Goal: Task Accomplishment & Management: Use online tool/utility

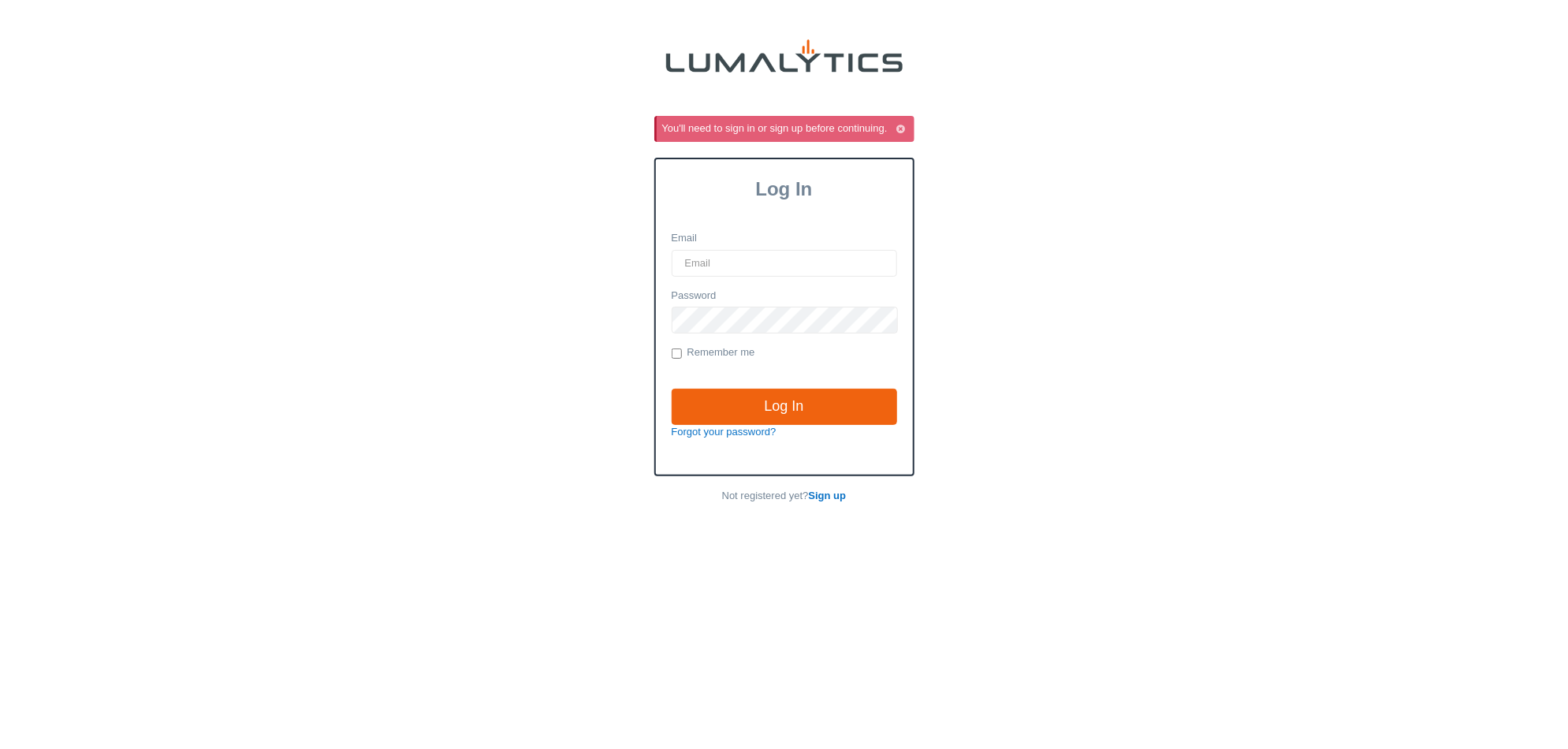
click at [766, 260] on input "Email" at bounding box center [785, 264] width 226 height 27
click at [714, 199] on h3 "Log In" at bounding box center [784, 189] width 257 height 22
type input "it@valleytruckparts.com"
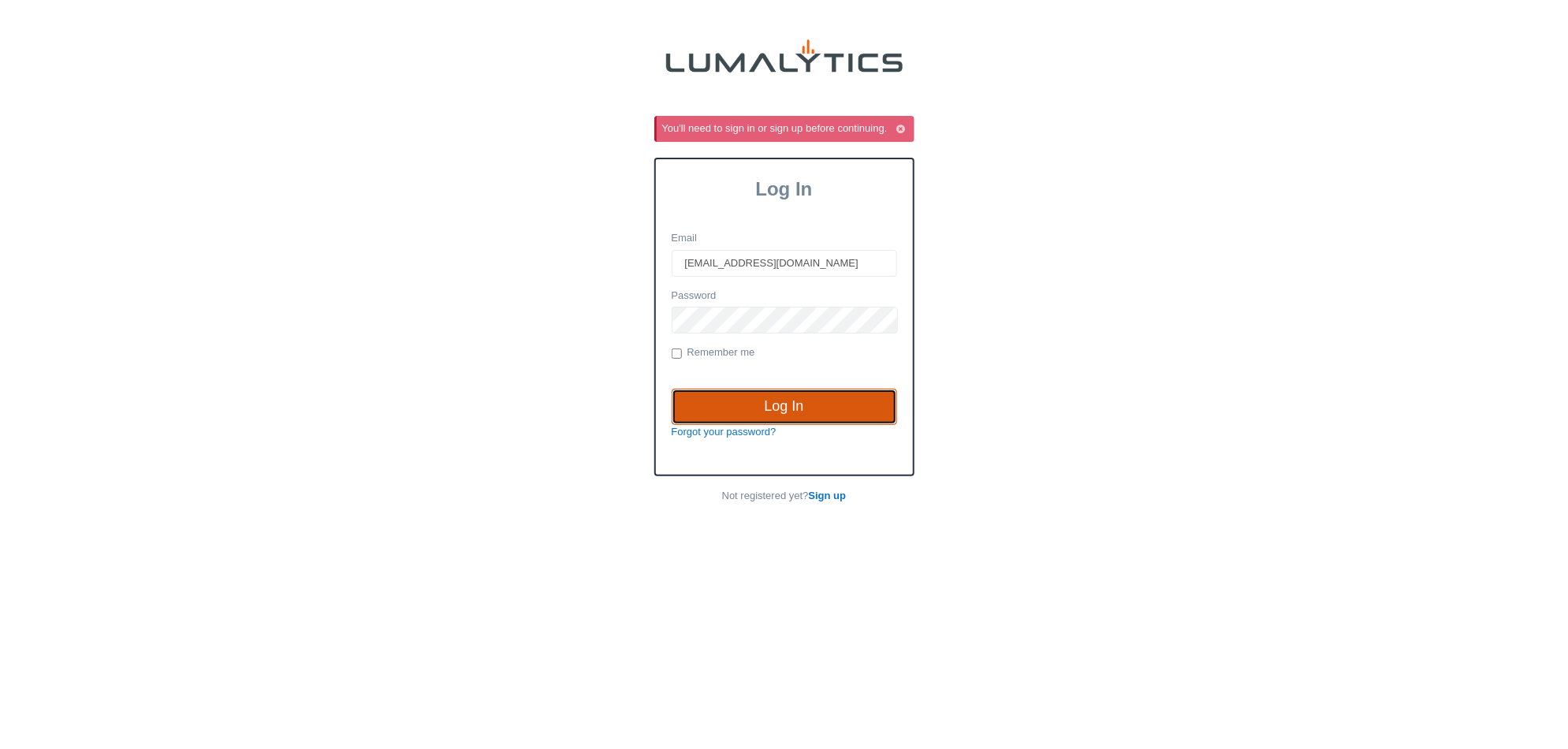
click at [830, 413] on input "Log In" at bounding box center [785, 407] width 226 height 36
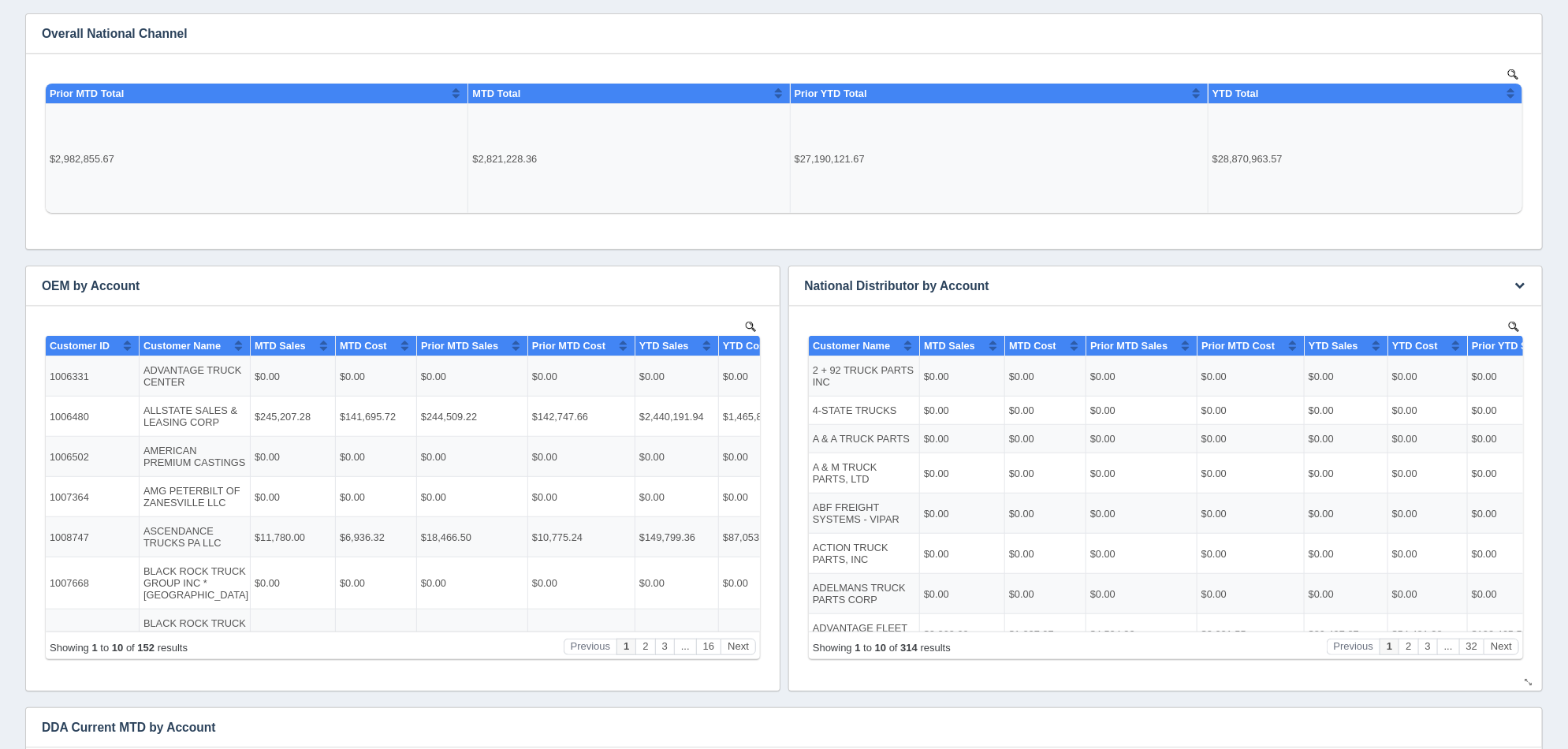
scroll to position [196, 0]
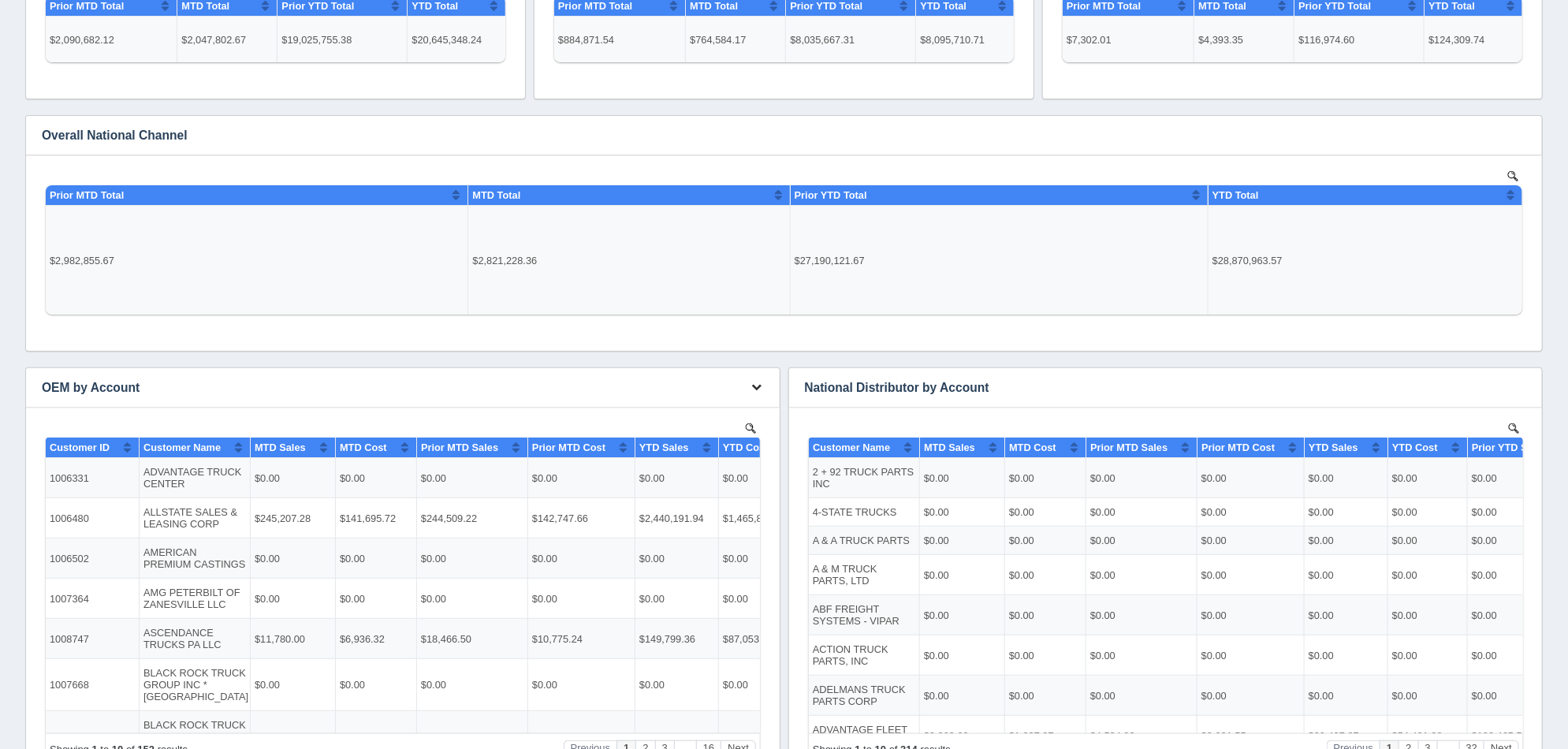
click at [755, 384] on icon "button" at bounding box center [757, 387] width 10 height 10
click at [752, 411] on link "Edit chart" at bounding box center [705, 411] width 126 height 23
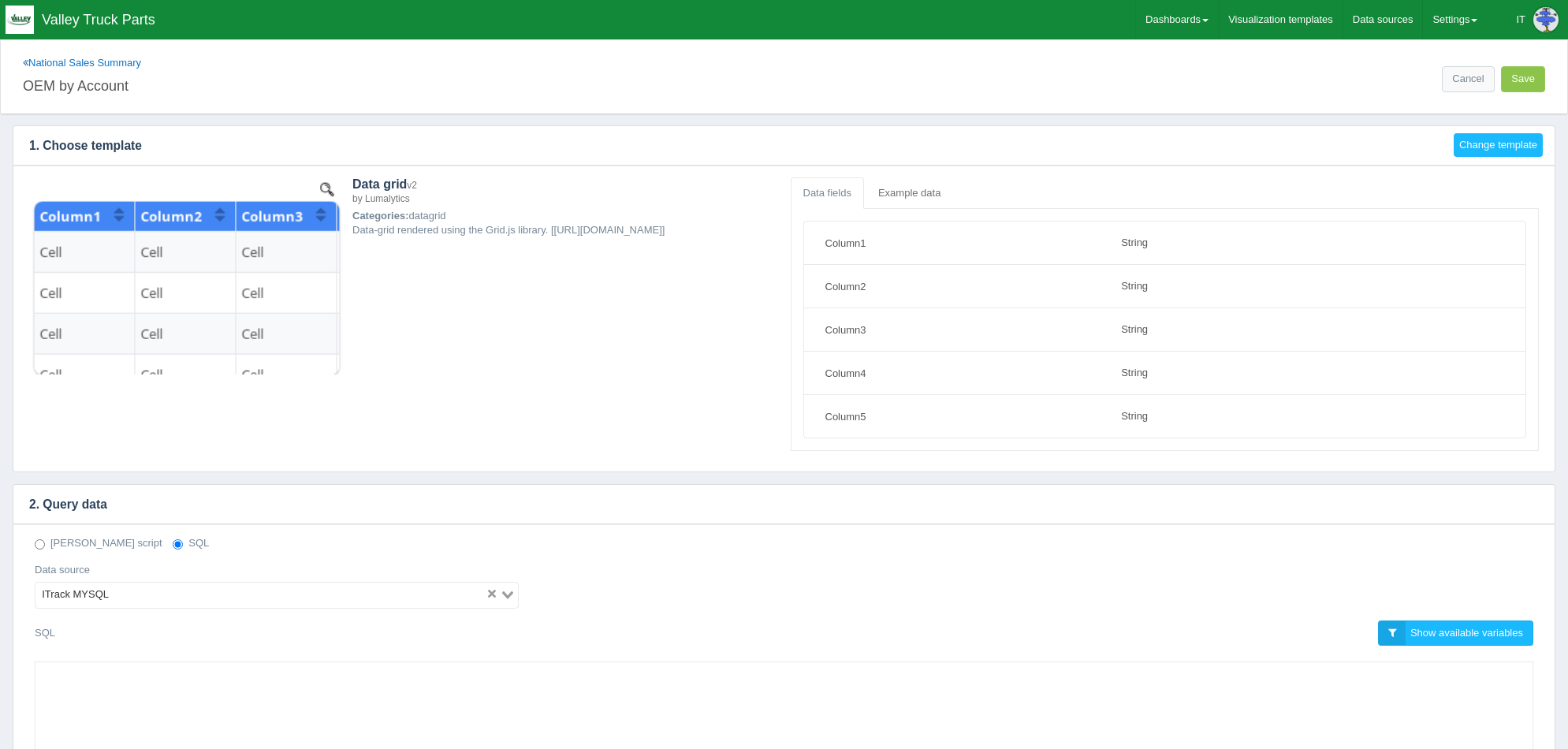
select select "string"
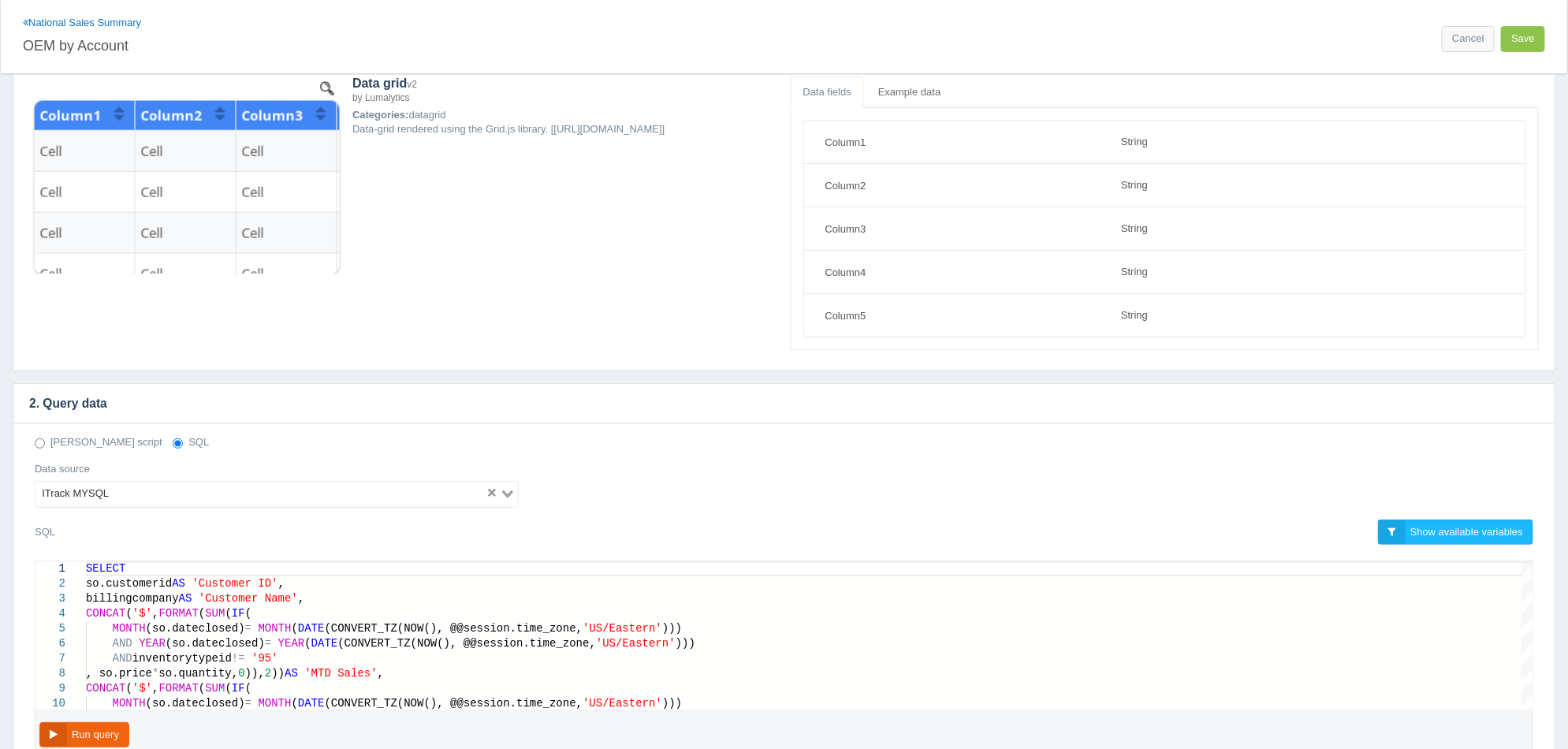
scroll to position [394, 0]
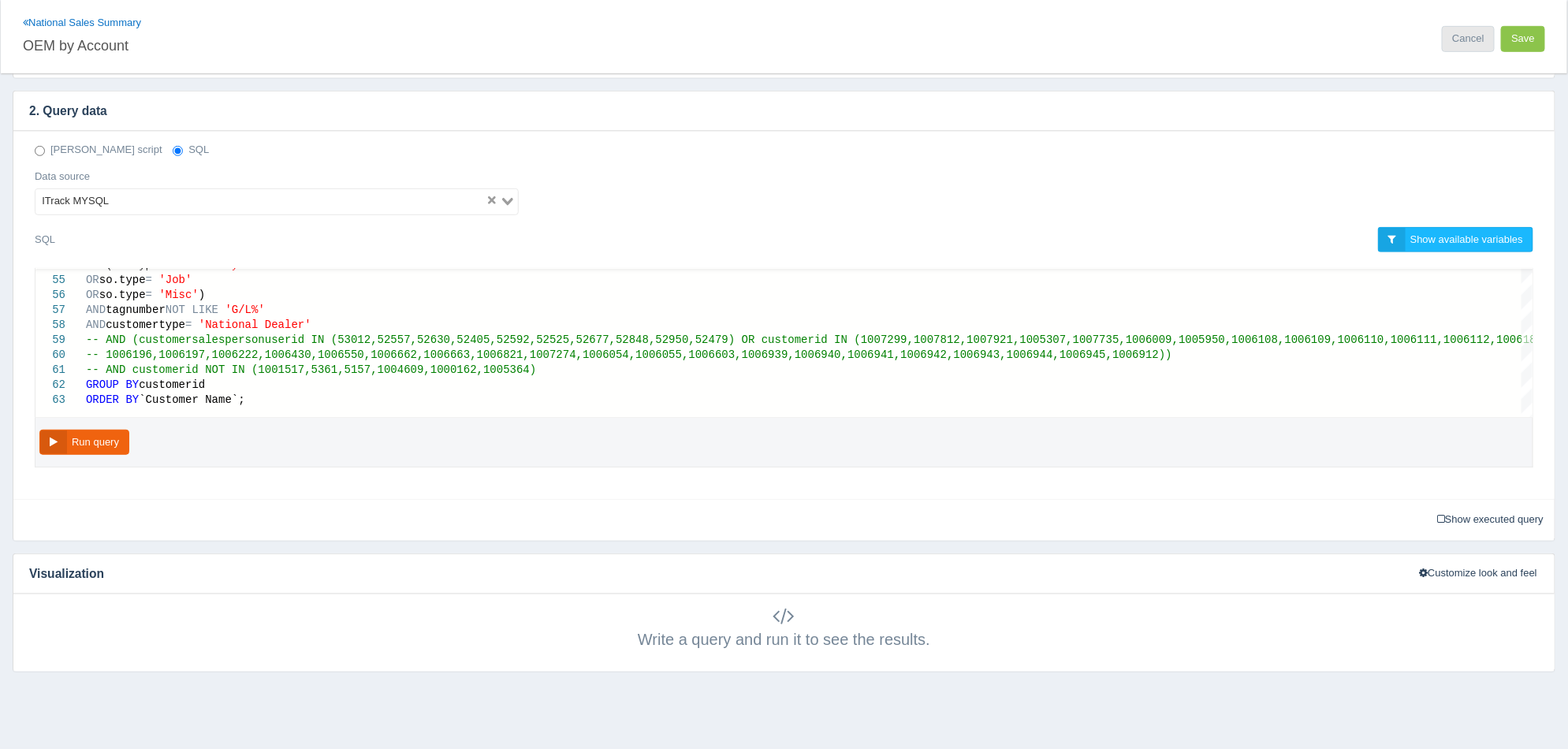
click at [1456, 46] on link "Cancel" at bounding box center [1469, 39] width 52 height 26
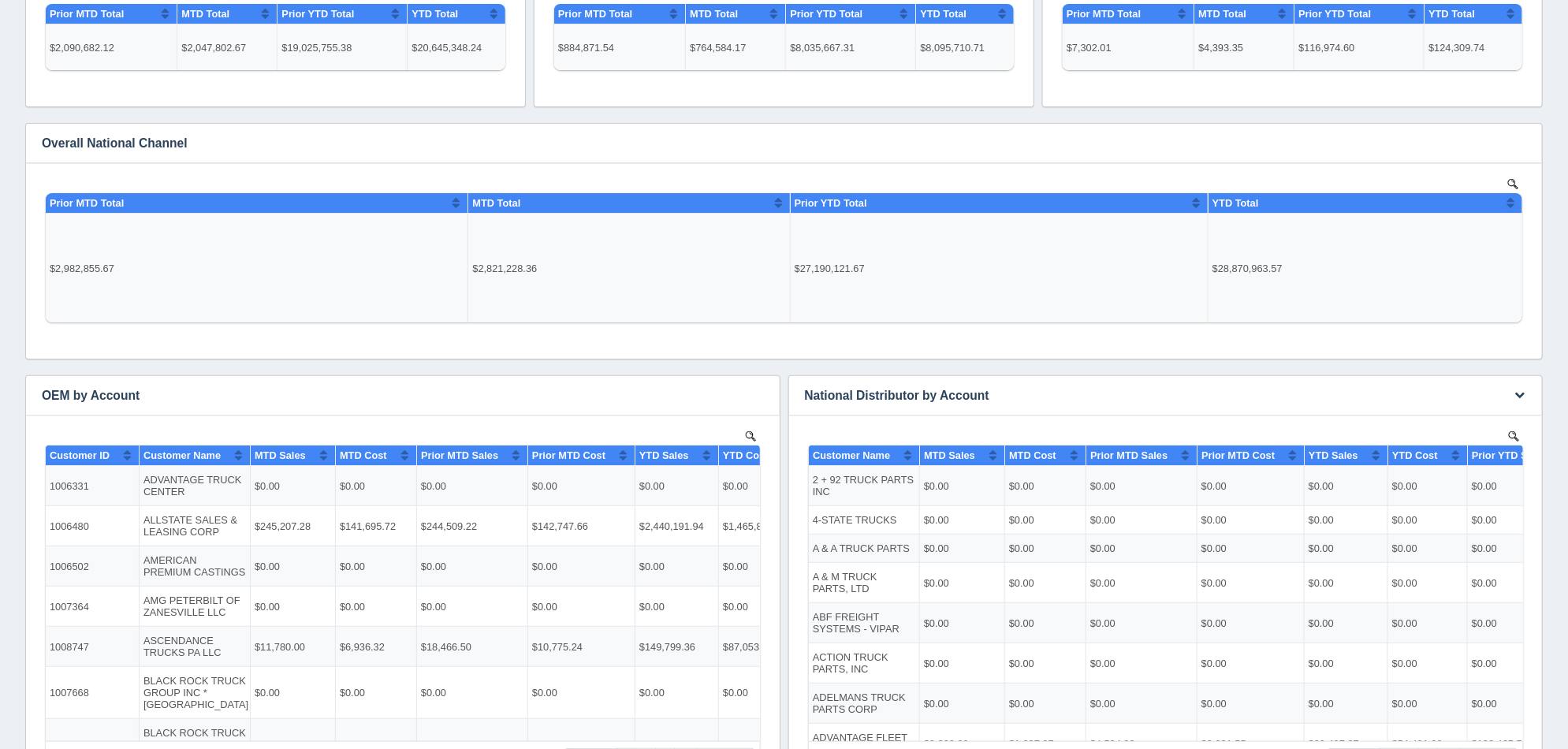
scroll to position [295, 0]
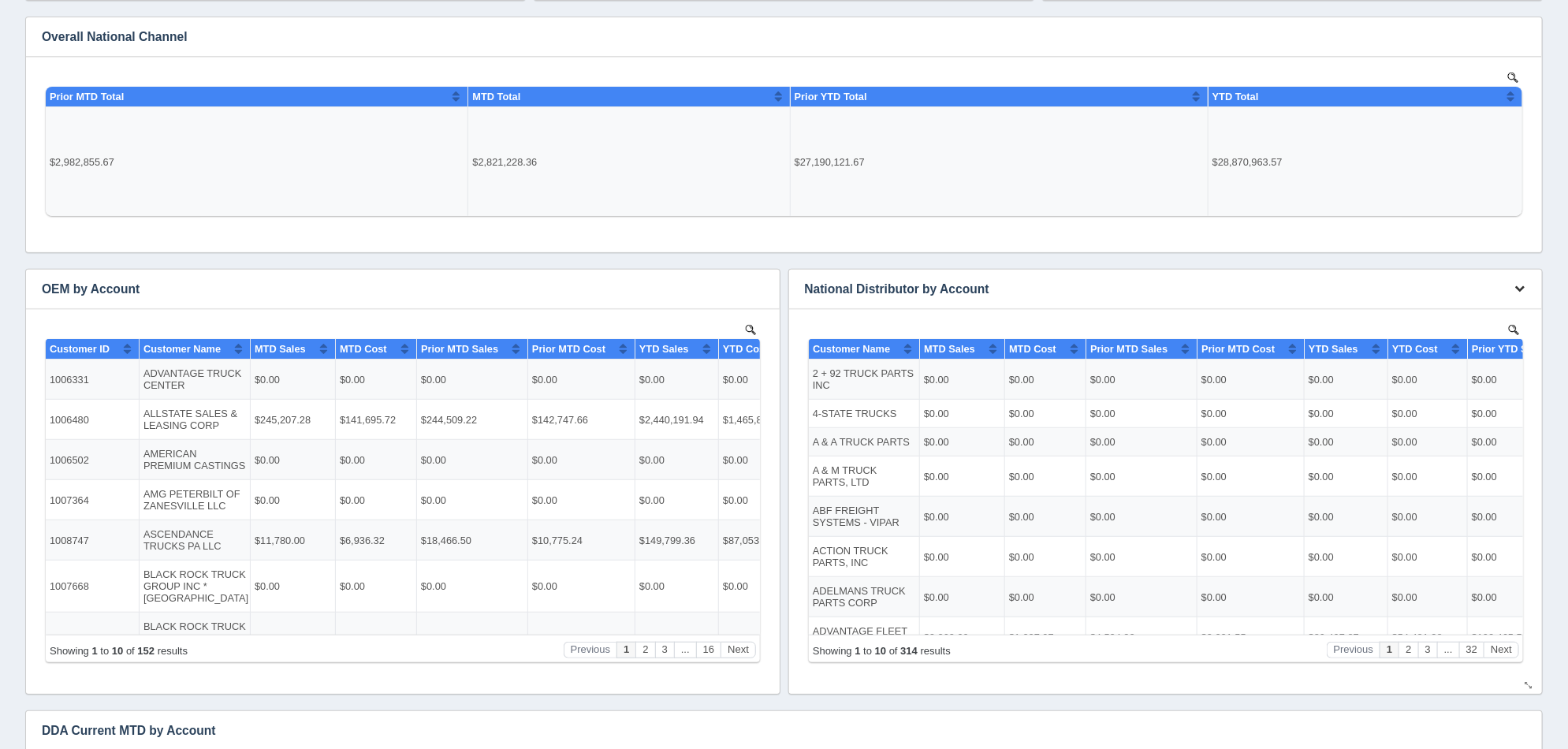
click at [1515, 291] on icon "button" at bounding box center [1519, 287] width 10 height 10
click at [1495, 309] on link "Edit chart" at bounding box center [1468, 312] width 126 height 23
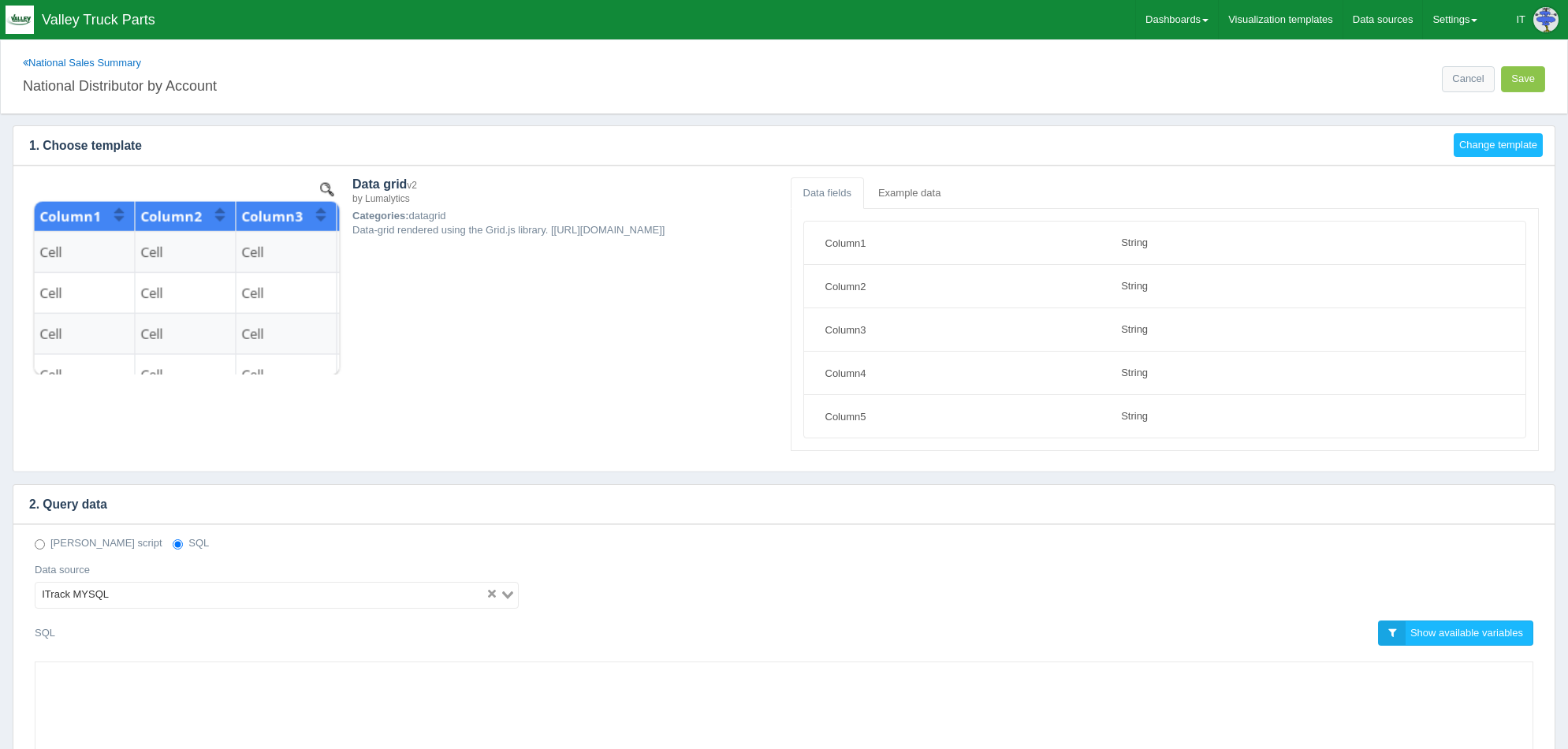
select select "string"
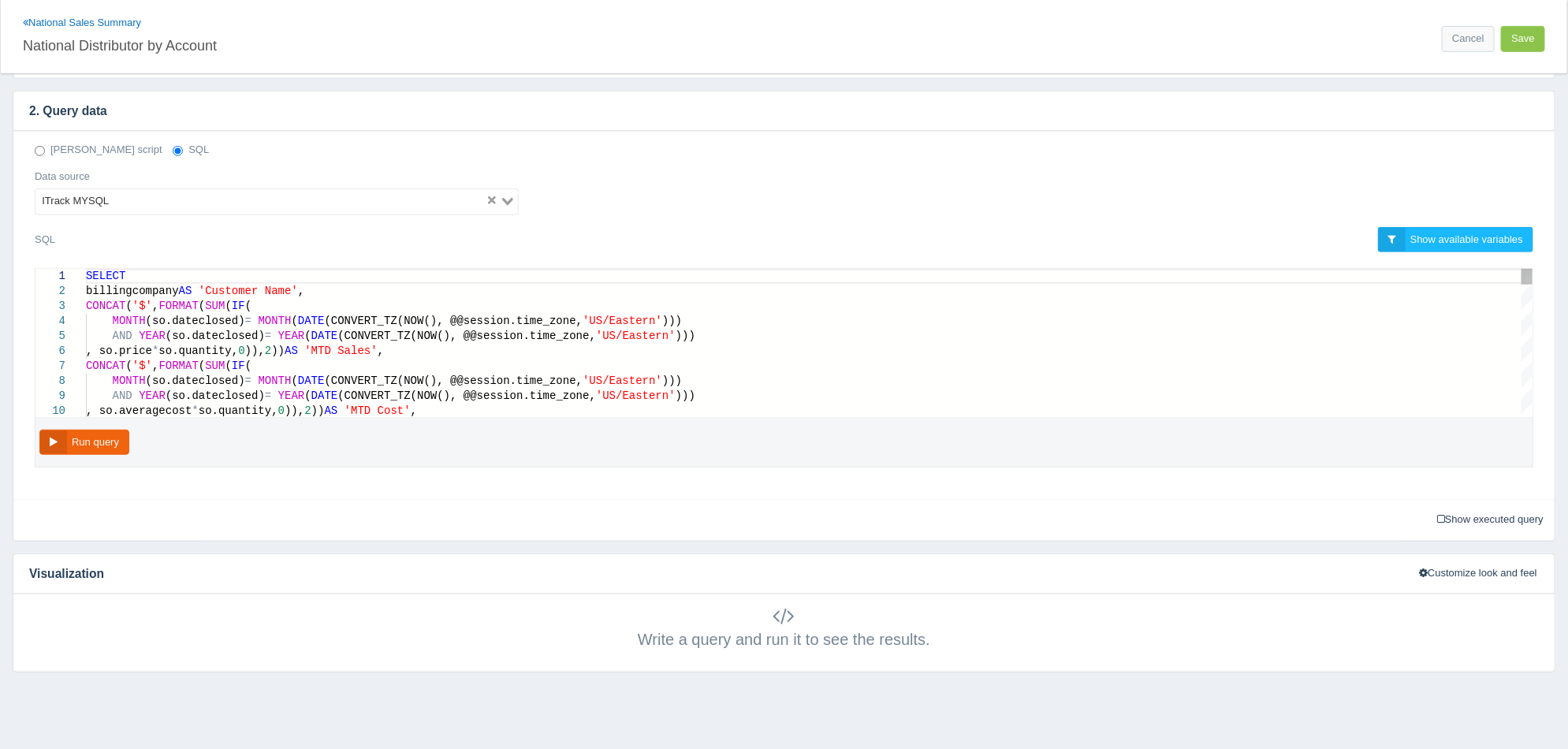
scroll to position [0, 514]
click at [113, 279] on span "SELECT" at bounding box center [106, 276] width 40 height 13
type textarea "SELECT billingcompany AS 'Customer Name', CONCAT('$', FORMAT(SUM(IF( MONTH(so.d…"
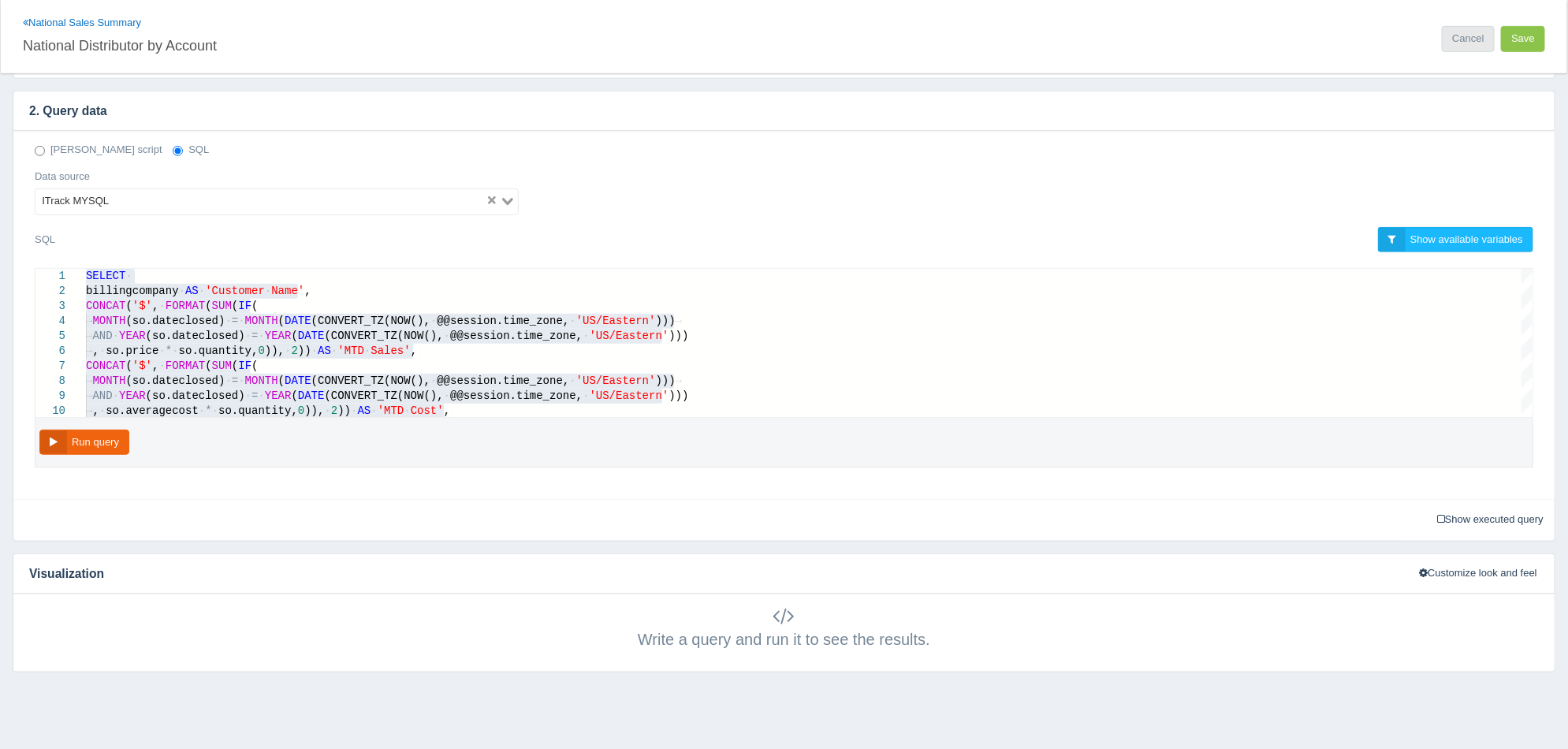
click at [1450, 43] on link "Cancel" at bounding box center [1469, 39] width 52 height 26
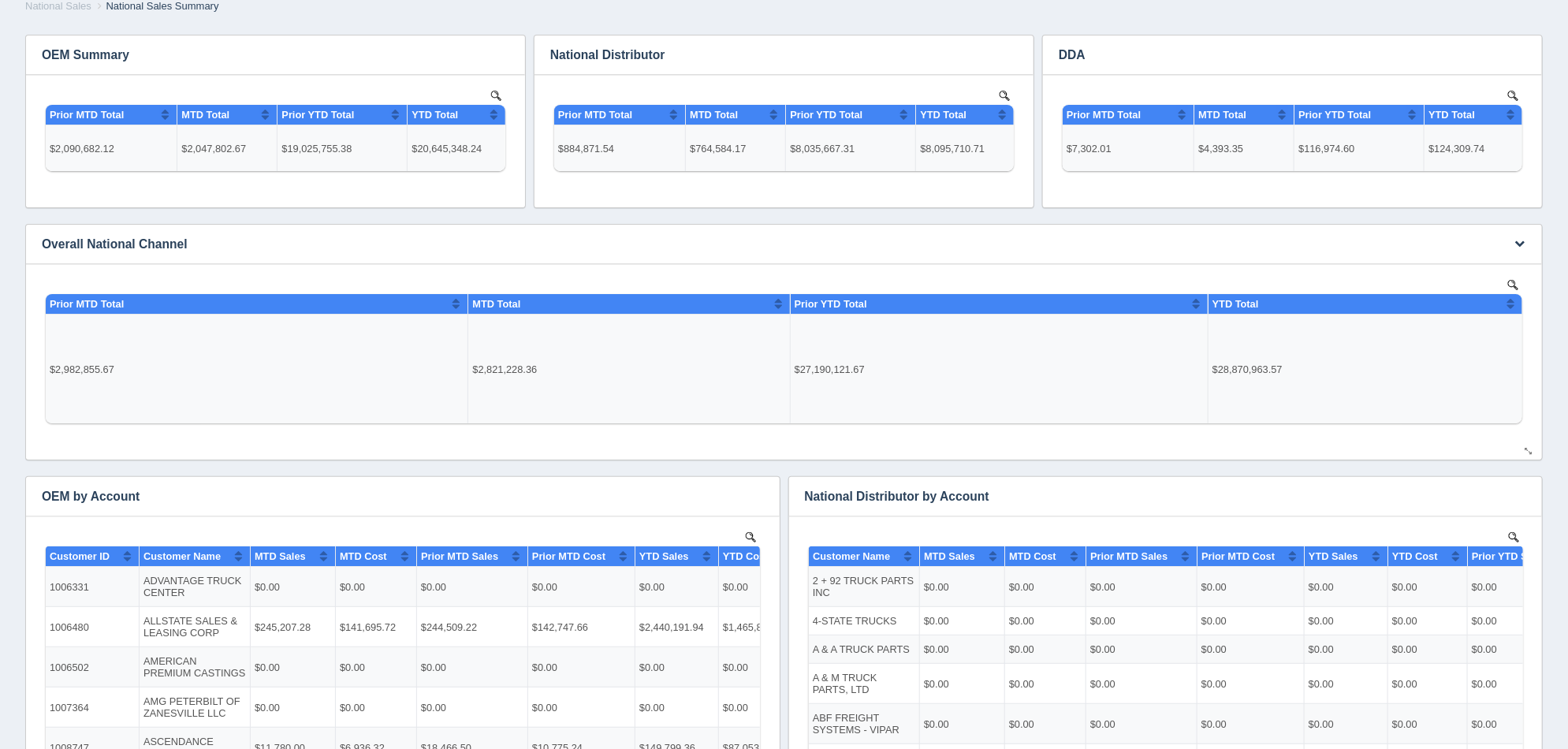
scroll to position [196, 0]
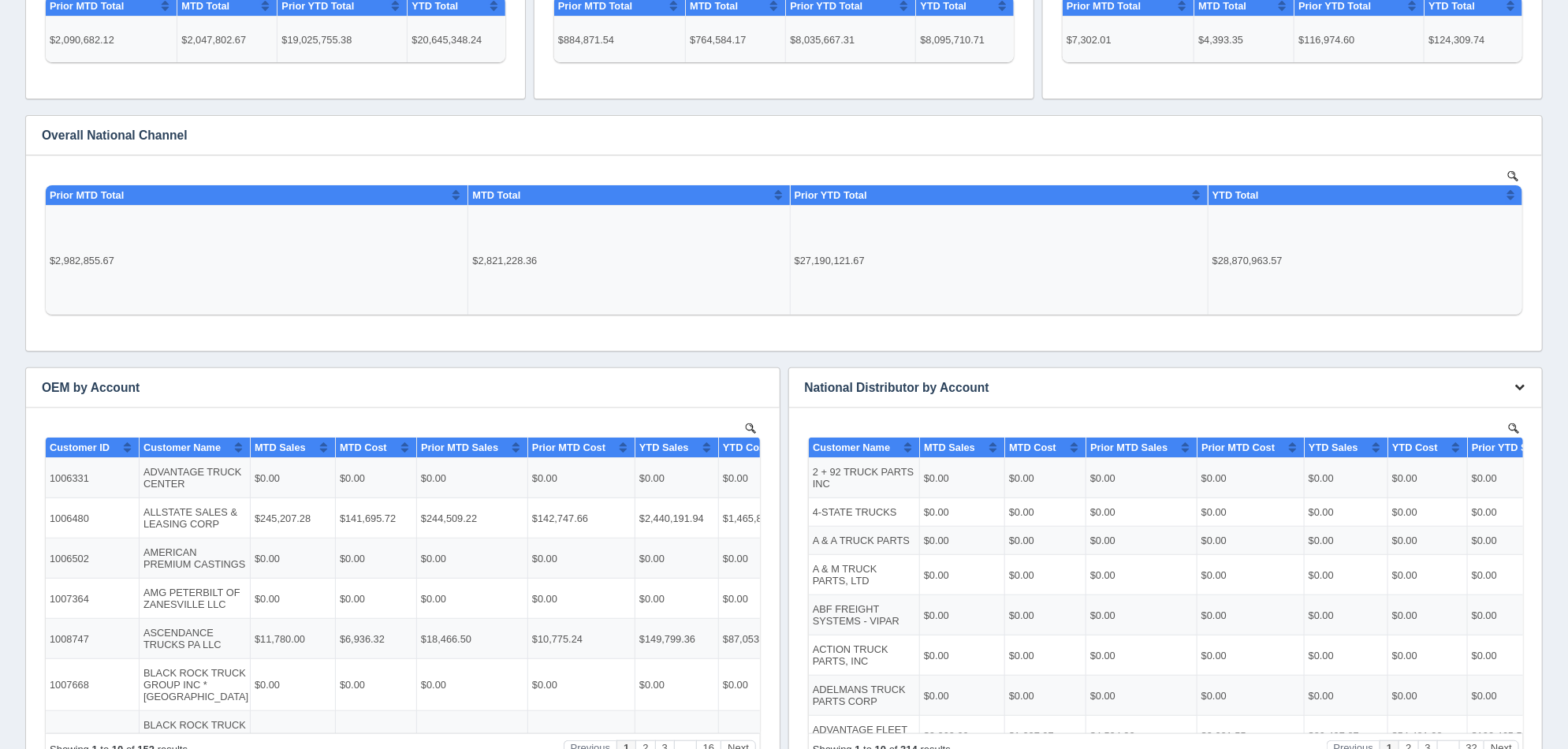
click at [1520, 389] on icon "button" at bounding box center [1519, 387] width 10 height 10
click at [1497, 402] on link "Edit chart" at bounding box center [1468, 411] width 126 height 23
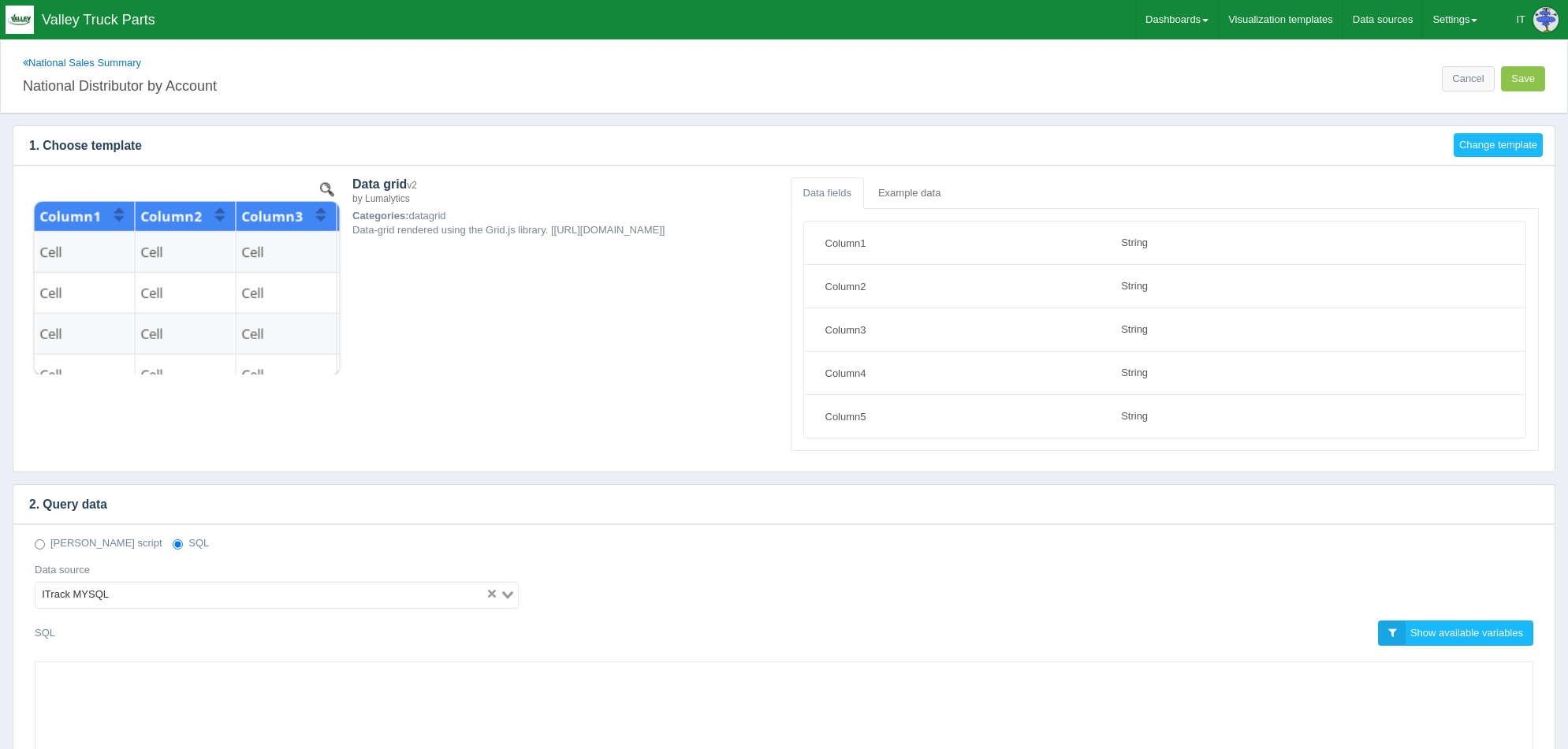
select select "string"
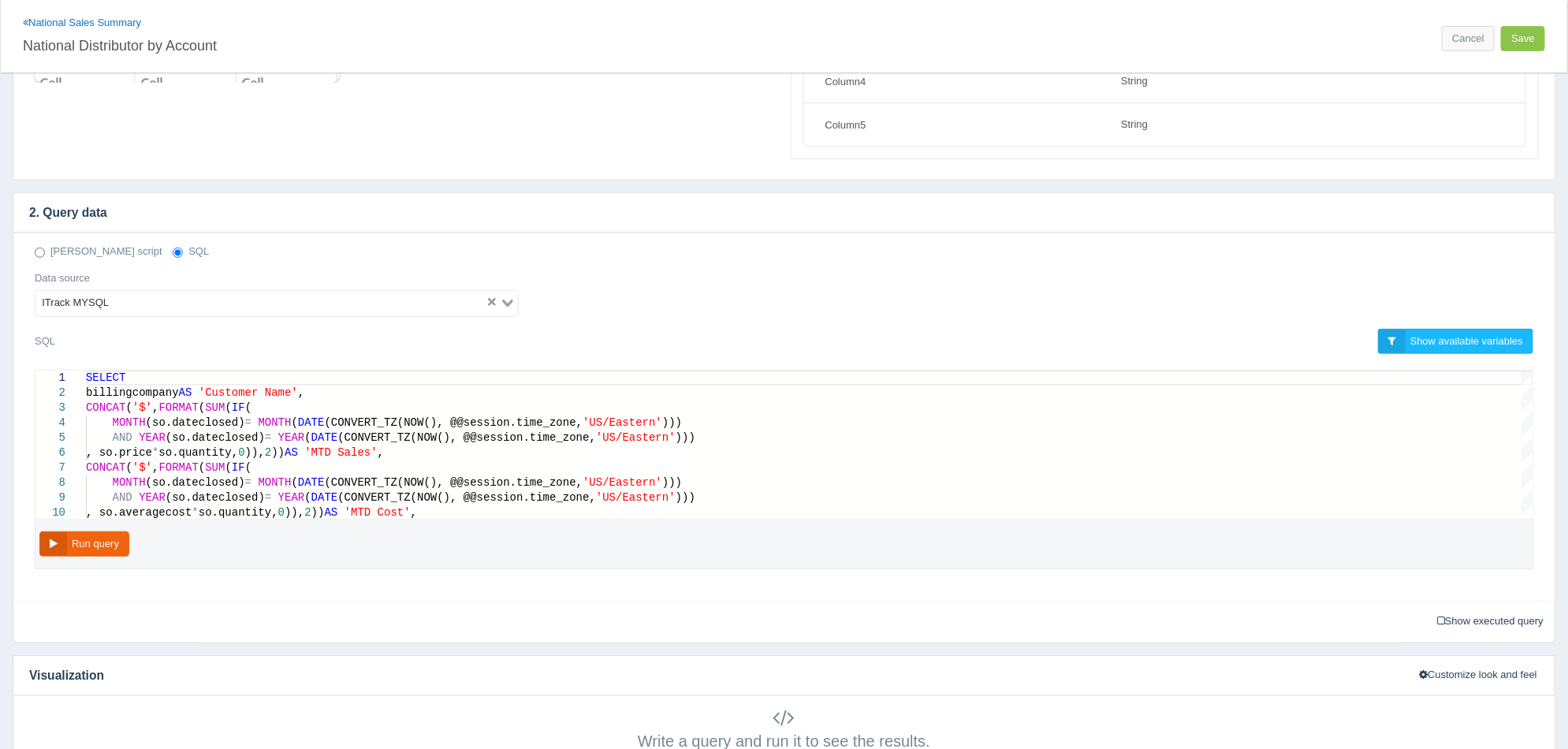
scroll to position [295, 0]
type textarea "SELECT billingcompany AS 'Customer Name', CONCAT('$', FORMAT(SUM(IF( MONTH(so.d…"
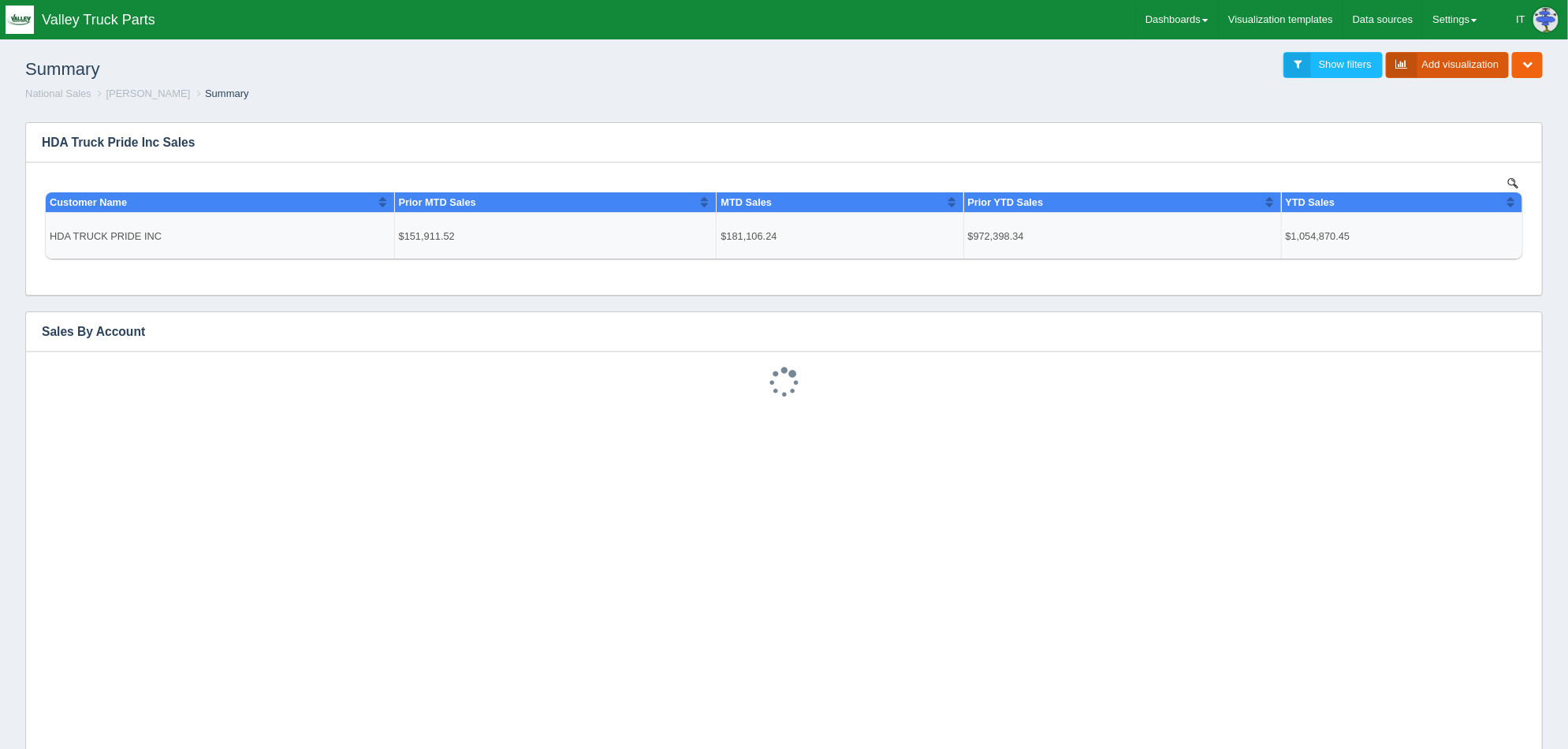
click at [1435, 74] on link "Add visualization" at bounding box center [1448, 65] width 124 height 26
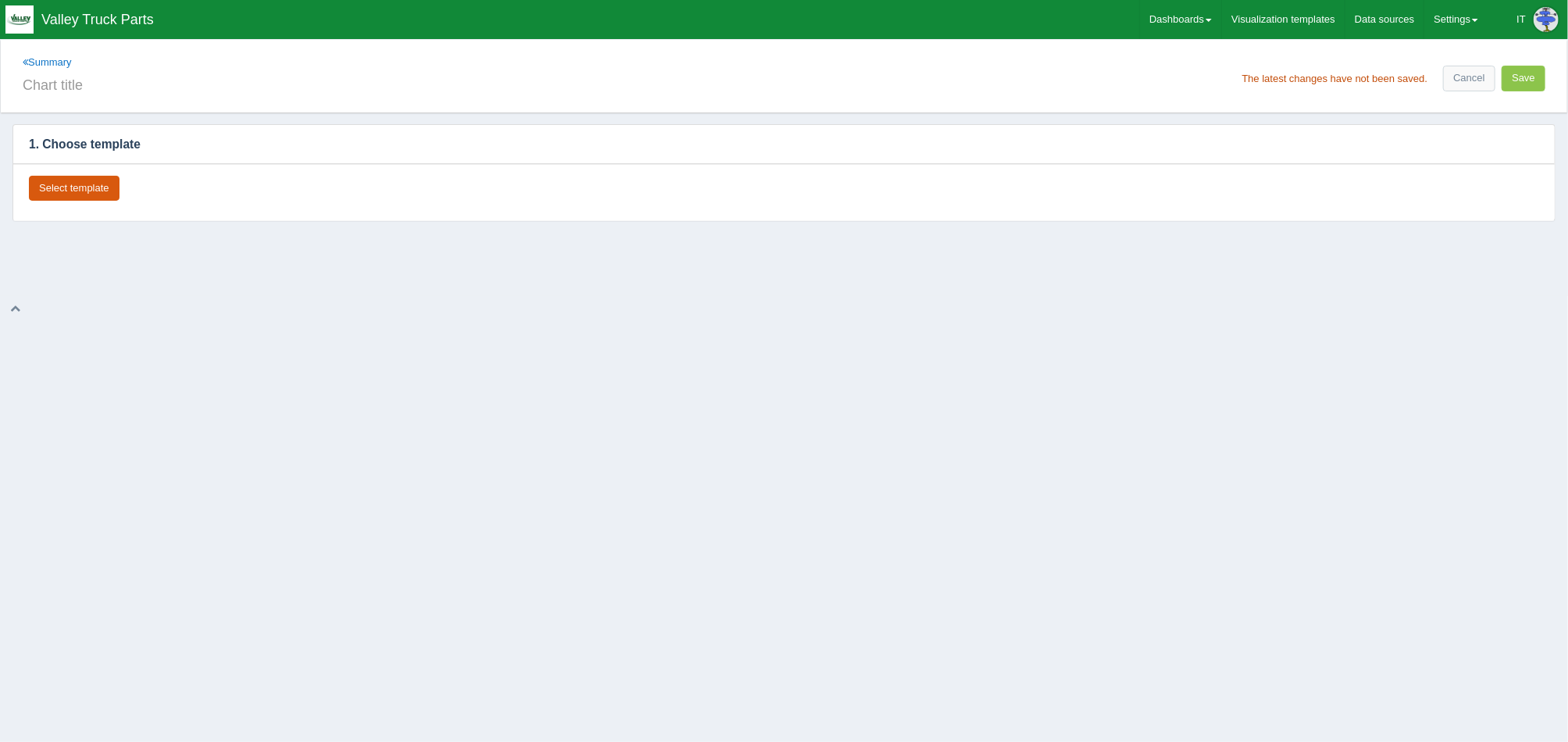
click at [90, 183] on button "Select template" at bounding box center [73, 188] width 90 height 26
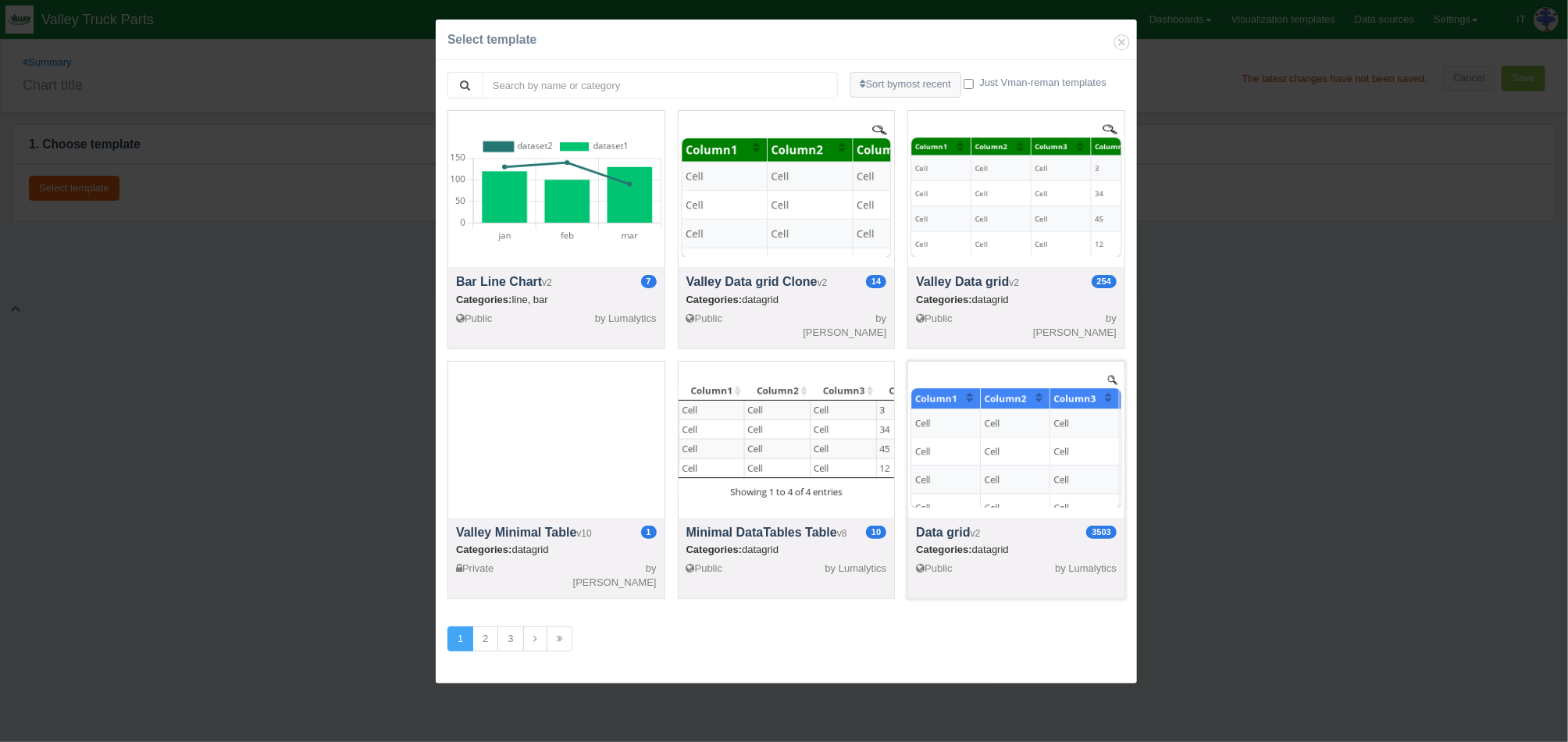
click at [1043, 442] on div at bounding box center [1016, 439] width 216 height 157
select select "string"
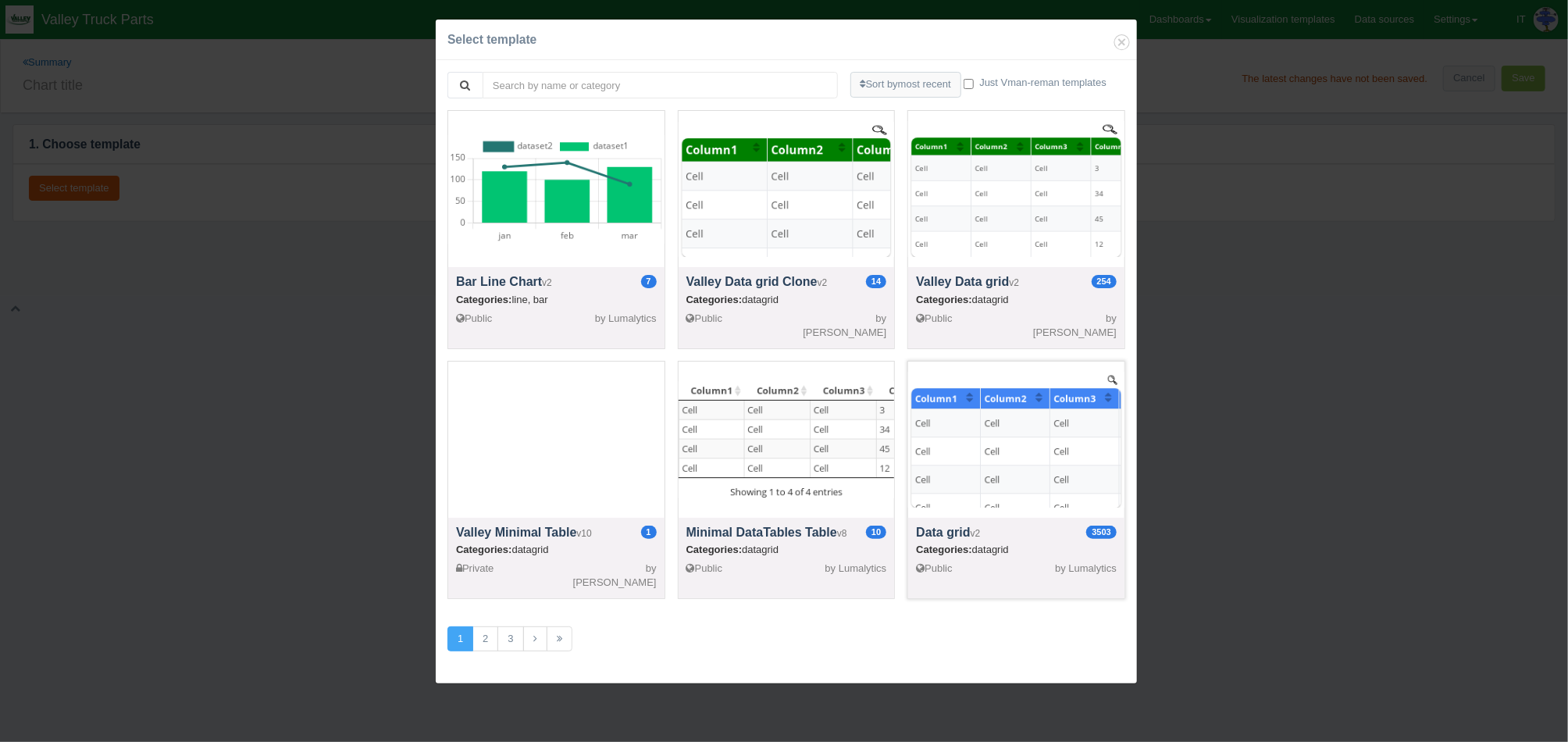
select select "string"
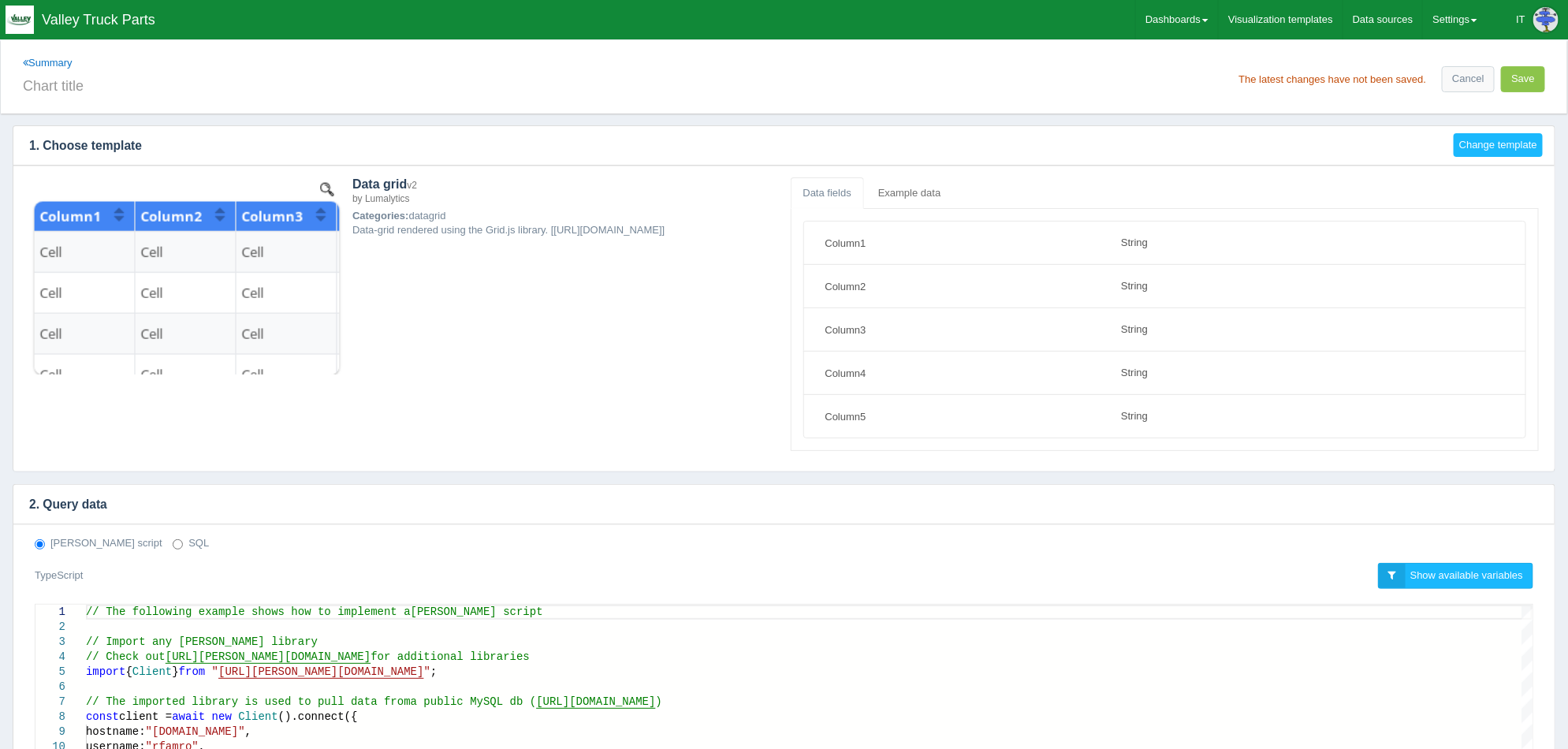
scroll to position [394, 0]
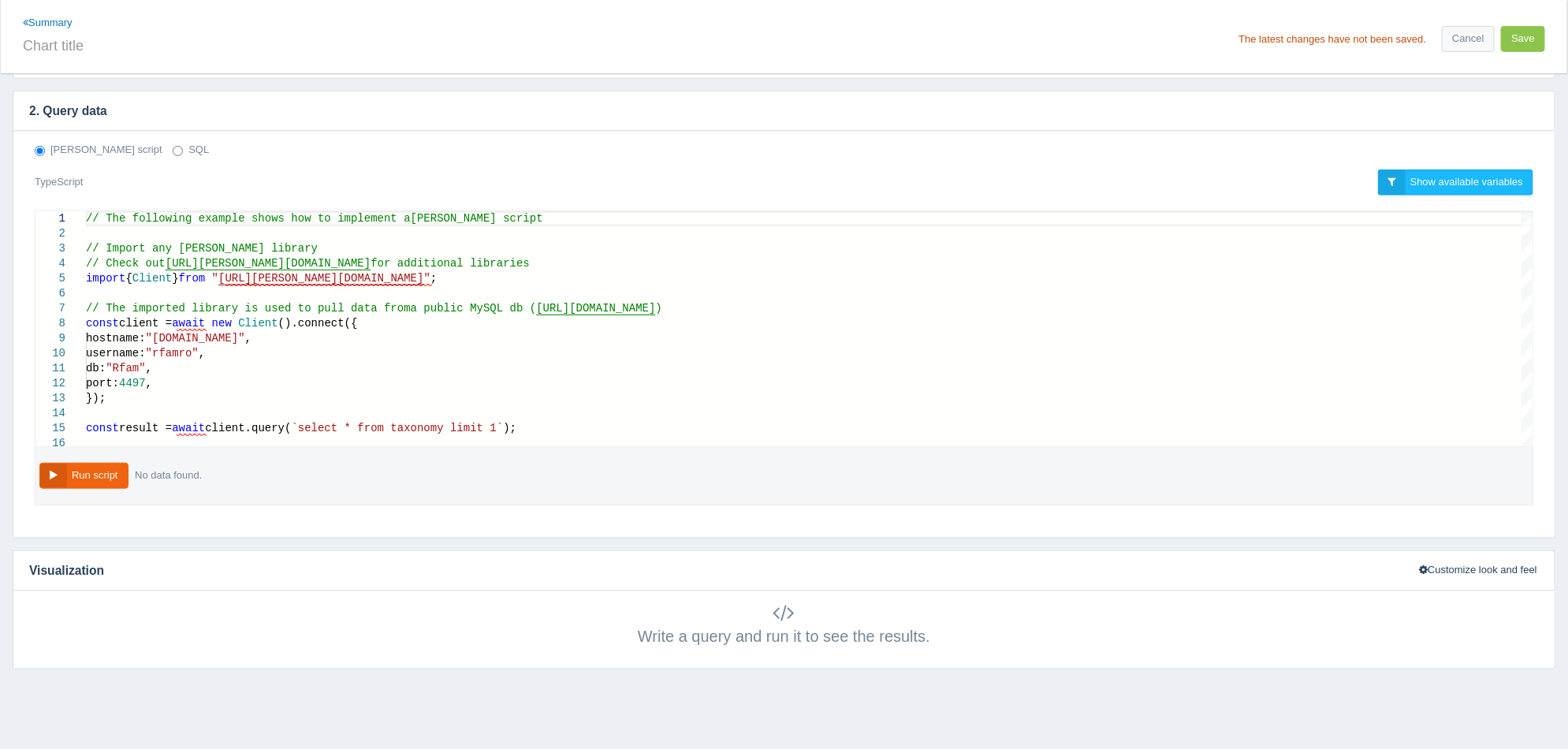
click at [173, 153] on label "SQL" at bounding box center [191, 150] width 36 height 15
click at [173, 153] on input "SQL" at bounding box center [177, 151] width 10 height 10
radio input "true"
radio input "false"
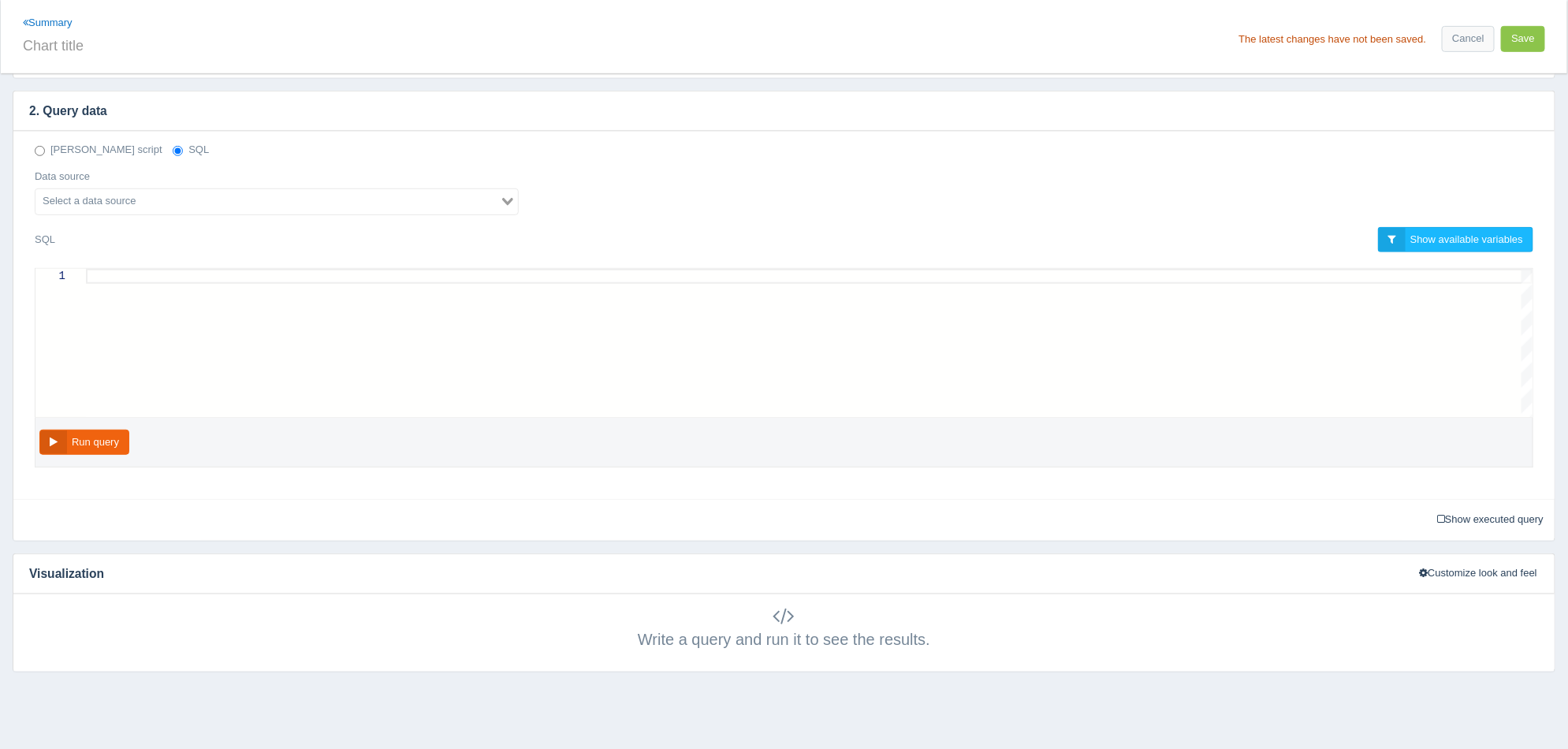
click at [145, 205] on input "Search for option" at bounding box center [267, 201] width 462 height 19
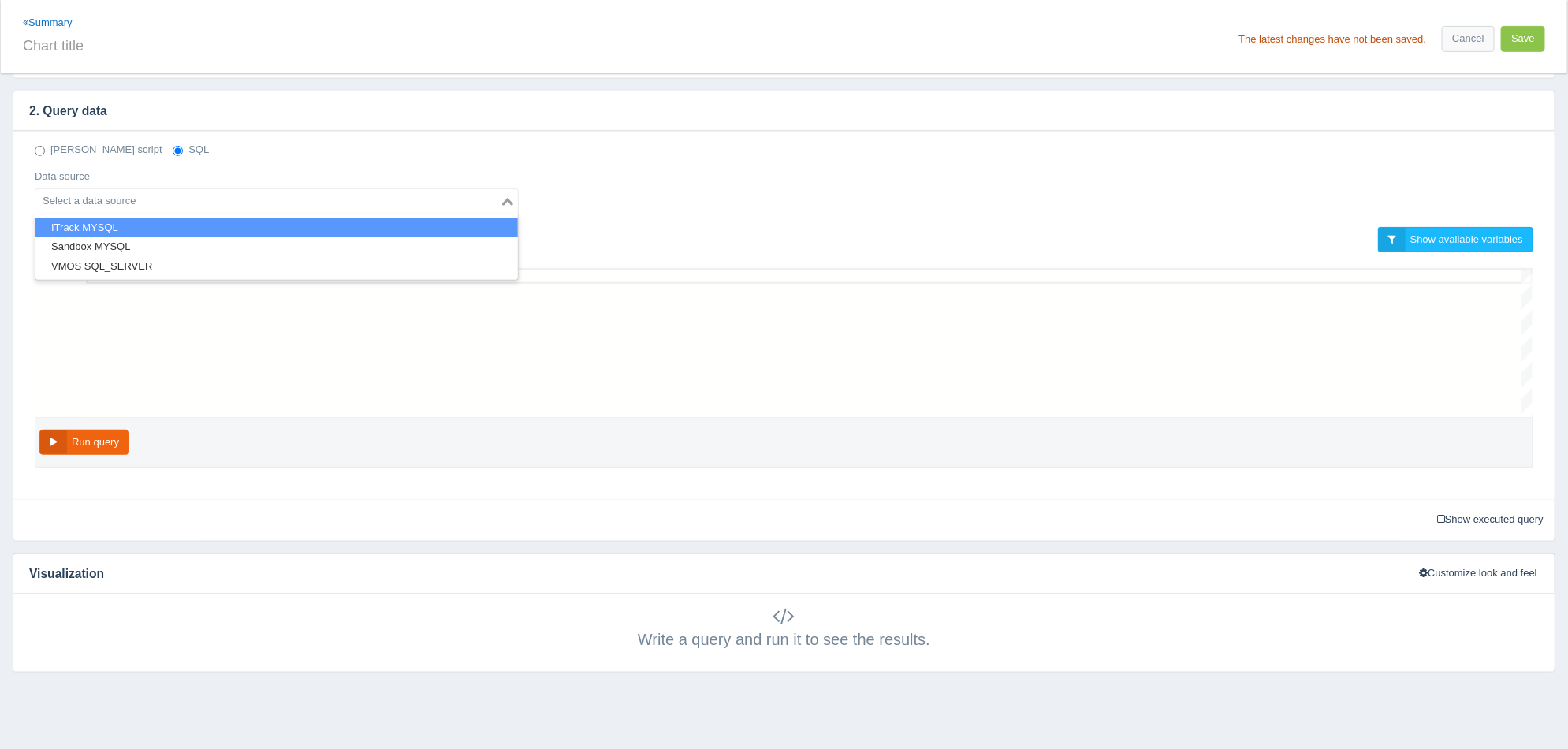
click at [136, 227] on li "ITrack MYSQL" at bounding box center [276, 229] width 482 height 20
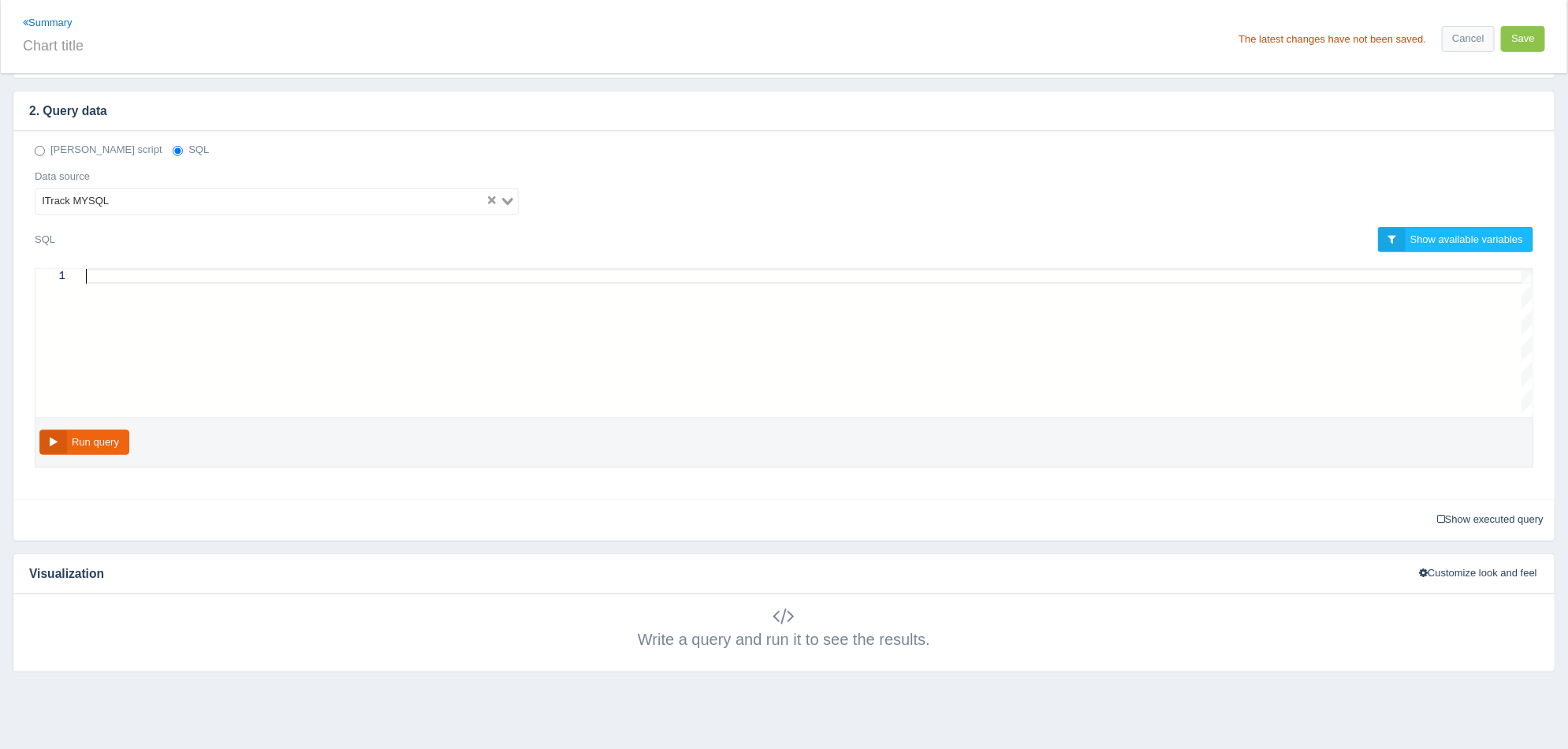
click at [302, 326] on div at bounding box center [809, 343] width 1447 height 148
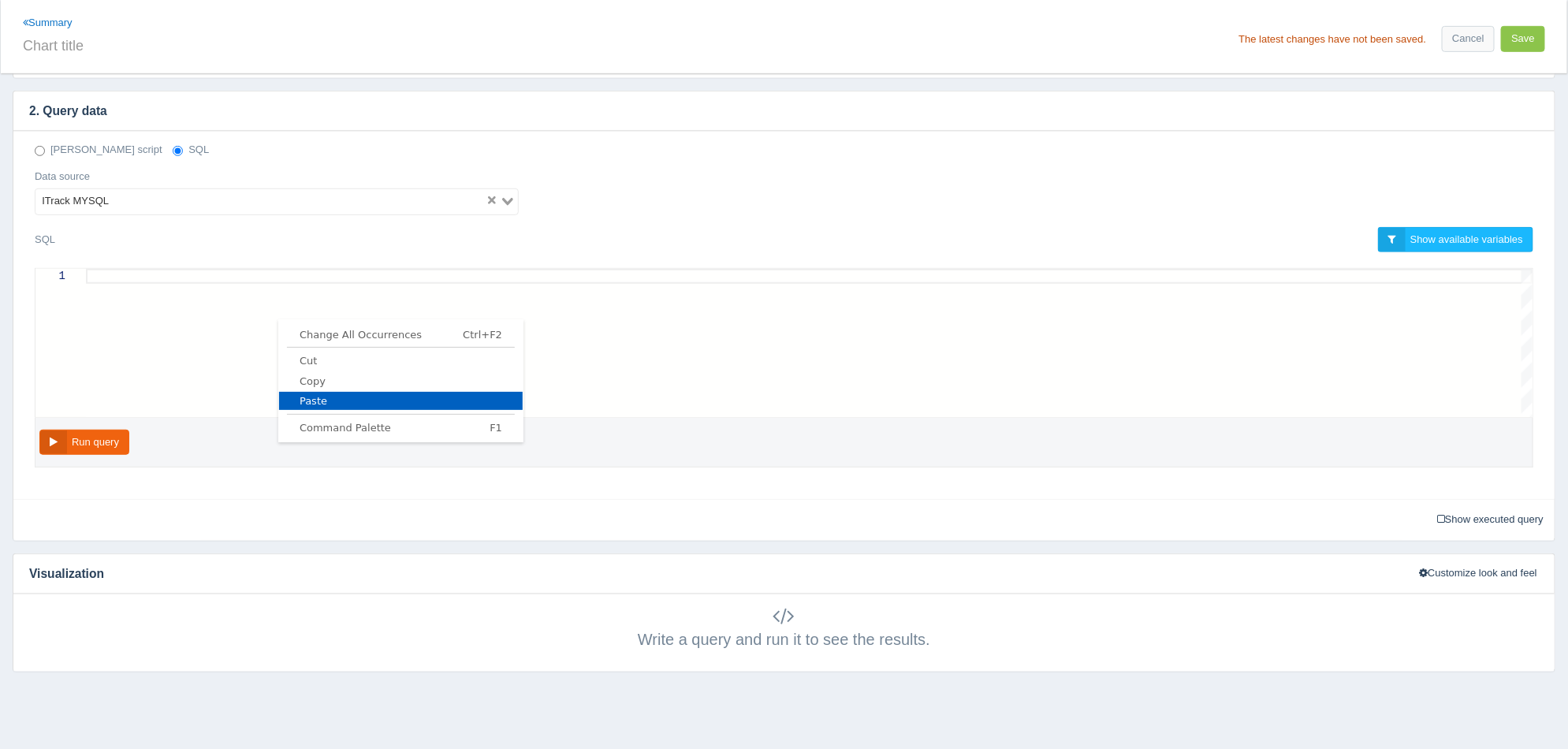
click at [328, 398] on span "Paste" at bounding box center [401, 400] width 244 height 10
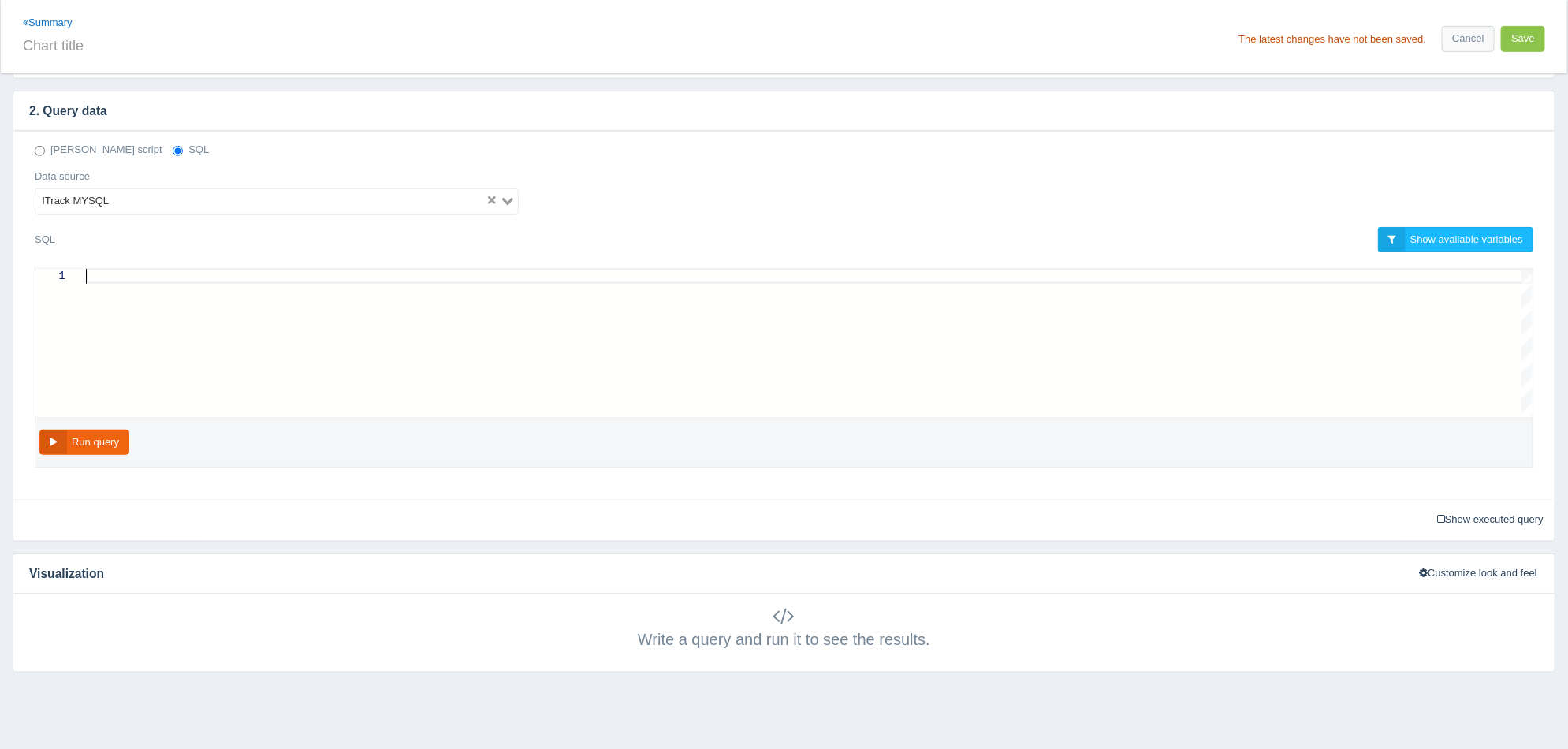
click at [322, 278] on div at bounding box center [809, 276] width 1447 height 15
paste textarea "Editor content;Press Alt+F1 for Accessibility Options."
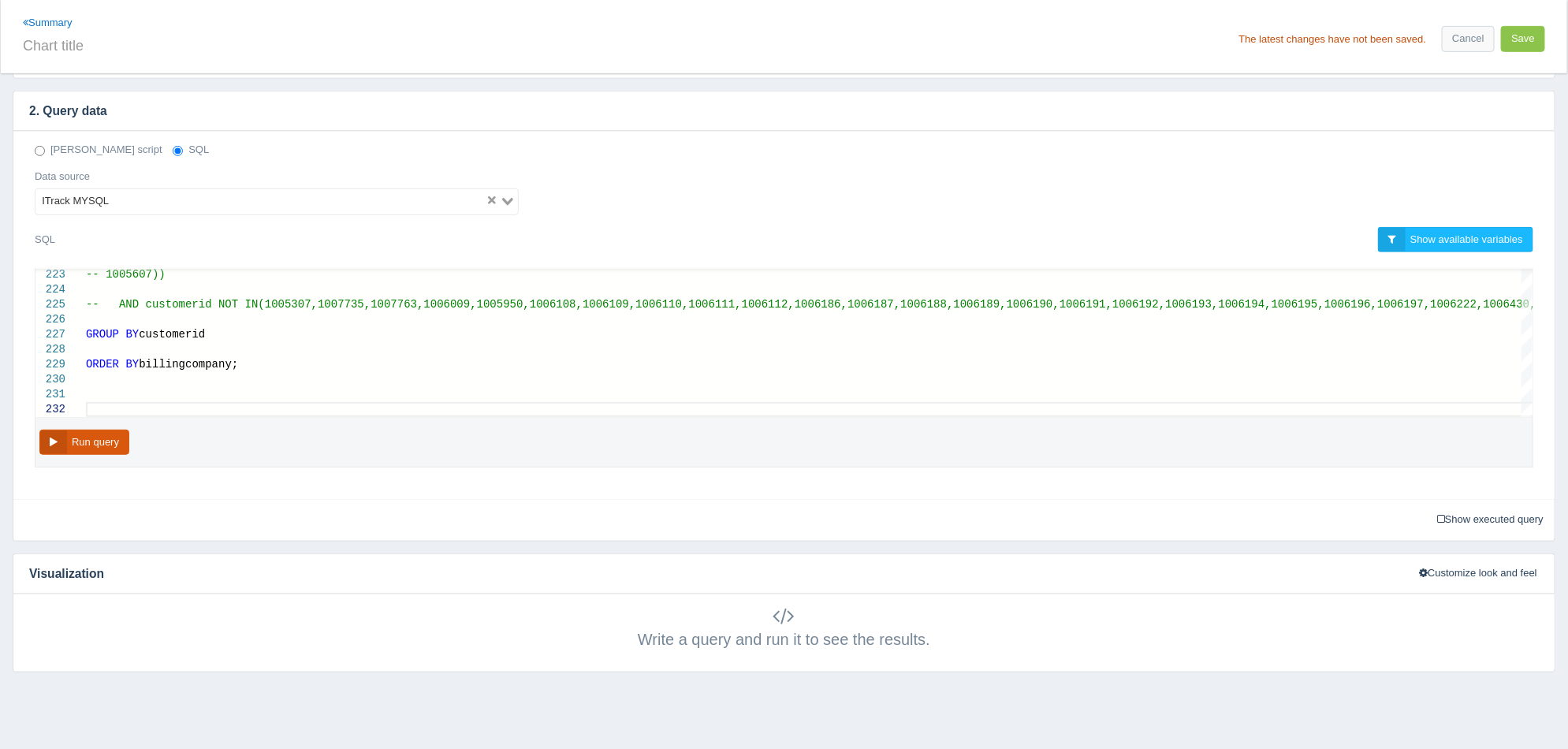
click at [108, 445] on button "Run query" at bounding box center [85, 443] width 90 height 26
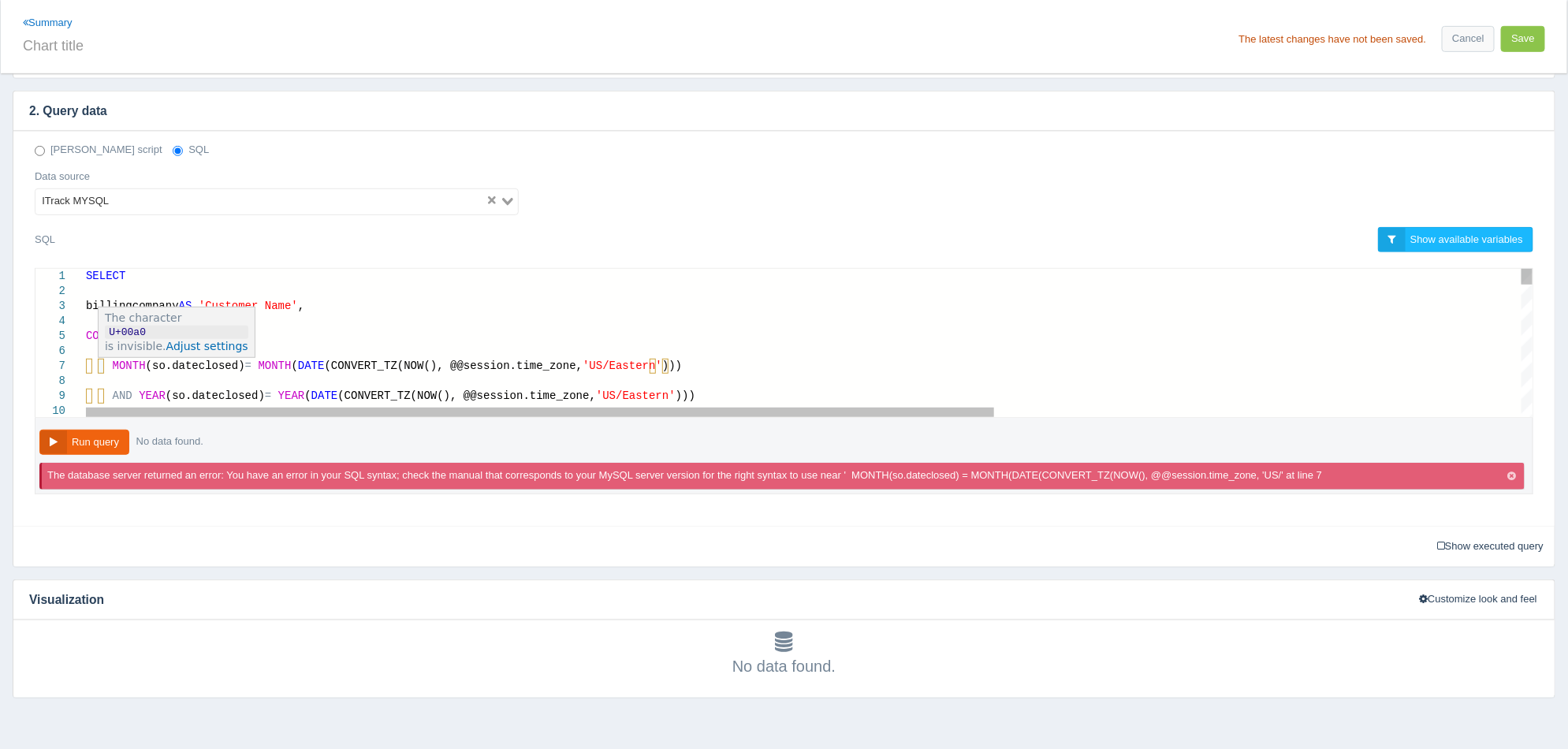
click at [113, 397] on span "AND" at bounding box center [123, 396] width 20 height 13
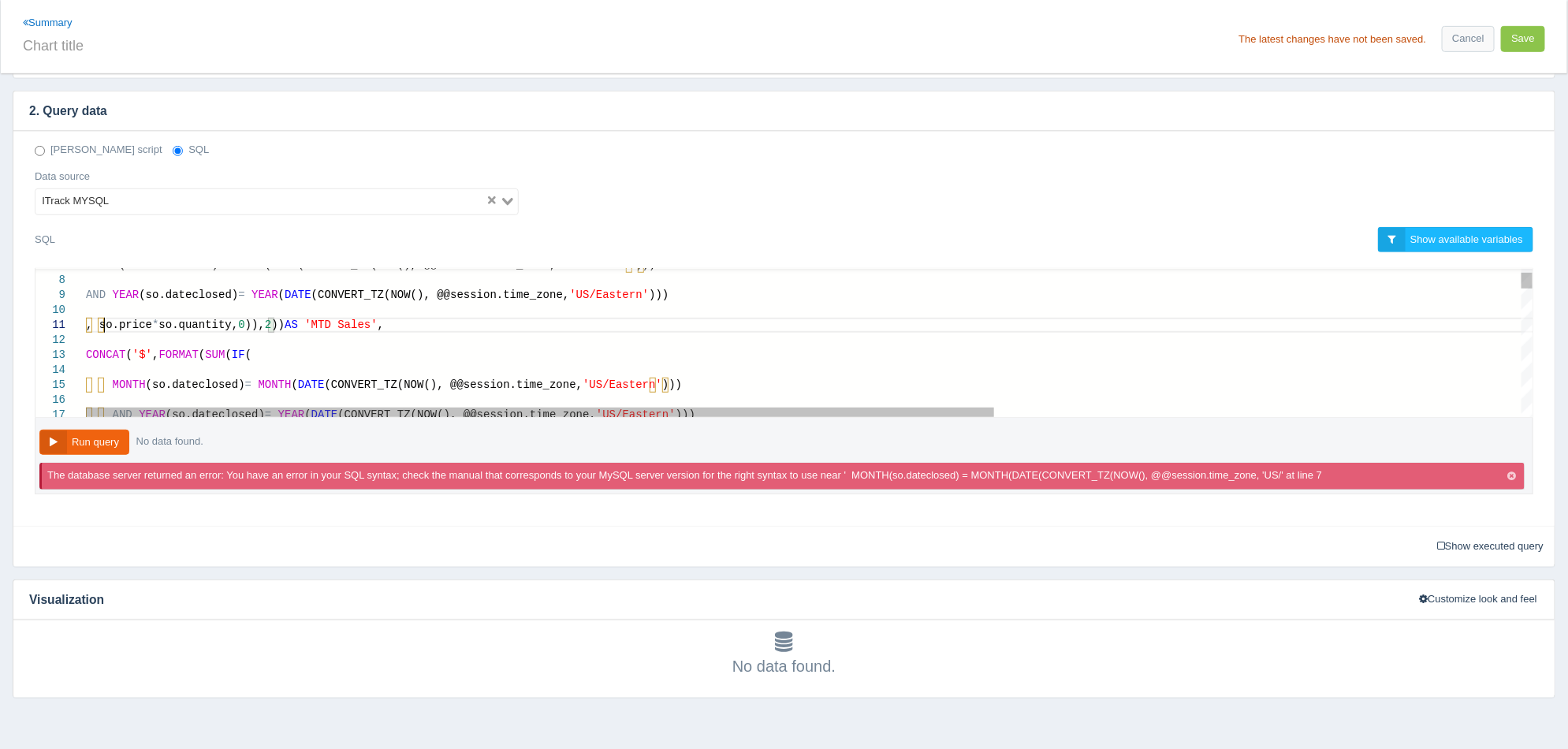
click at [107, 320] on span ", so.price" at bounding box center [118, 325] width 66 height 13
click at [106, 385] on span at bounding box center [99, 385] width 27 height 13
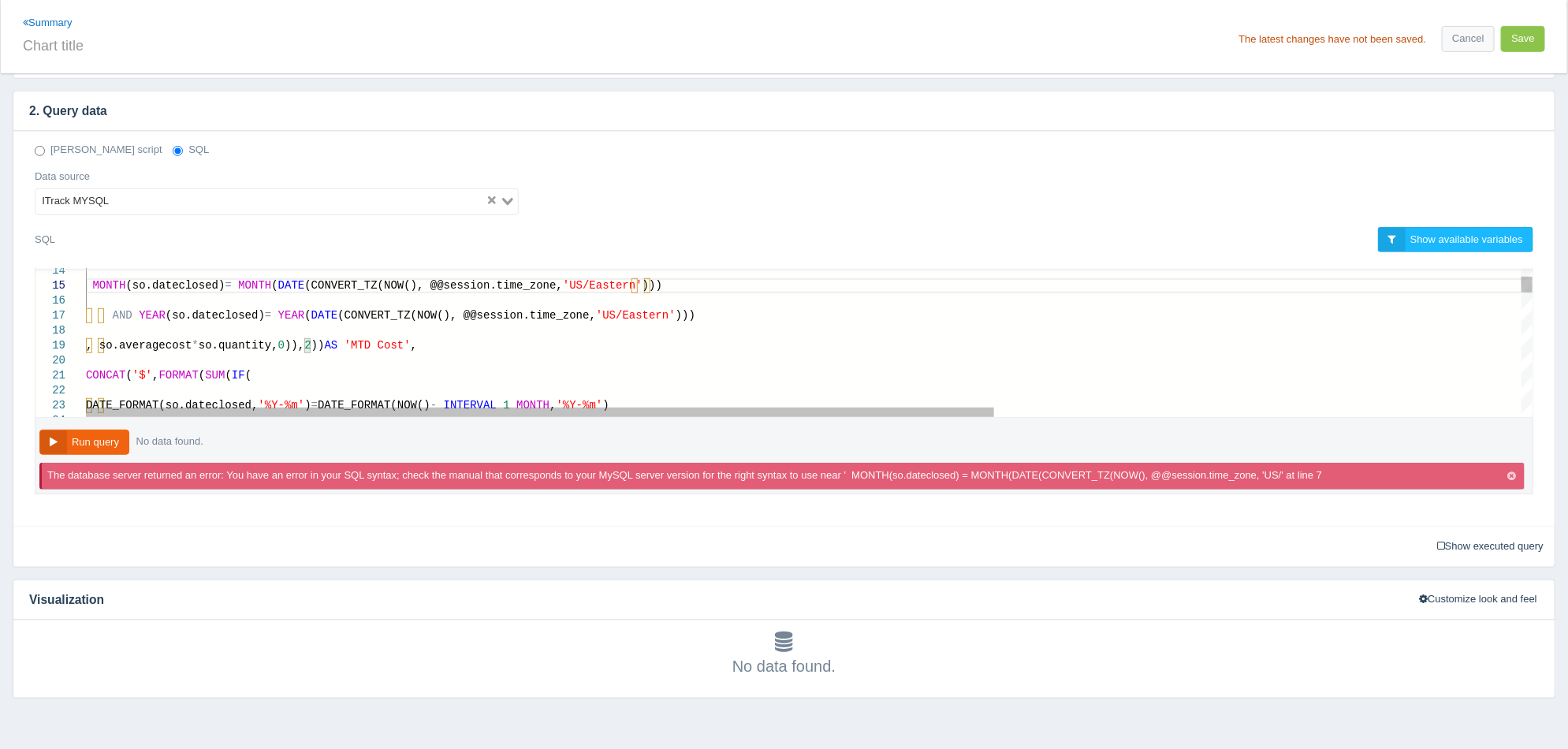
click at [108, 345] on span ", so.averagecost" at bounding box center [138, 345] width 106 height 13
click at [105, 401] on span "DATE_FORMAT(so.dateclosed," at bounding box center [172, 406] width 172 height 13
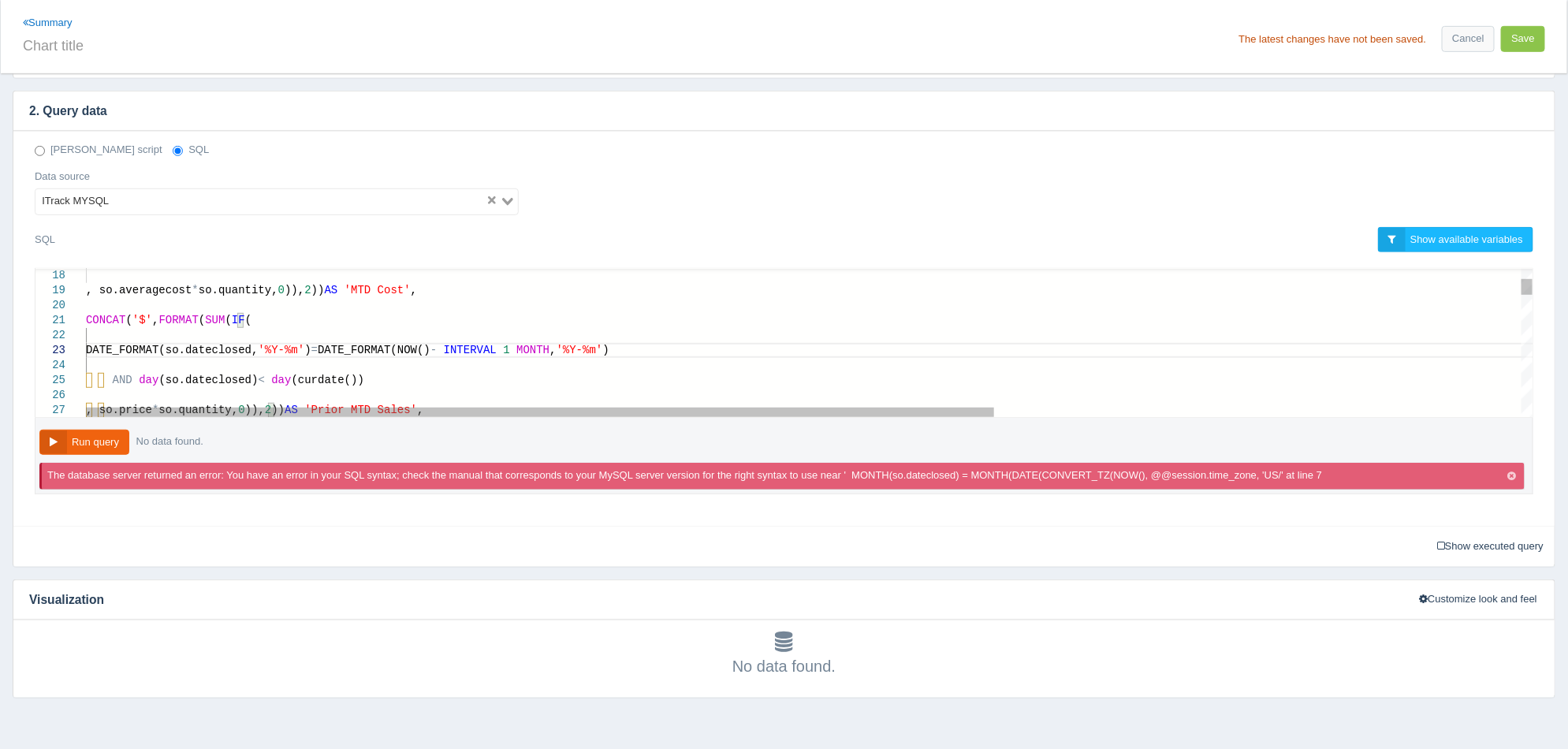
click at [108, 378] on span at bounding box center [99, 380] width 27 height 13
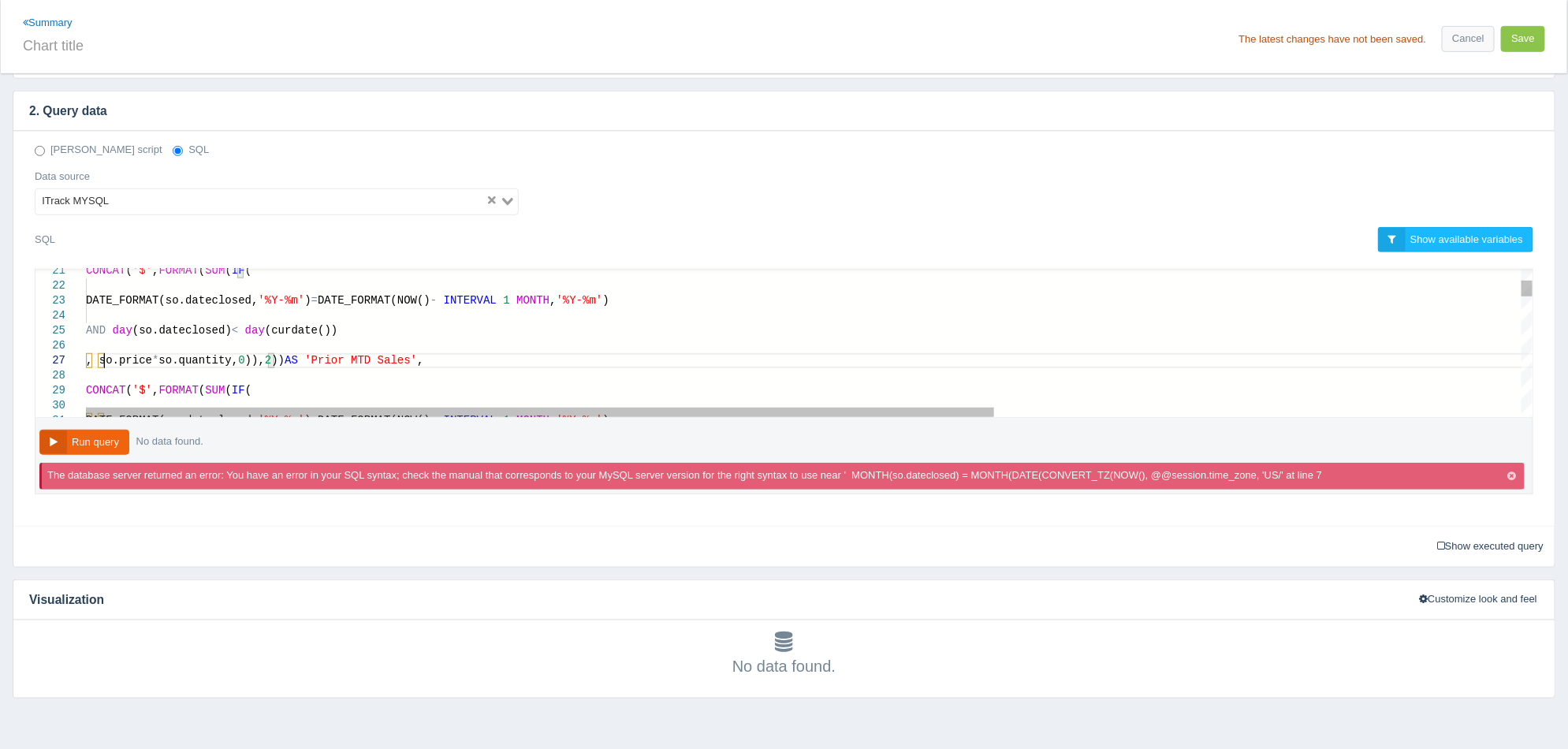
click at [107, 357] on span ", so.price" at bounding box center [118, 360] width 66 height 13
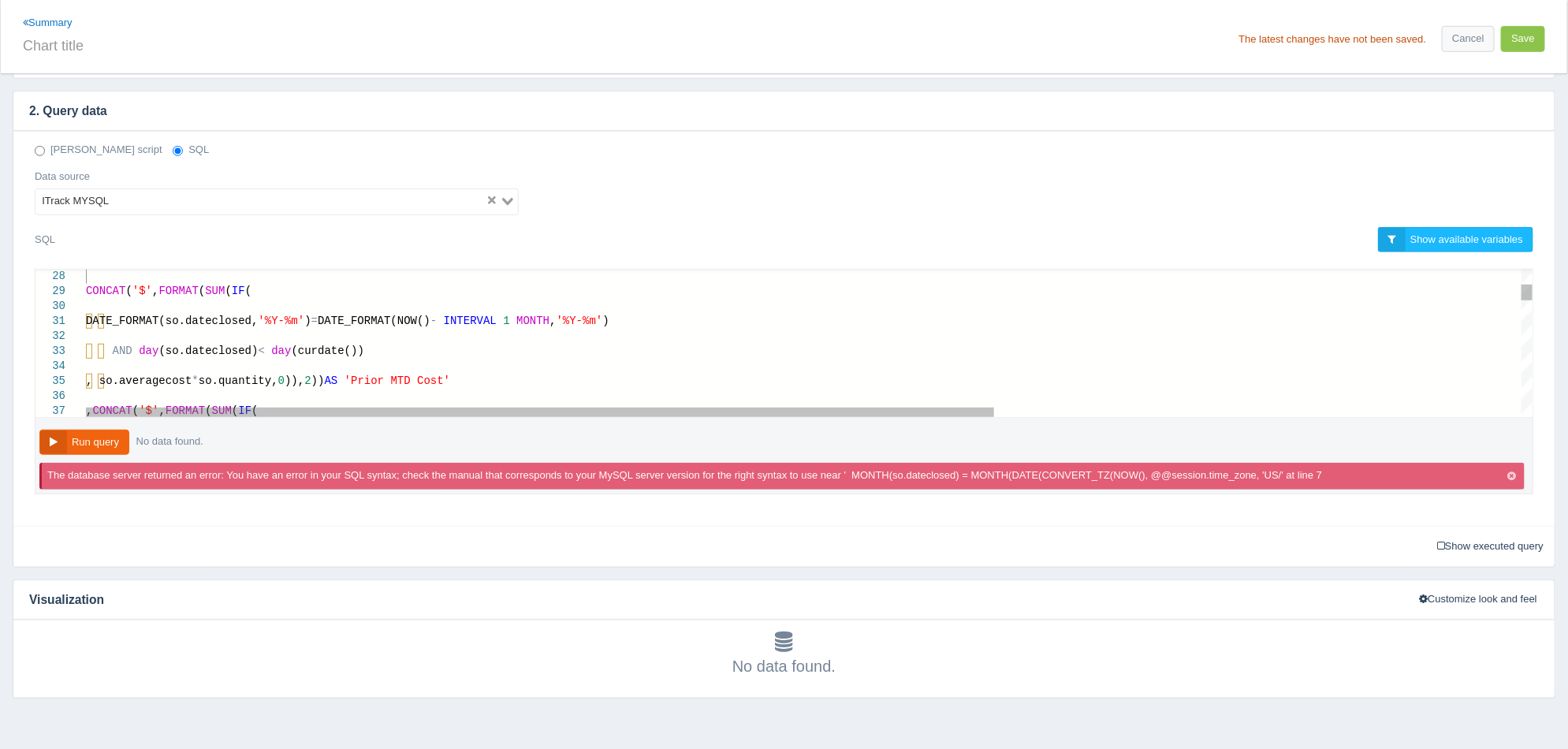
click at [108, 320] on span "DATE_FORMAT(so.dateclosed," at bounding box center [172, 321] width 172 height 13
click at [108, 349] on span at bounding box center [99, 351] width 27 height 13
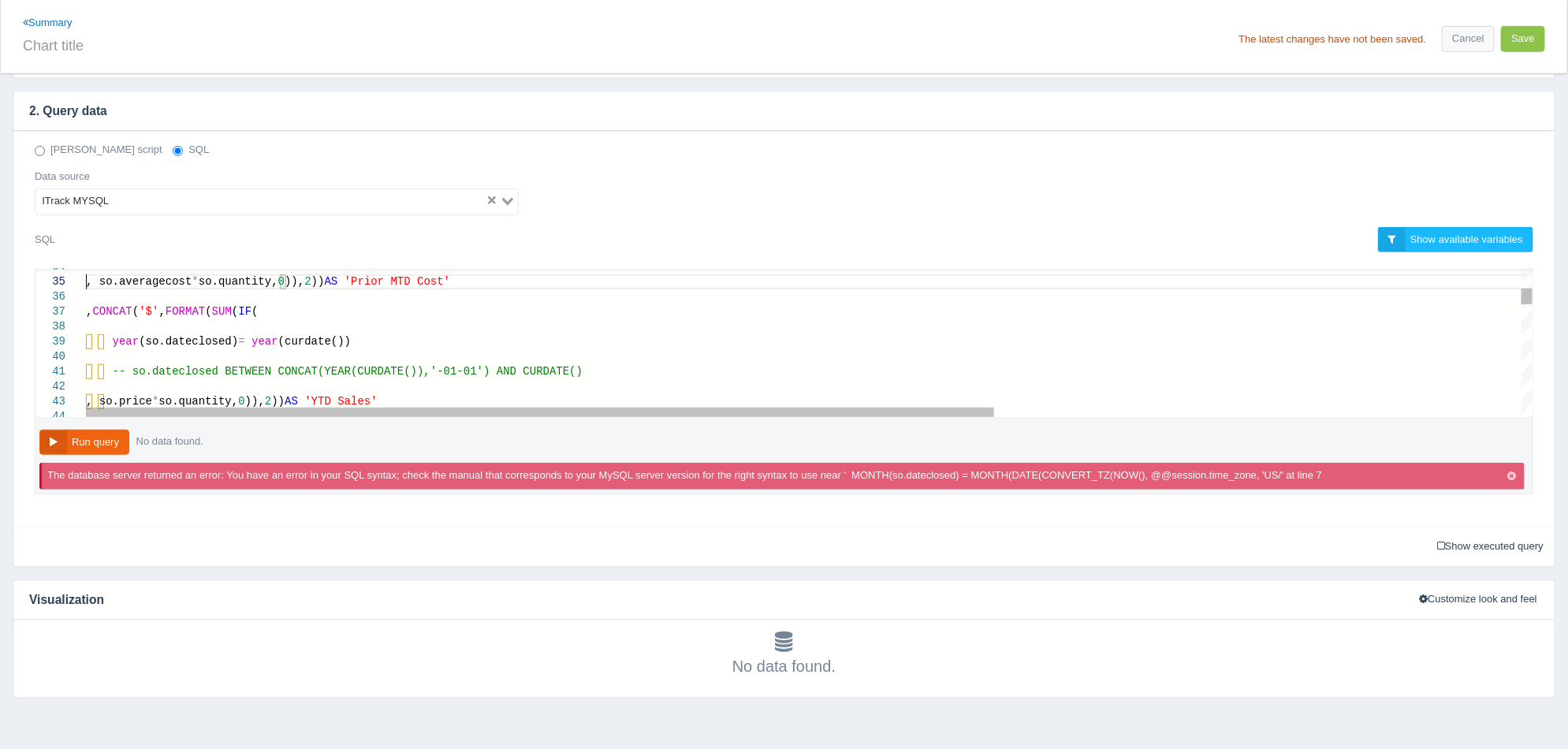
click at [113, 370] on span "-- so.dateclosed BETWEEN CONCAT(YEAR(CURDATE())," at bounding box center [272, 371] width 318 height 13
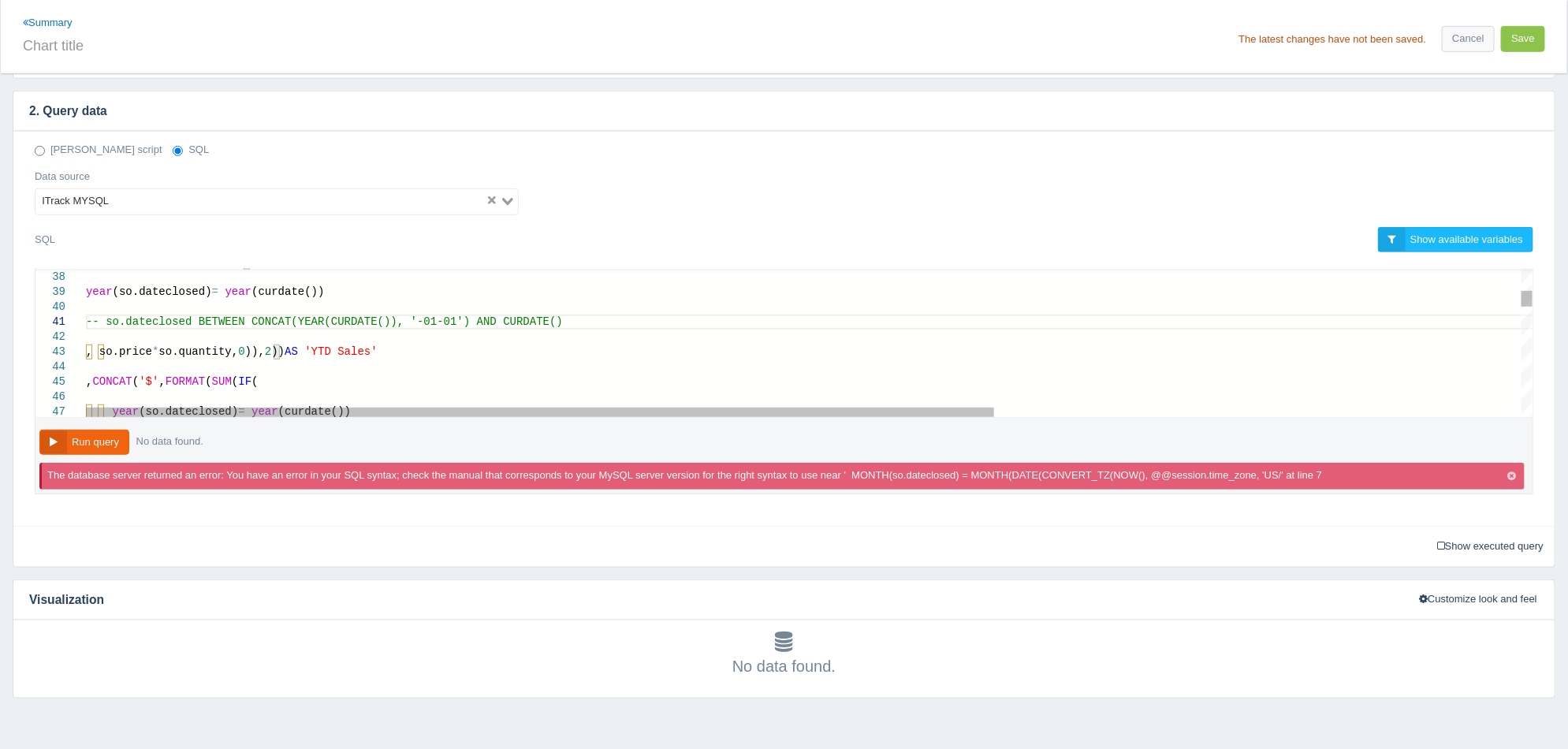
click at [108, 351] on span ", so.price" at bounding box center [118, 351] width 66 height 13
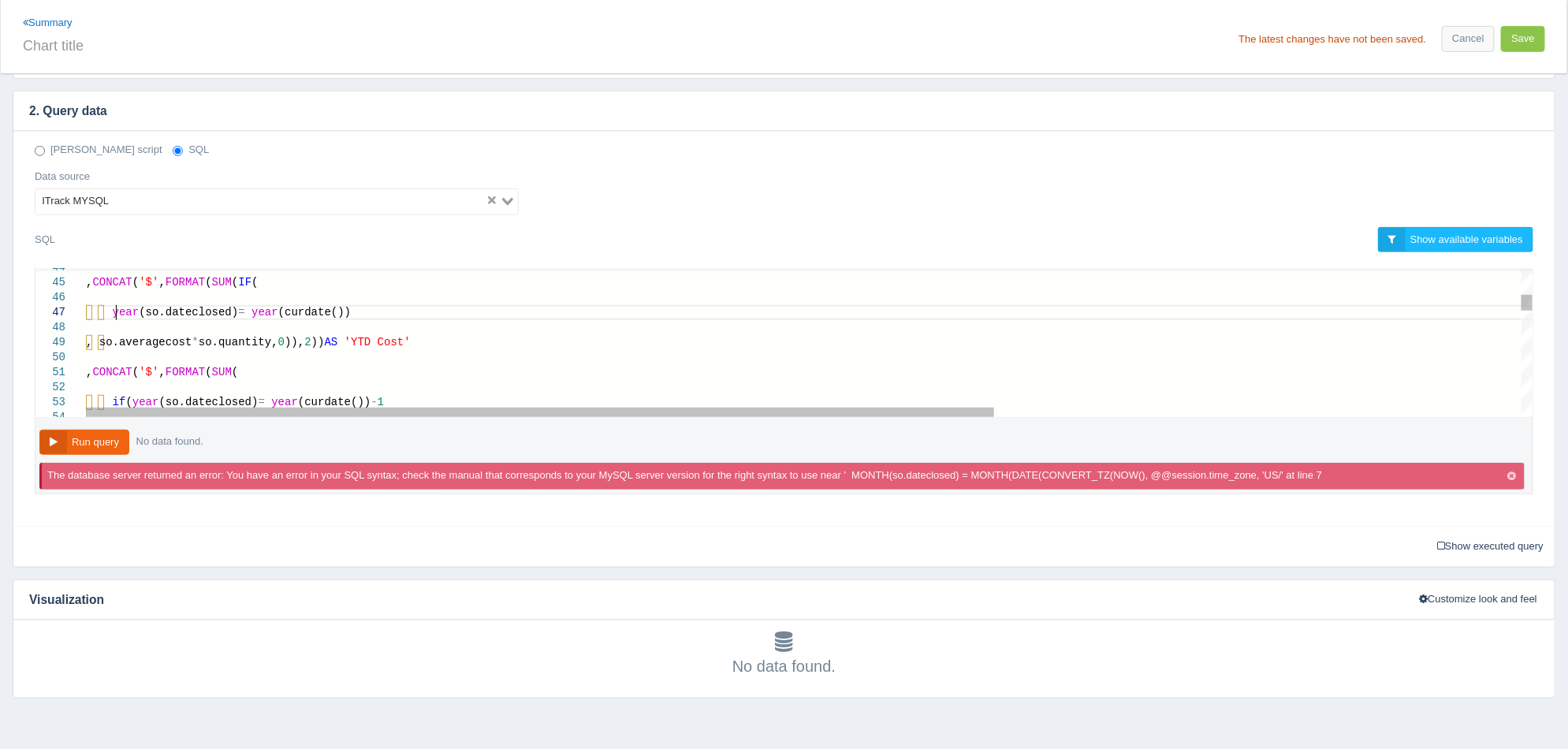
click at [115, 308] on span "year" at bounding box center [126, 313] width 27 height 13
click at [113, 308] on span "year" at bounding box center [126, 313] width 27 height 13
click at [108, 340] on span ", so.averagecost" at bounding box center [138, 342] width 106 height 13
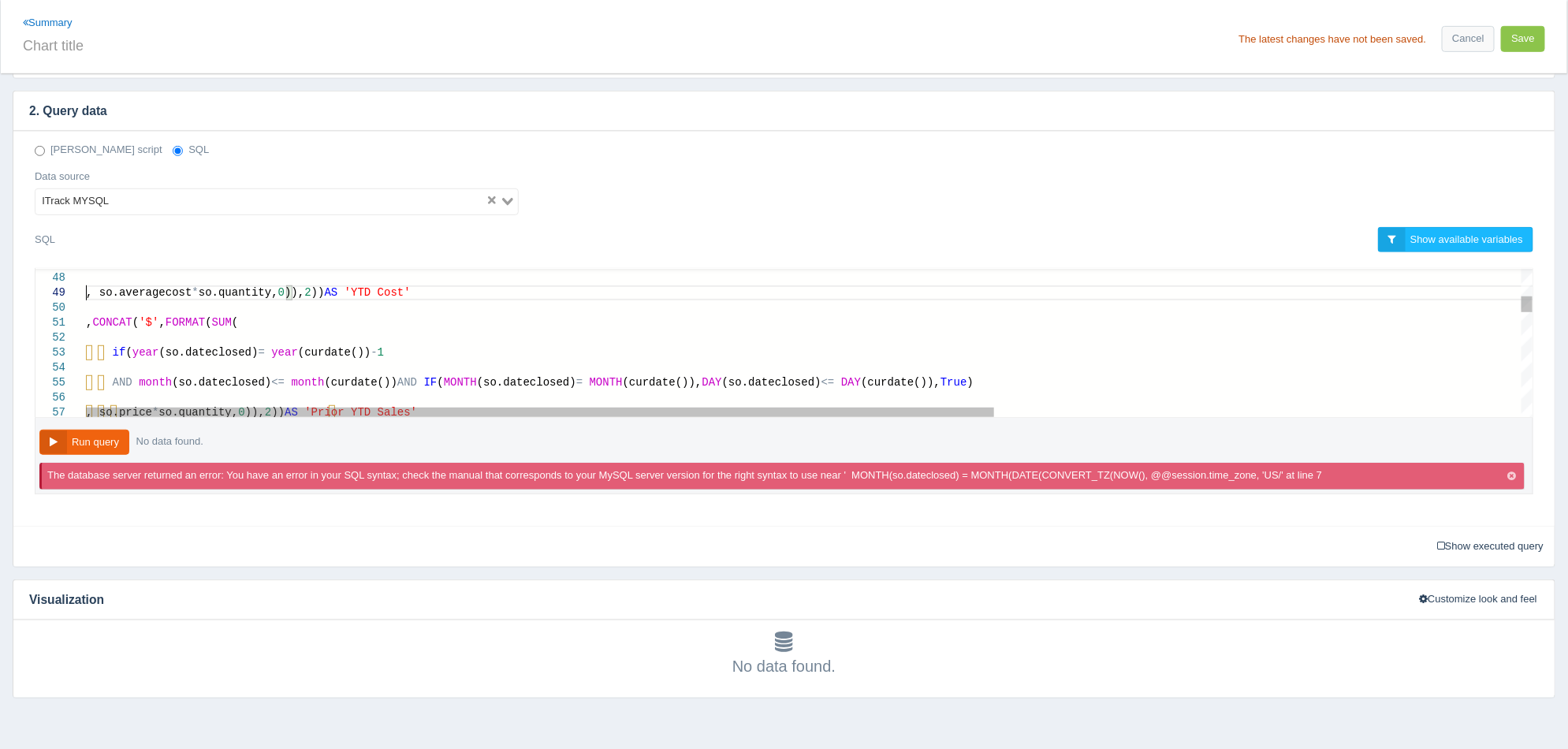
click at [113, 349] on span "if" at bounding box center [119, 352] width 14 height 13
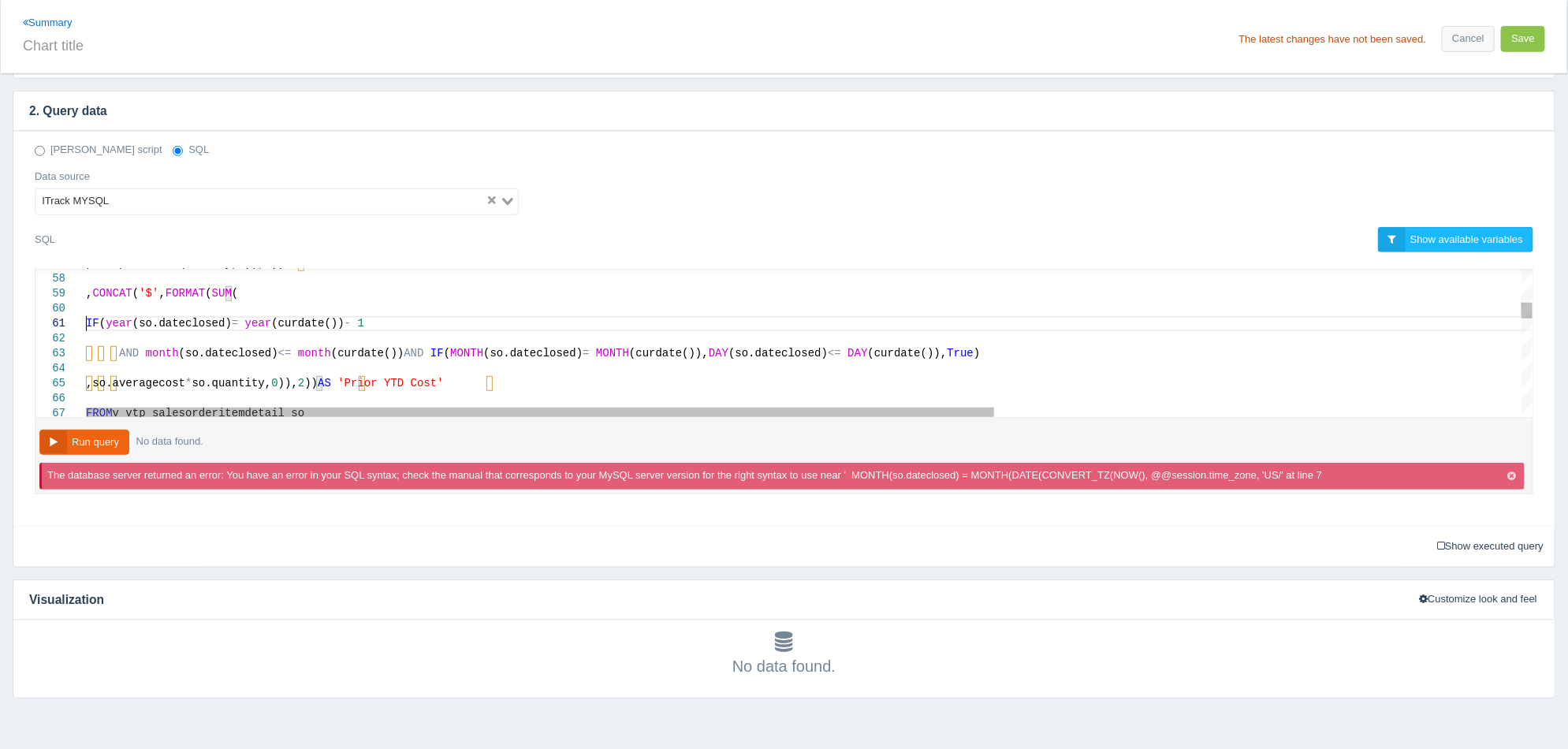
click at [119, 351] on span "AND" at bounding box center [129, 353] width 20 height 13
click at [117, 384] on span ",so.averagecost" at bounding box center [135, 383] width 99 height 13
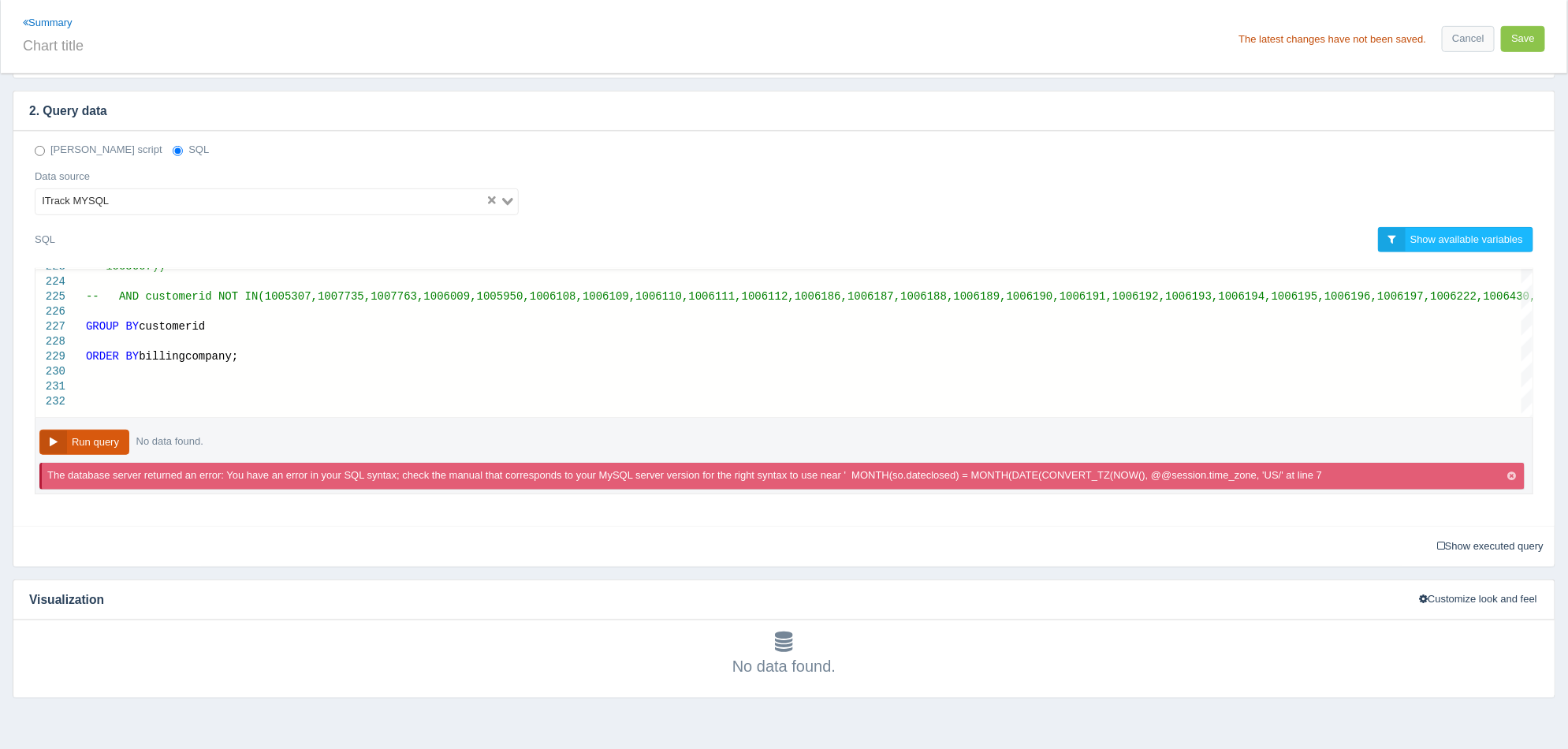
click at [97, 437] on button "Run query" at bounding box center [85, 443] width 90 height 26
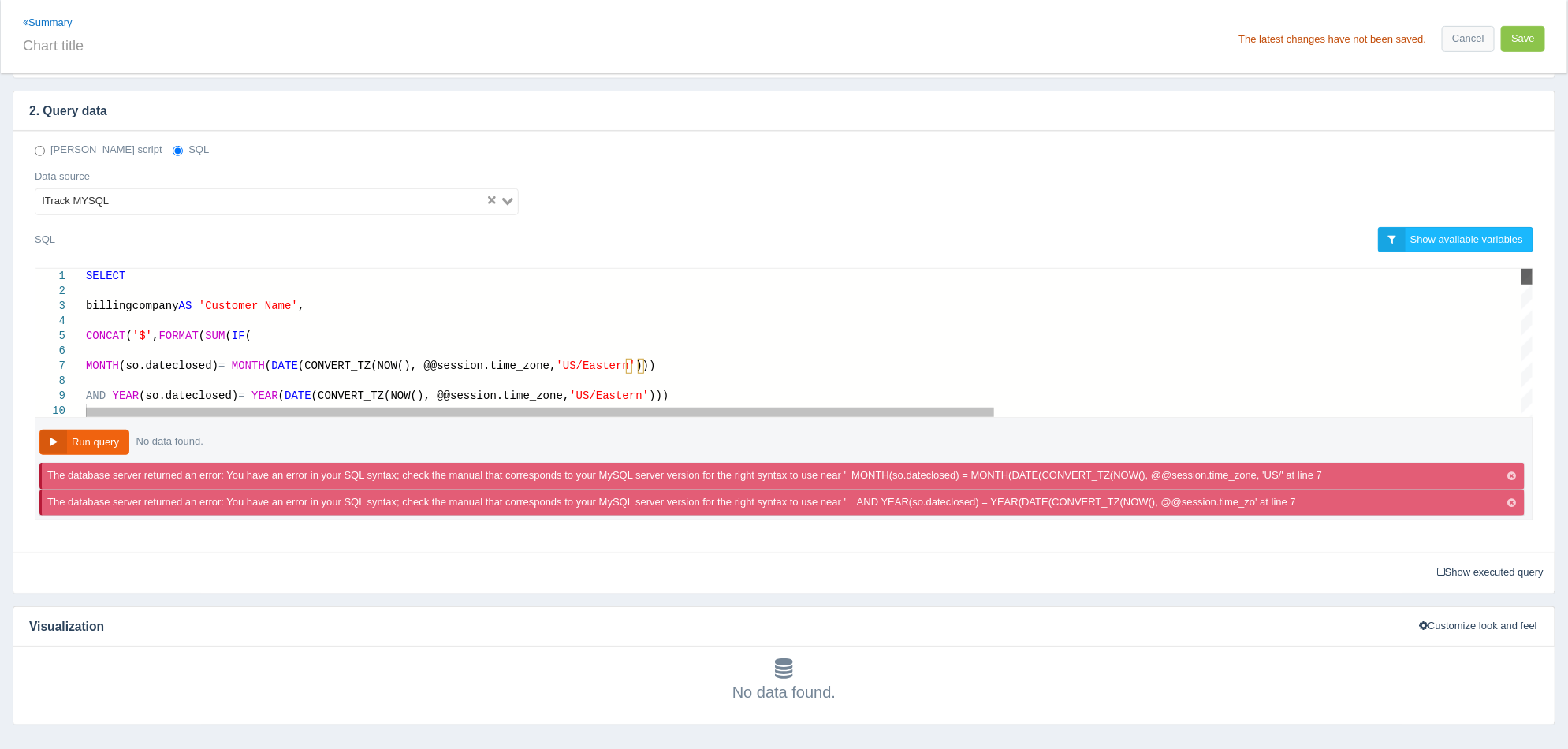
drag, startPoint x: 1529, startPoint y: 405, endPoint x: 1518, endPoint y: 272, distance: 133.5
click at [1518, 269] on div "billingcompany AS 'Customer Name' , CONCAT ( '$' , FORMAT ( SUM ( IF ( MONTH (s…" at bounding box center [809, 343] width 1447 height 148
click at [656, 374] on div at bounding box center [1229, 381] width 2287 height 15
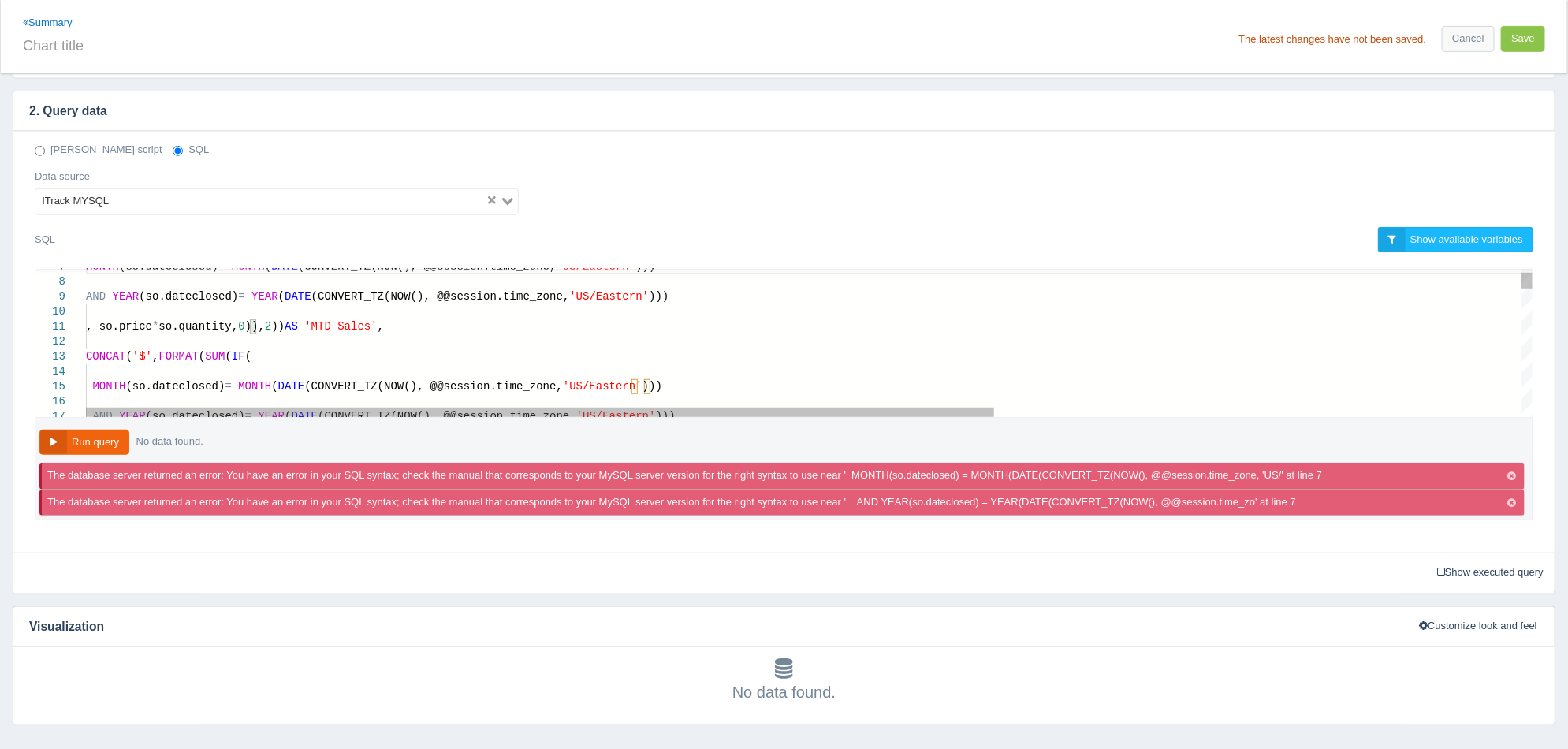
click at [667, 389] on div "MONTH (so.dateclosed) = MONTH ( DATE (CONVERT_TZ(NOW(), @@session.time_zone, 'U…" at bounding box center [1229, 387] width 2287 height 15
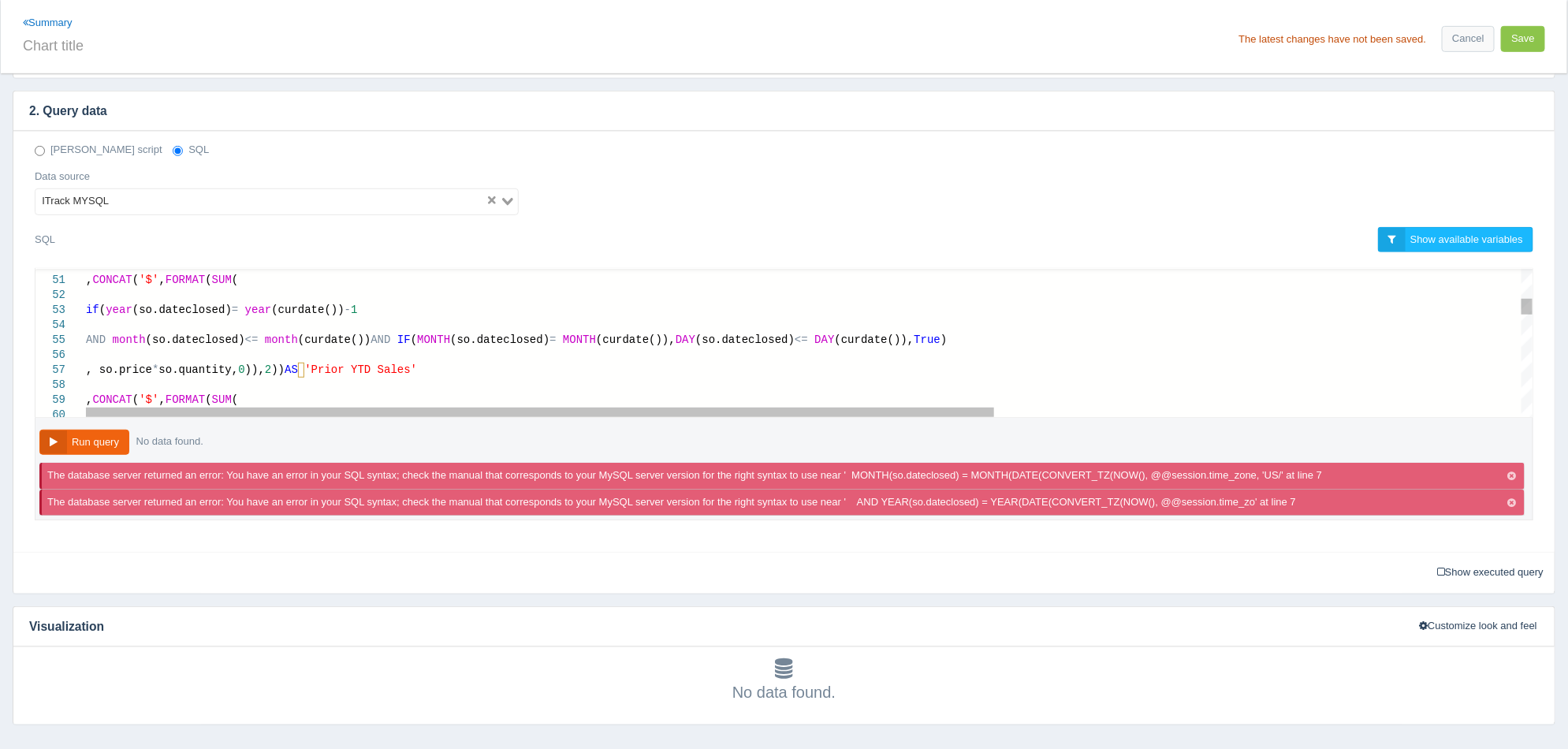
click at [303, 368] on span ", so.price * so.quantity, 0 )), 2 )) AS 'Prior YTD Sales'" at bounding box center [251, 370] width 331 height 13
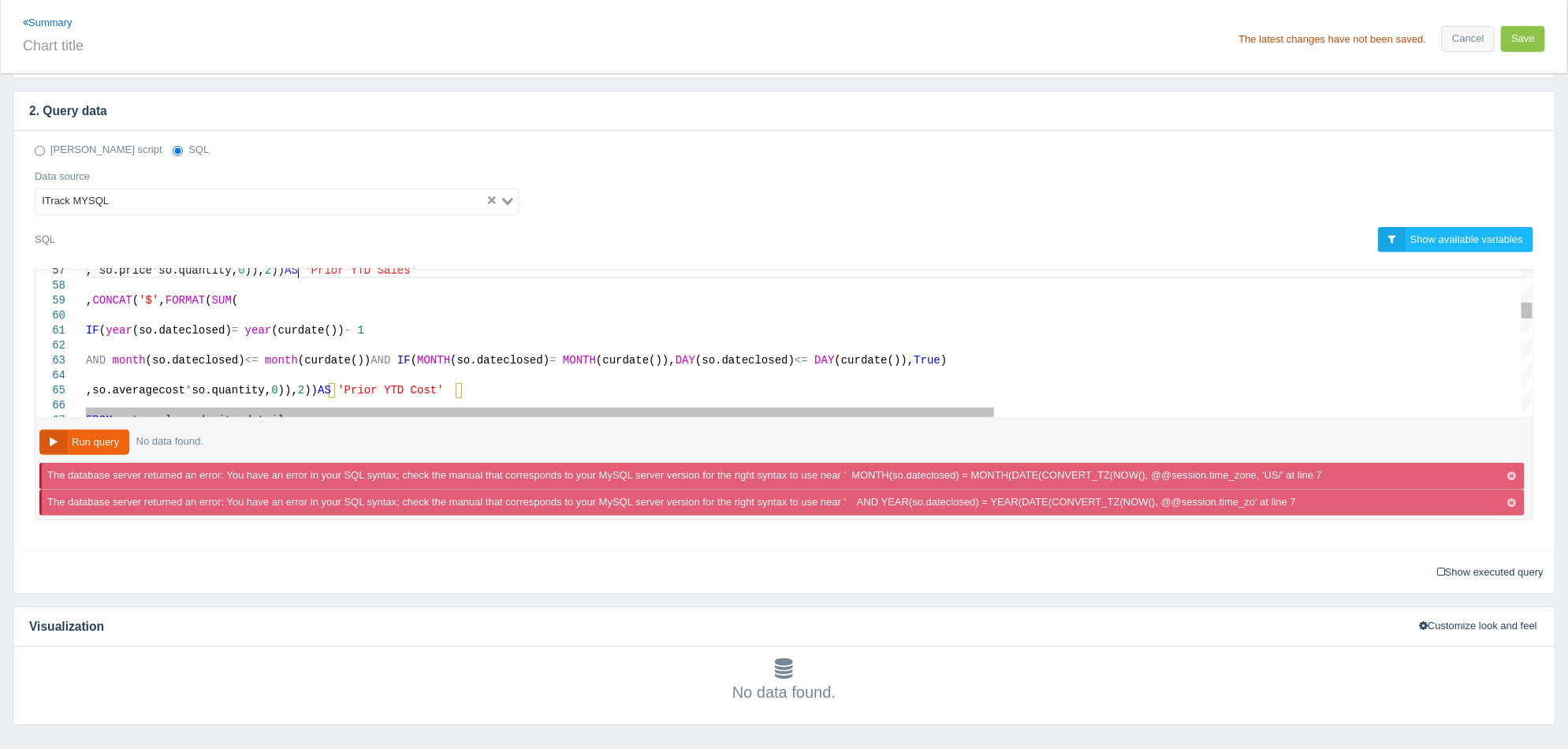
click at [512, 334] on div "IF ( year (so.dateclosed) = year (curdate()) - 1" at bounding box center [1229, 331] width 2287 height 15
click at [475, 389] on div ",so.averagecost * so.quantity, 0 )), 2 )) AS 'Prior YTD Cost'" at bounding box center [1229, 390] width 2287 height 15
click at [885, 376] on div at bounding box center [1229, 376] width 2287 height 15
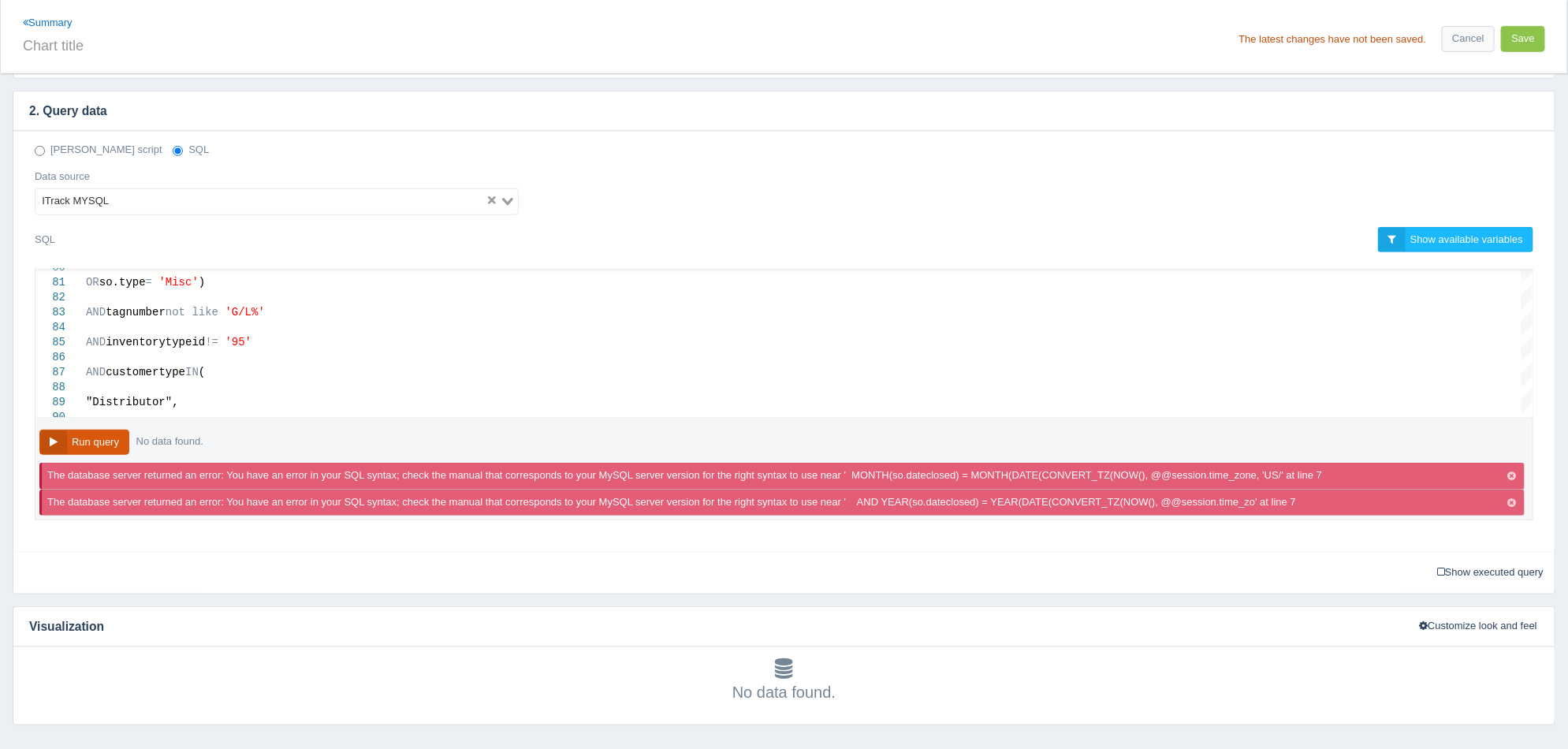
type textarea "IF(year(so.dateclosed) = year(curdate()) - 1 AND month(so.dateclosed) <= month(…"
click at [115, 438] on button "Run query" at bounding box center [85, 443] width 90 height 26
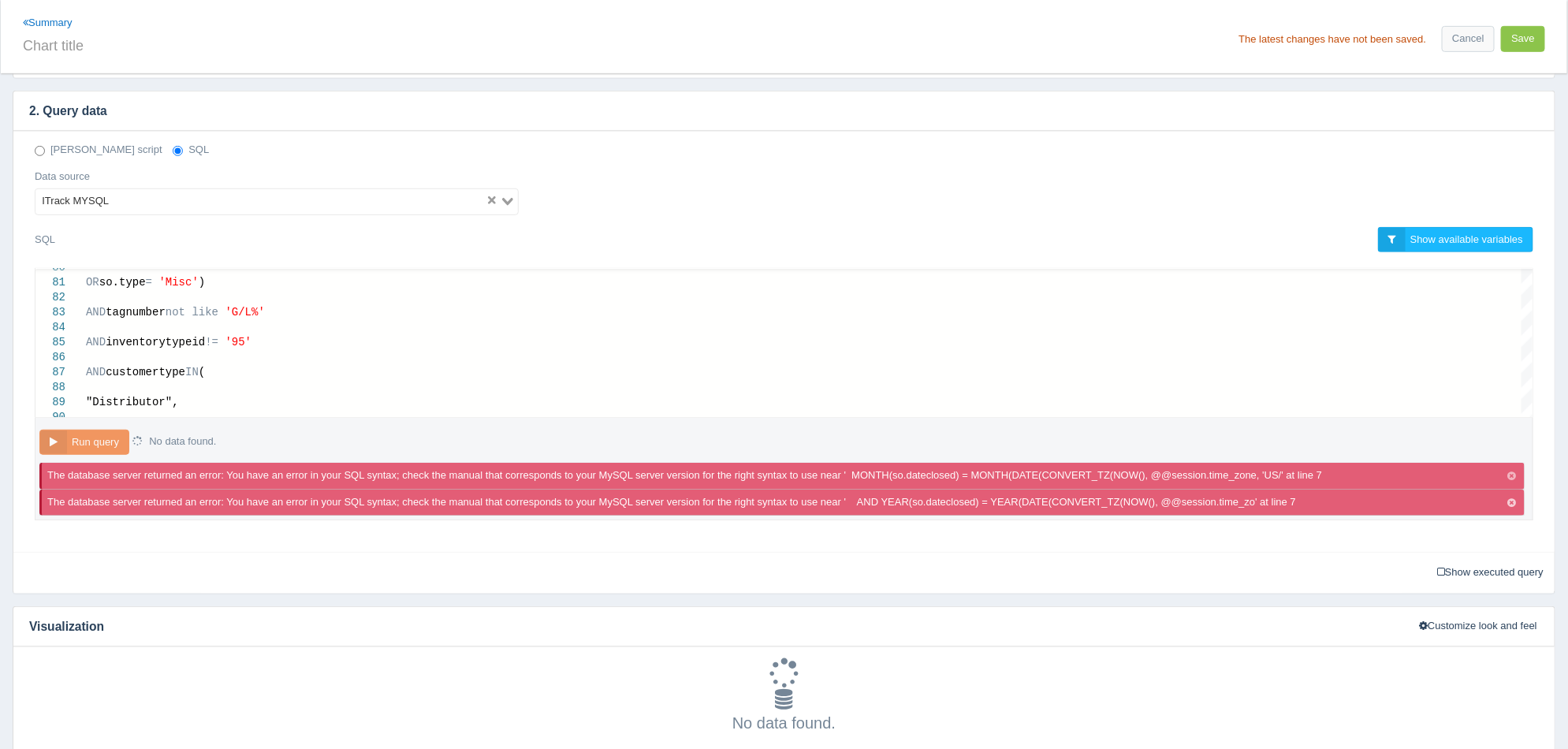
click at [1517, 476] on button "button" at bounding box center [1511, 476] width 10 height 12
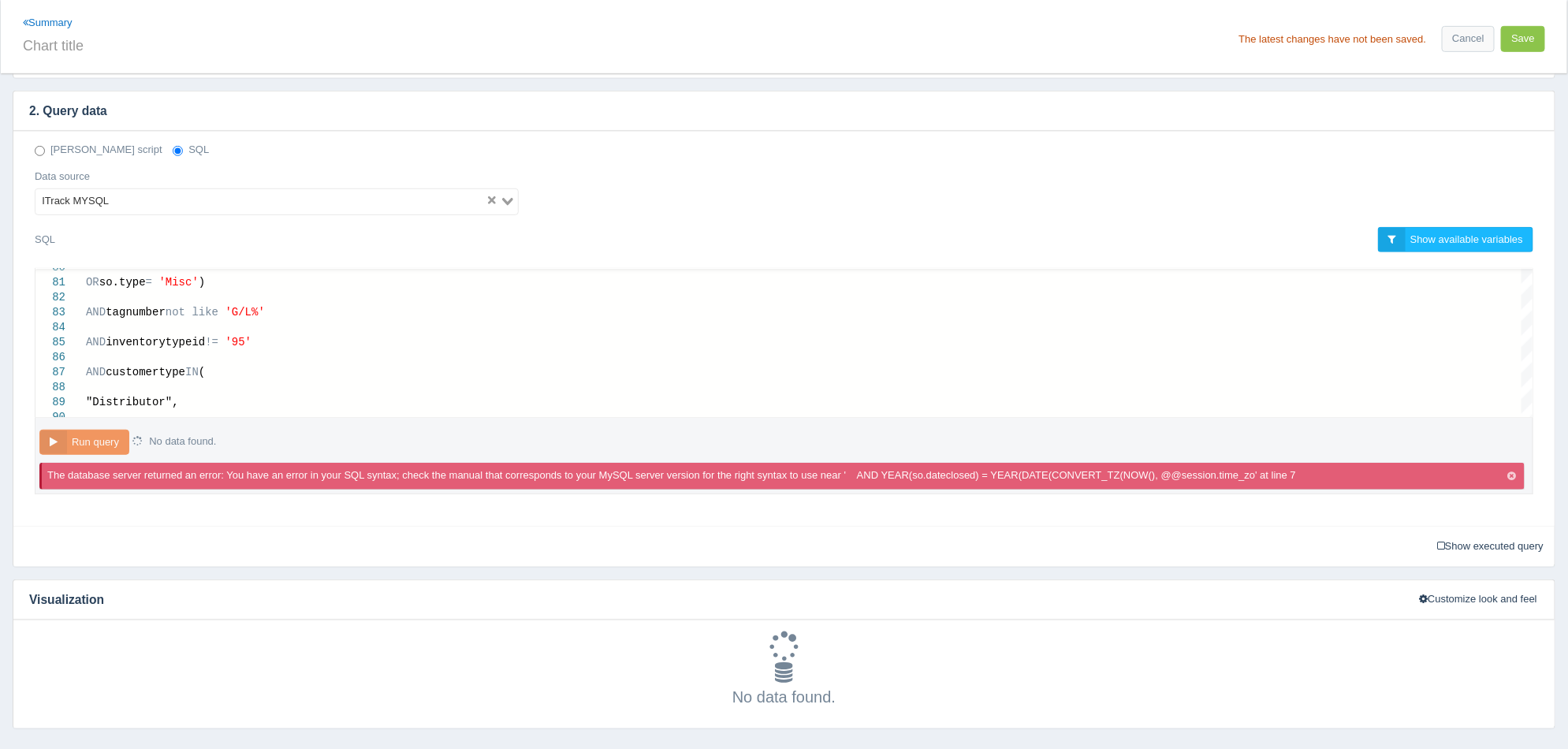
click at [1517, 476] on button "button" at bounding box center [1511, 476] width 10 height 12
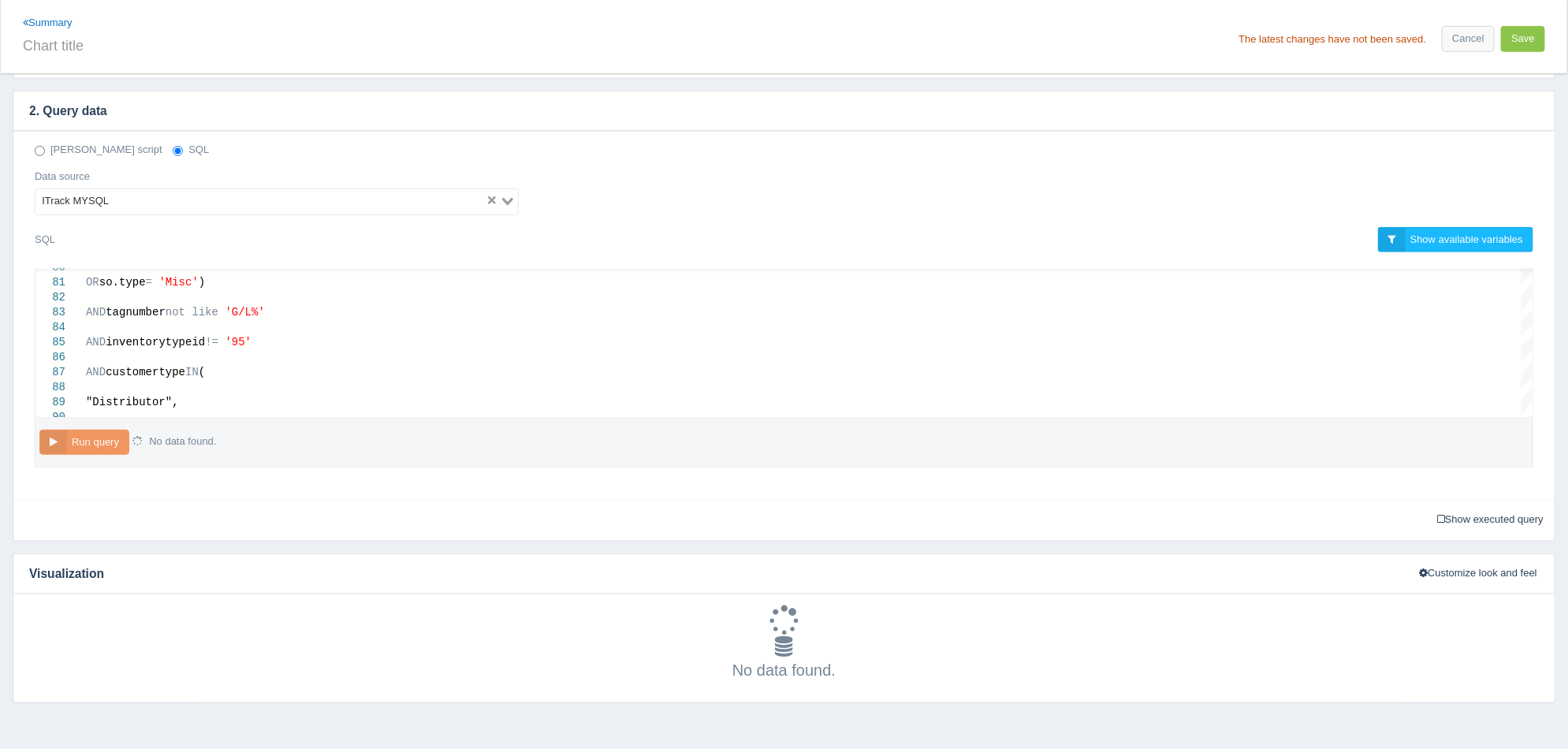
click at [1517, 476] on button "button" at bounding box center [1511, 476] width 10 height 12
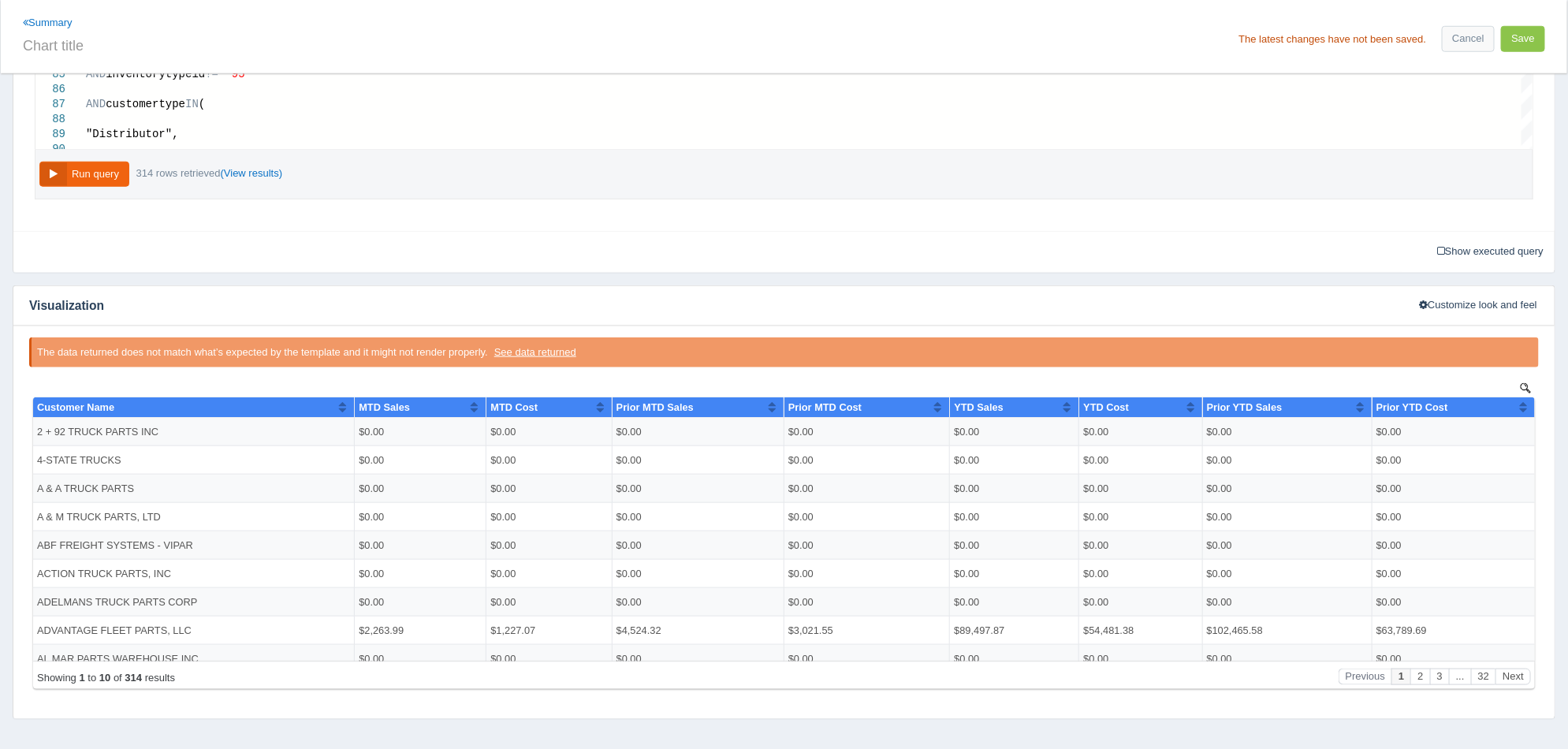
scroll to position [689, 0]
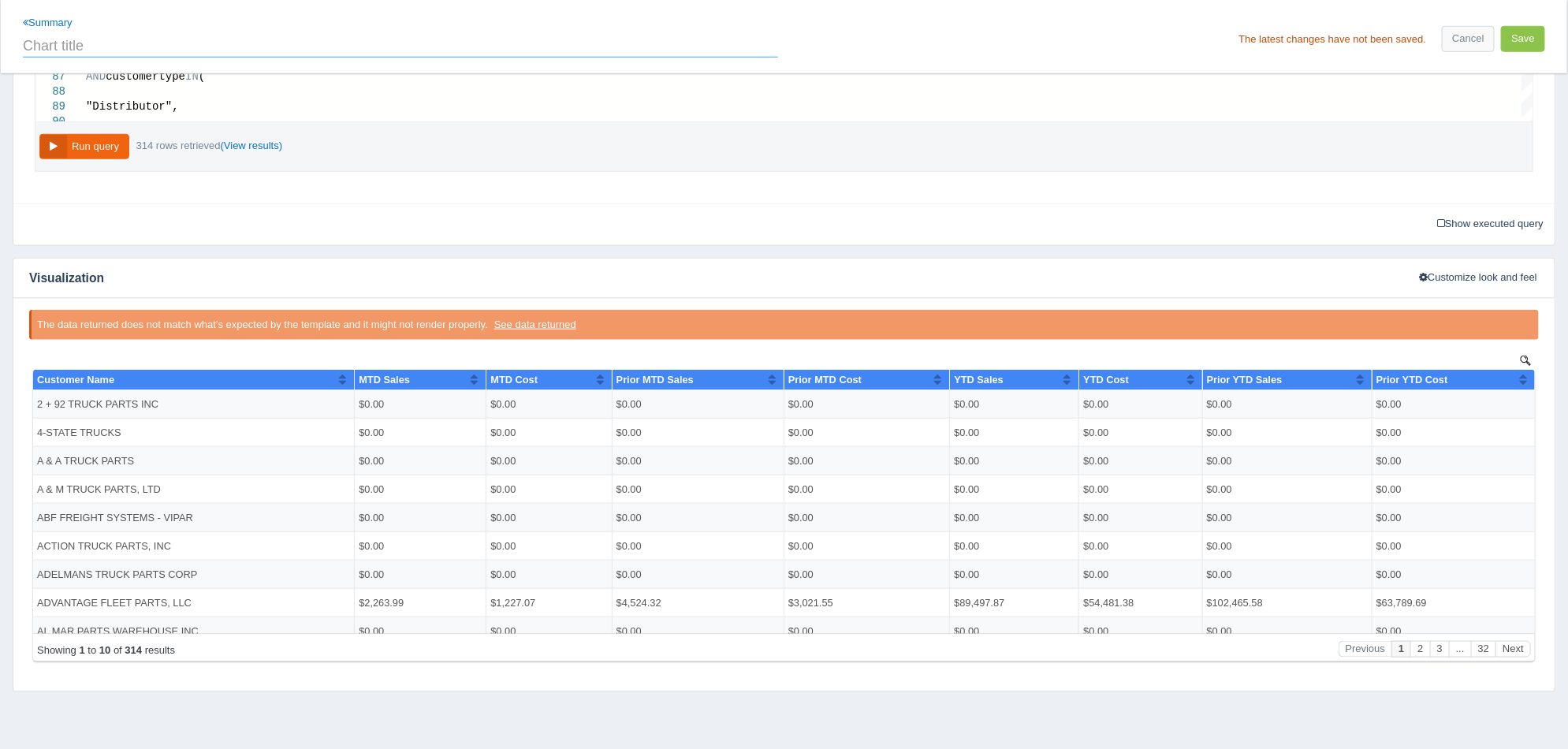
click at [229, 53] on input "text" at bounding box center [400, 44] width 755 height 27
type input "National Sales Summary"
click at [1518, 40] on button "Save" at bounding box center [1523, 39] width 44 height 26
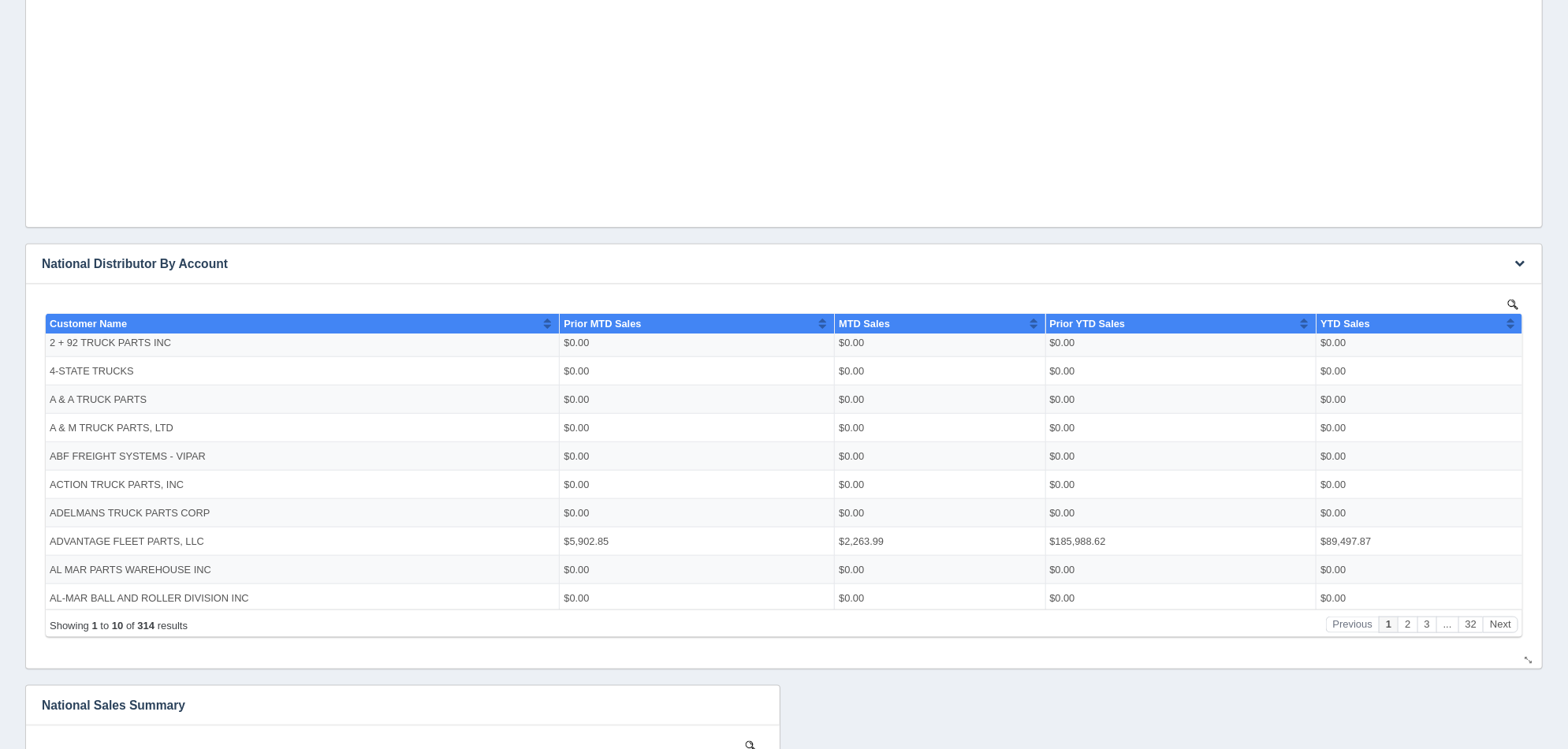
scroll to position [770, 0]
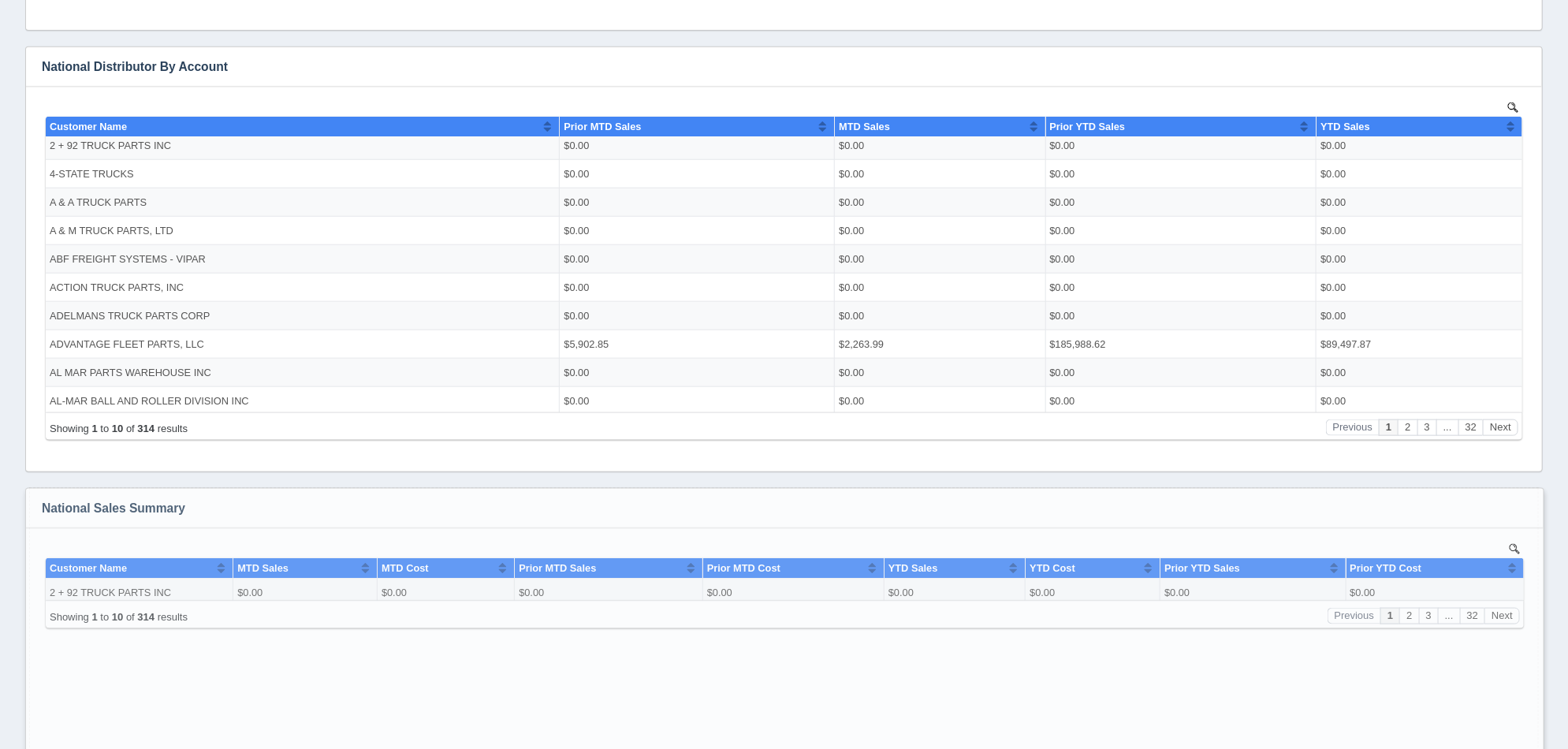
drag, startPoint x: 773, startPoint y: 655, endPoint x: 1541, endPoint y: 791, distance: 779.9
click at [1541, 748] on html "Toggle navigation Valley Truck Parts IT Edit Profile Logout Dashboards Add dash…" at bounding box center [784, 53] width 1568 height 1646
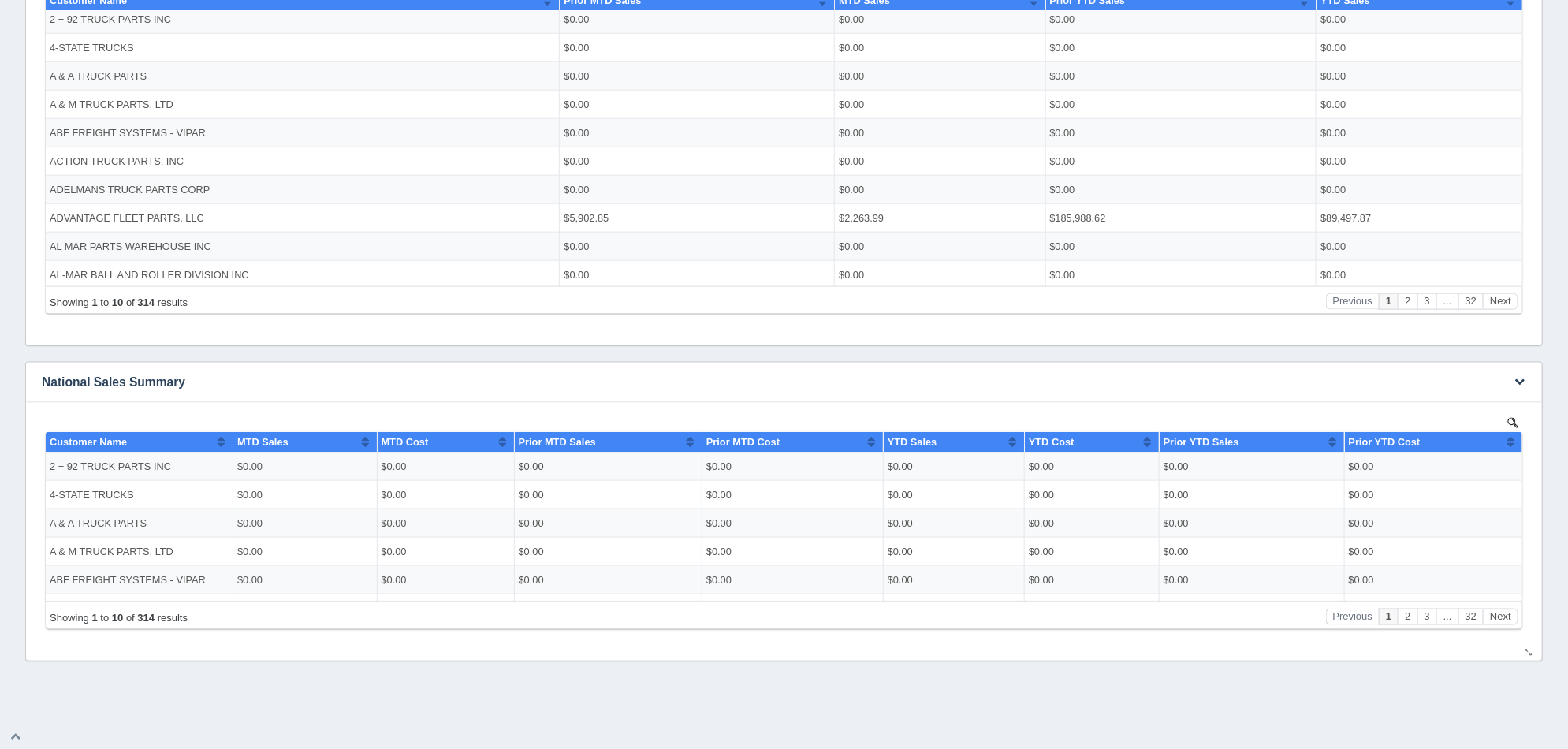
scroll to position [143, 0]
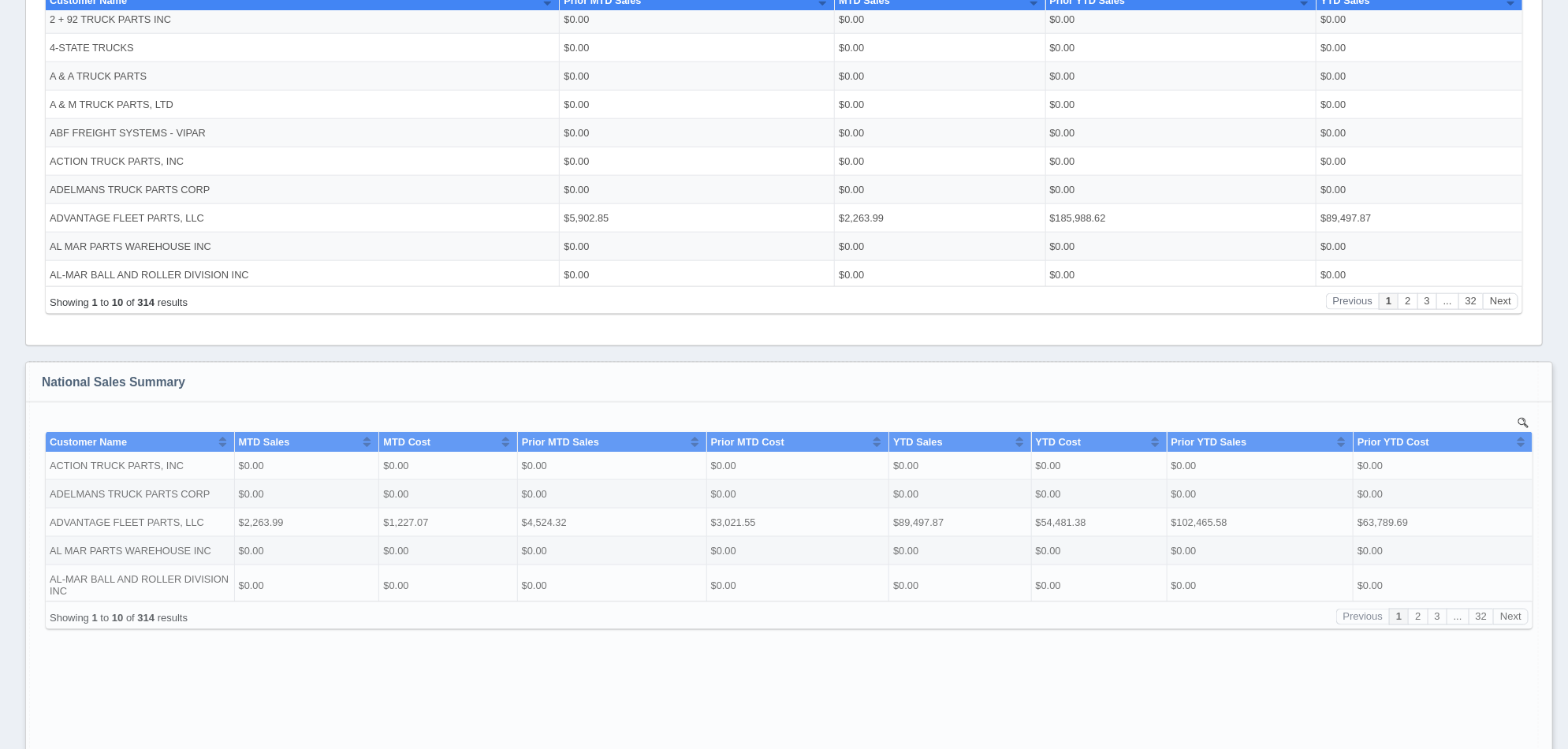
drag, startPoint x: 1528, startPoint y: 679, endPoint x: 1538, endPoint y: 786, distance: 107.5
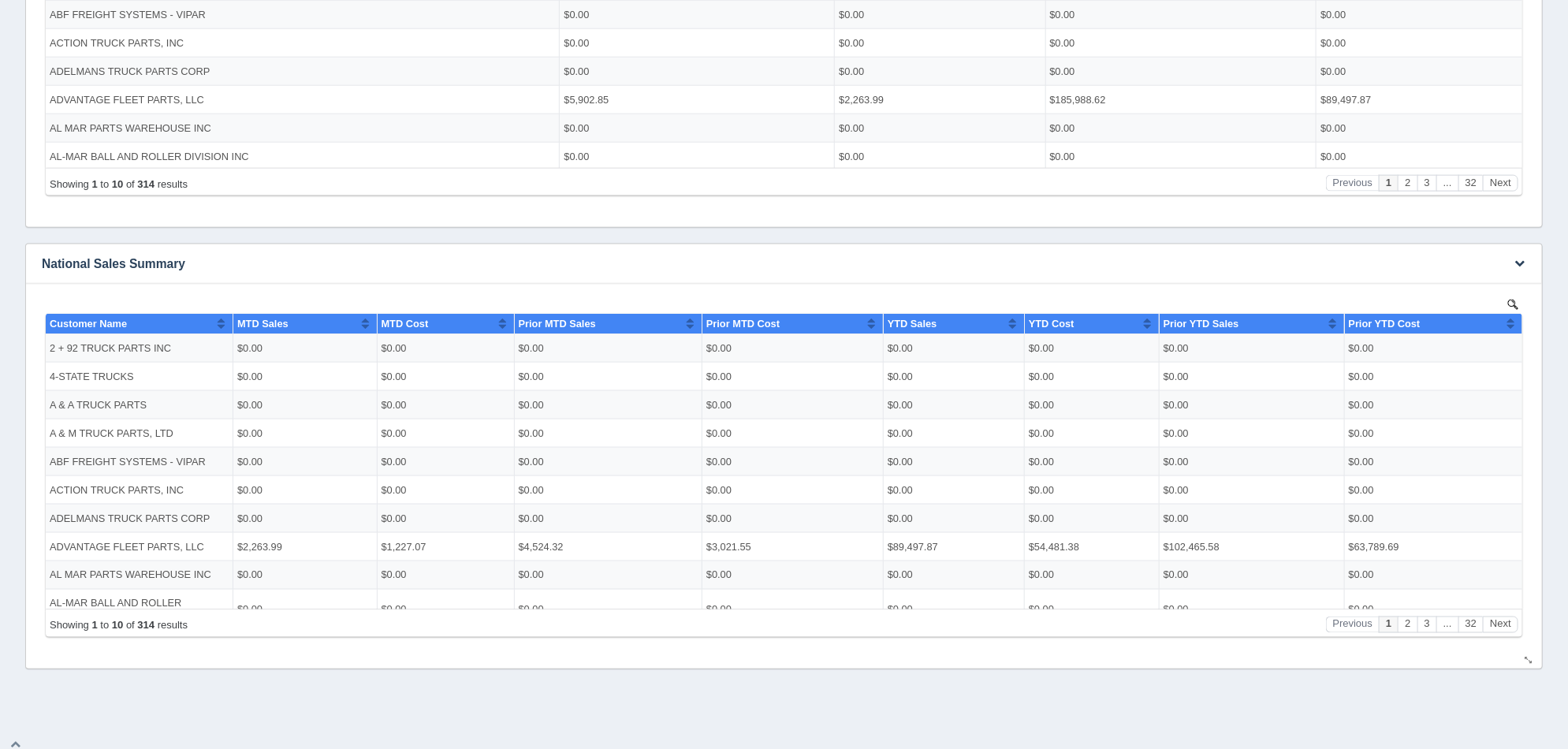
scroll to position [1023, 0]
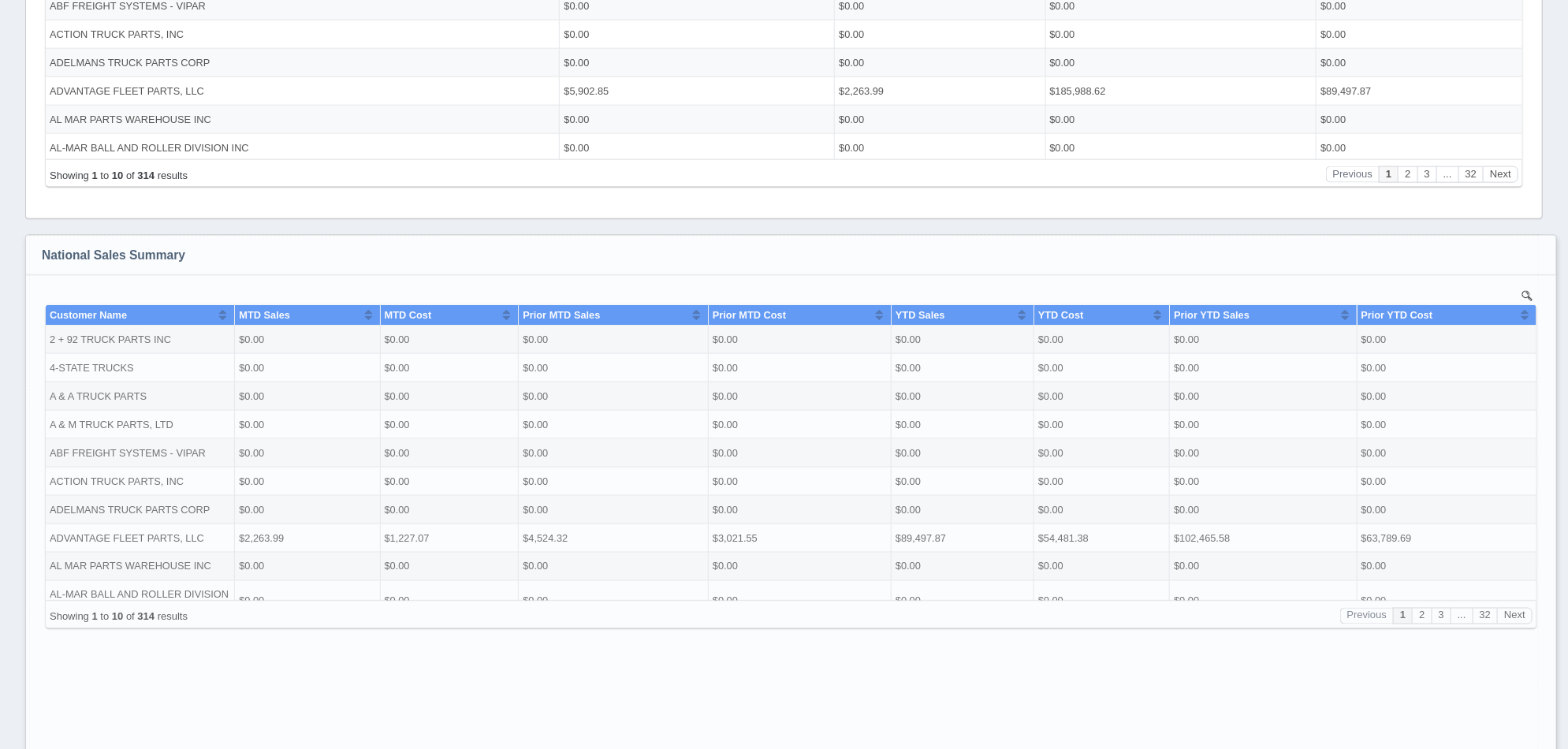
drag, startPoint x: 1527, startPoint y: 655, endPoint x: 1541, endPoint y: 773, distance: 118.8
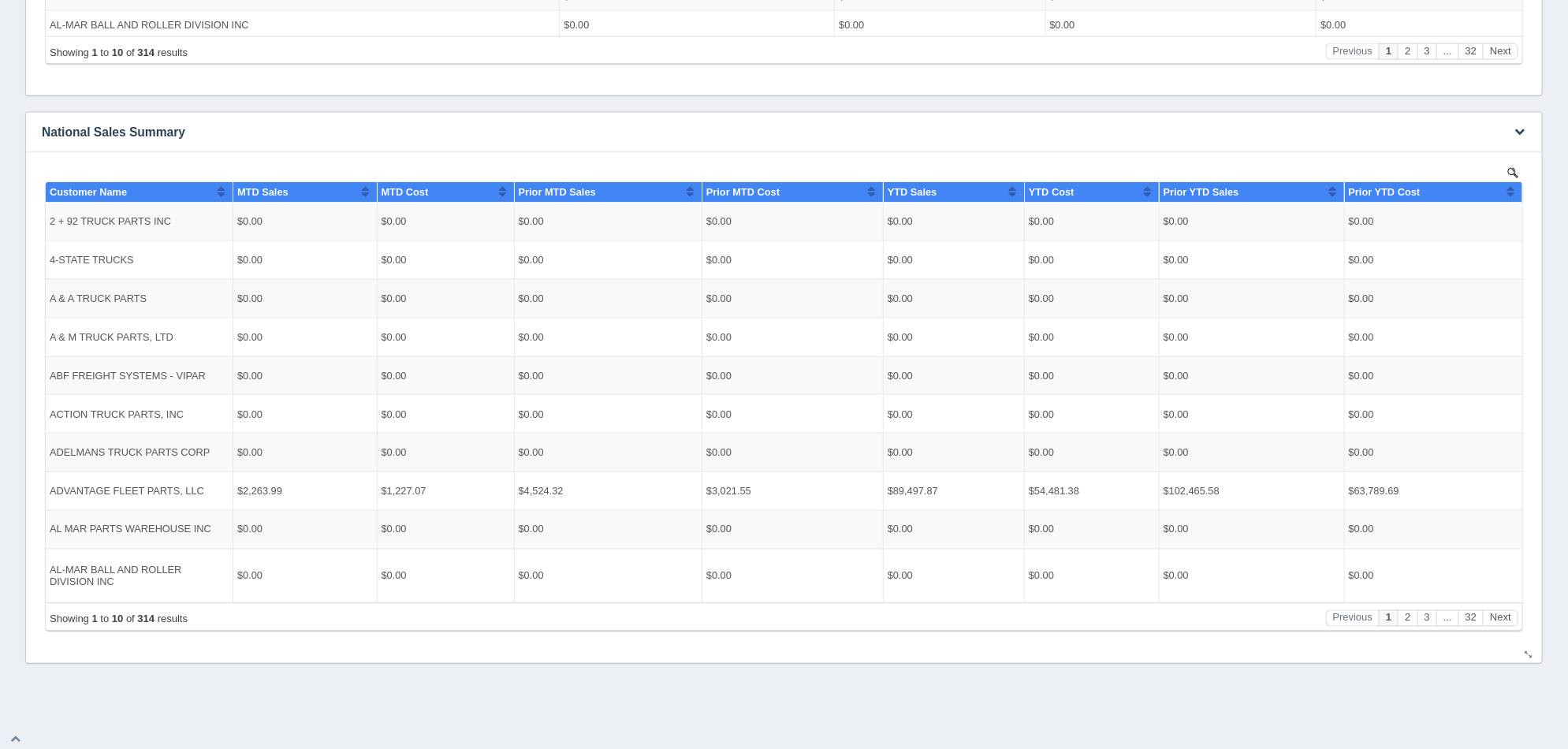
scroll to position [1148, 0]
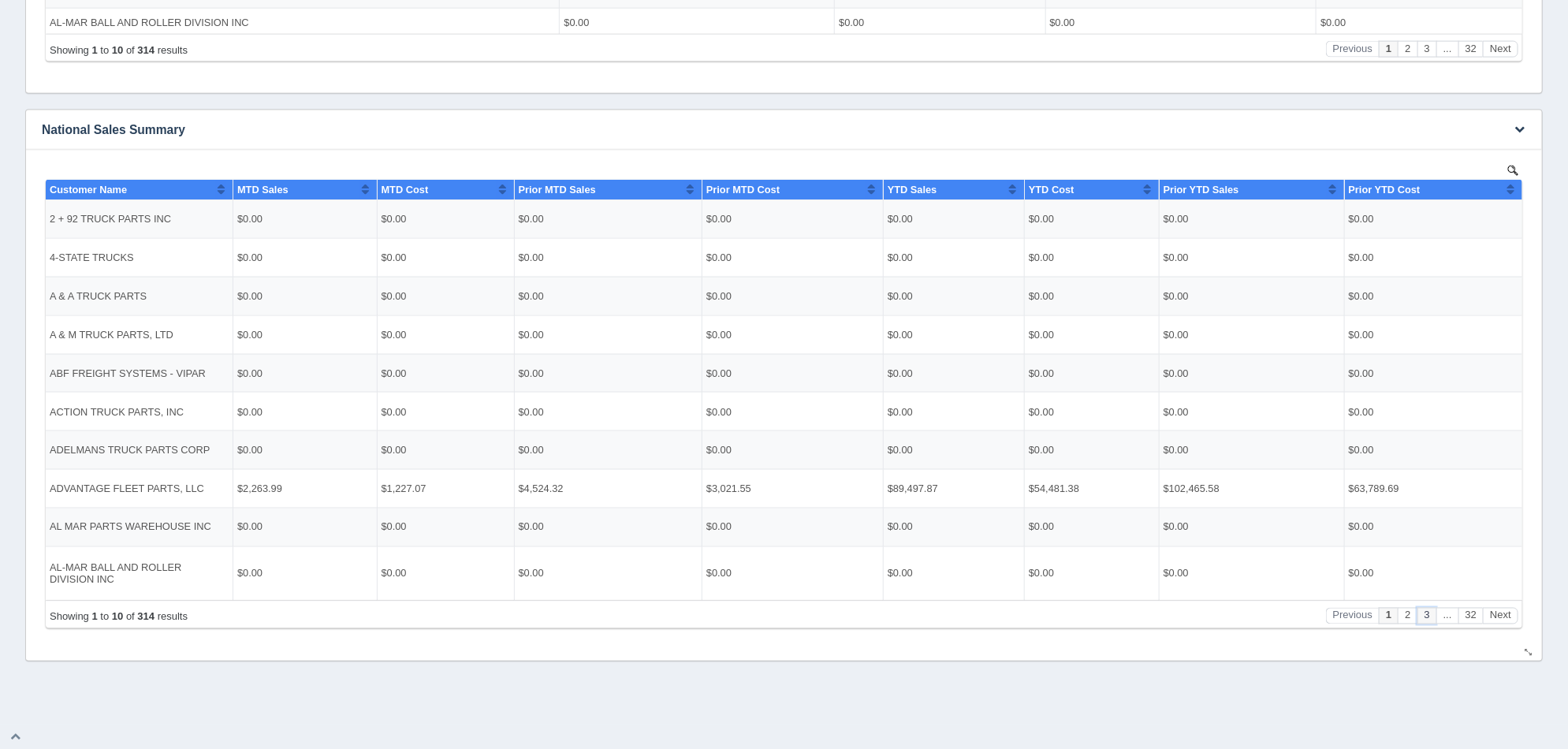
click at [1433, 616] on button "3" at bounding box center [1426, 615] width 19 height 16
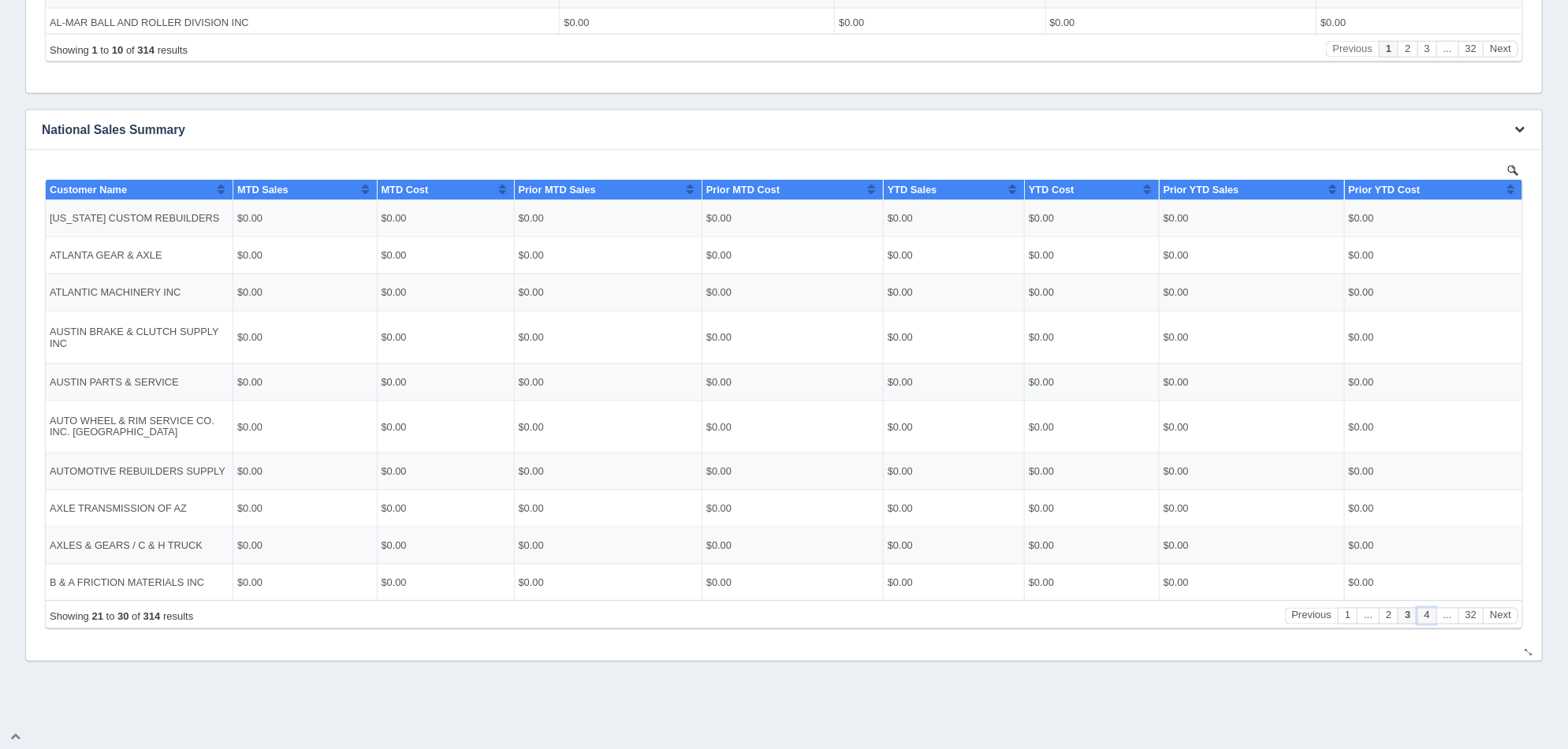
click at [1433, 616] on button "4" at bounding box center [1426, 615] width 19 height 16
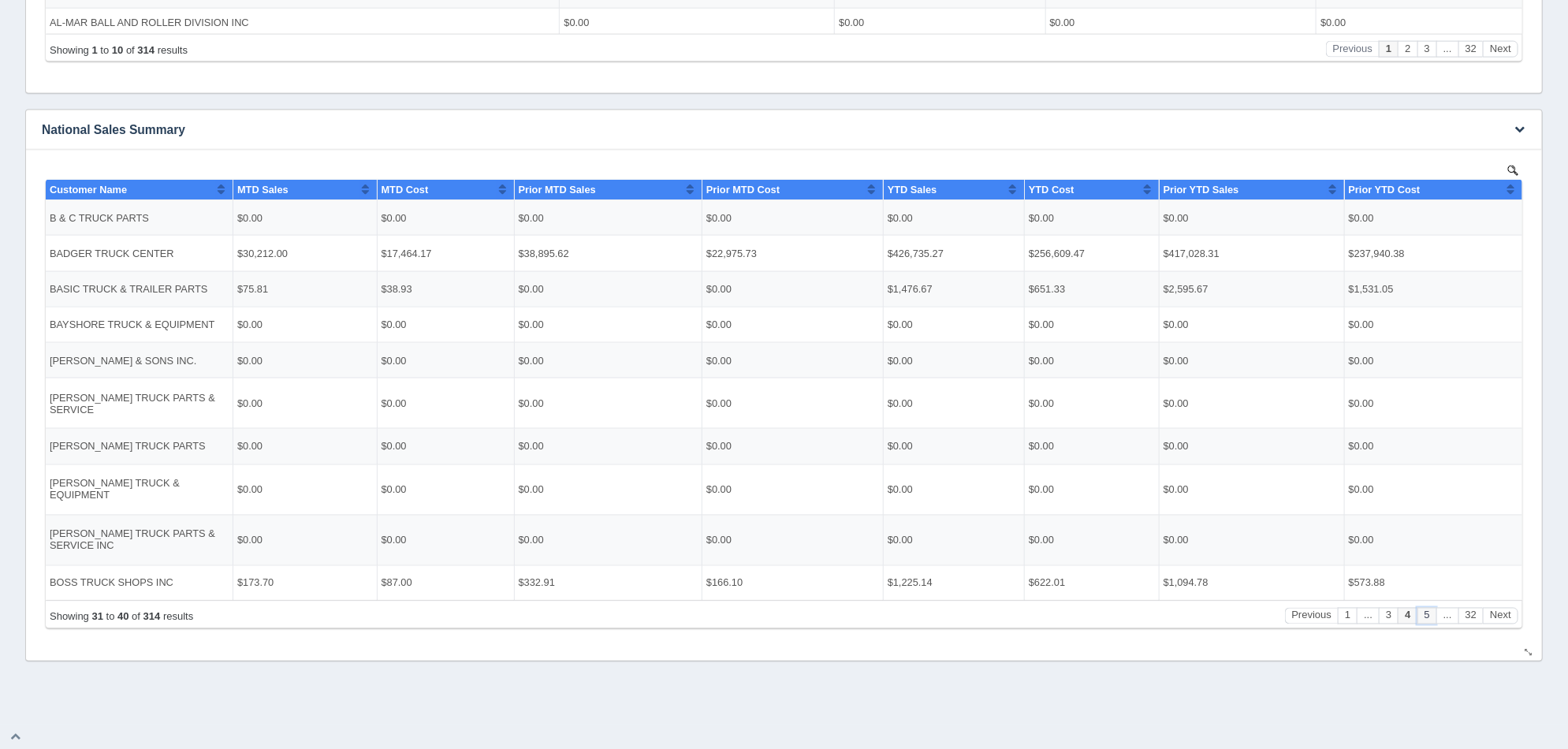
click at [1433, 616] on button "5" at bounding box center [1426, 615] width 19 height 16
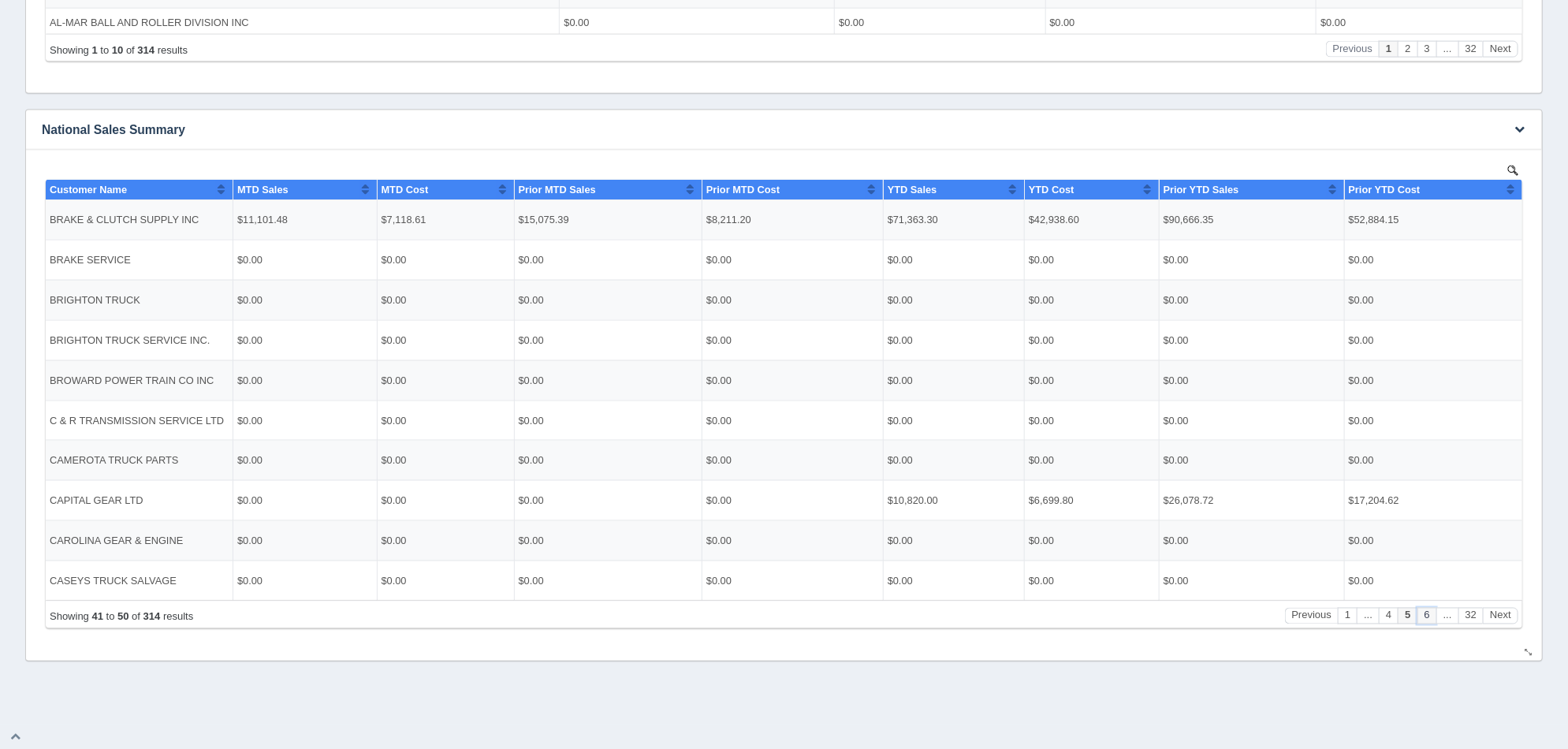
click at [1433, 616] on button "6" at bounding box center [1426, 615] width 19 height 16
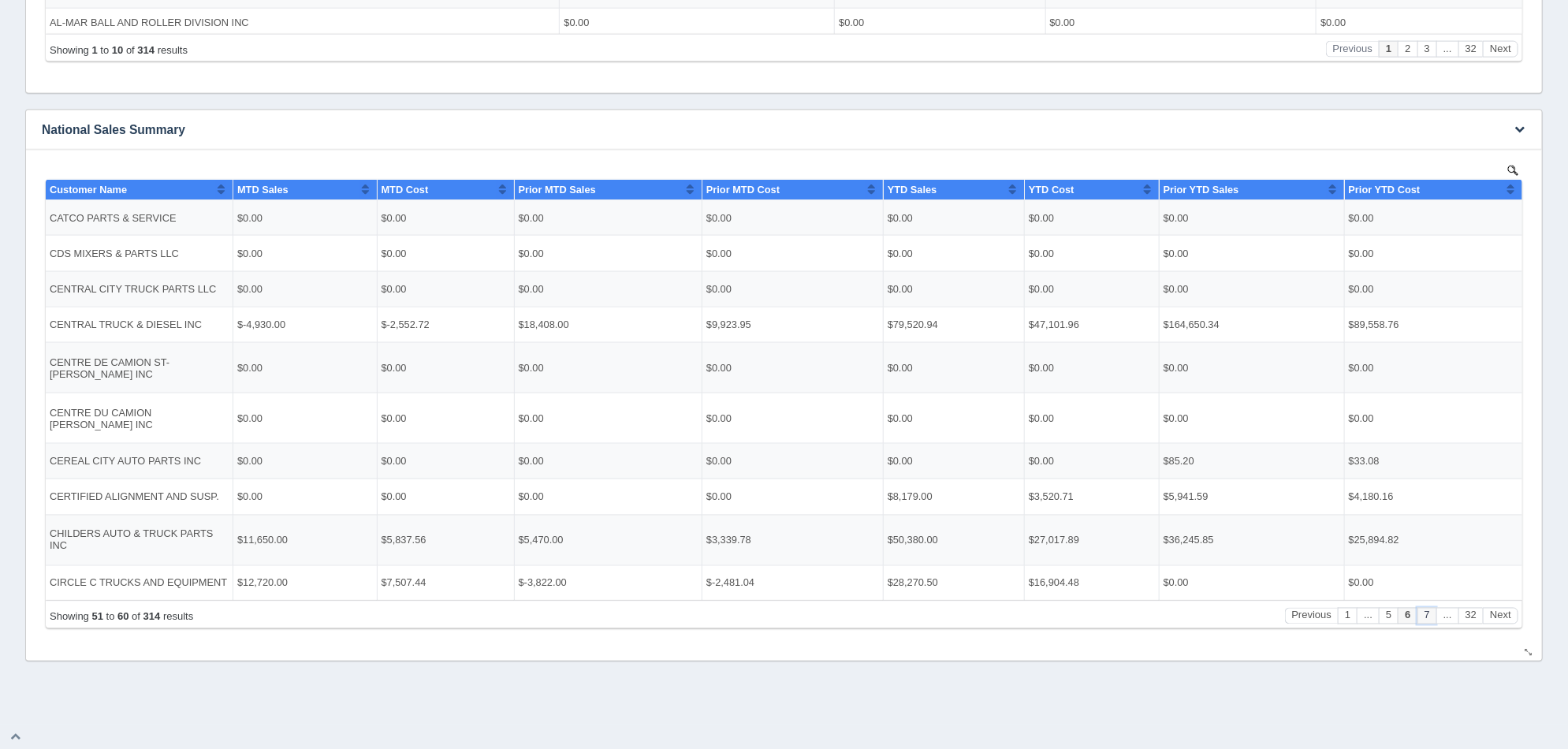
click at [1433, 616] on button "7" at bounding box center [1426, 615] width 19 height 16
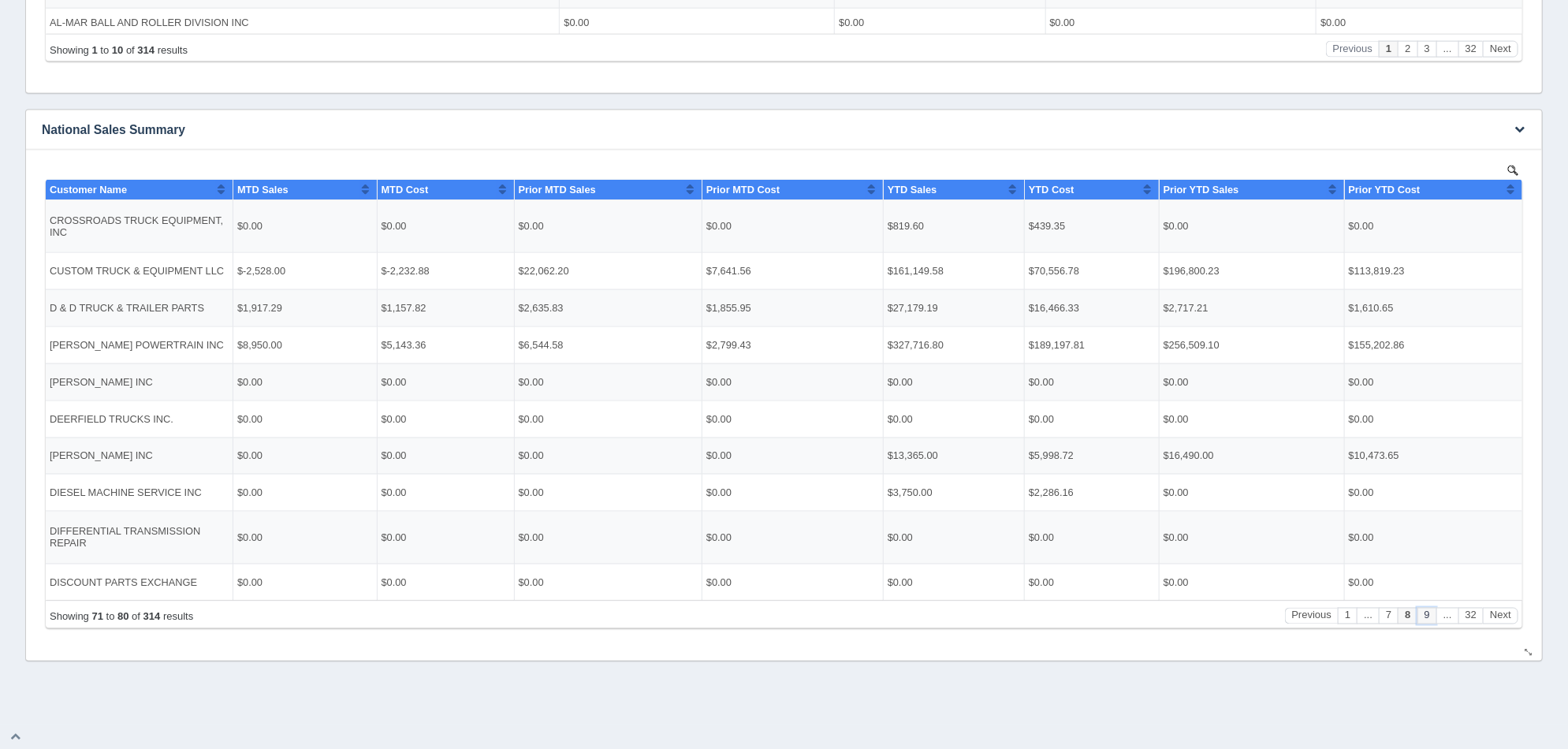
click at [1433, 616] on button "9" at bounding box center [1426, 615] width 19 height 16
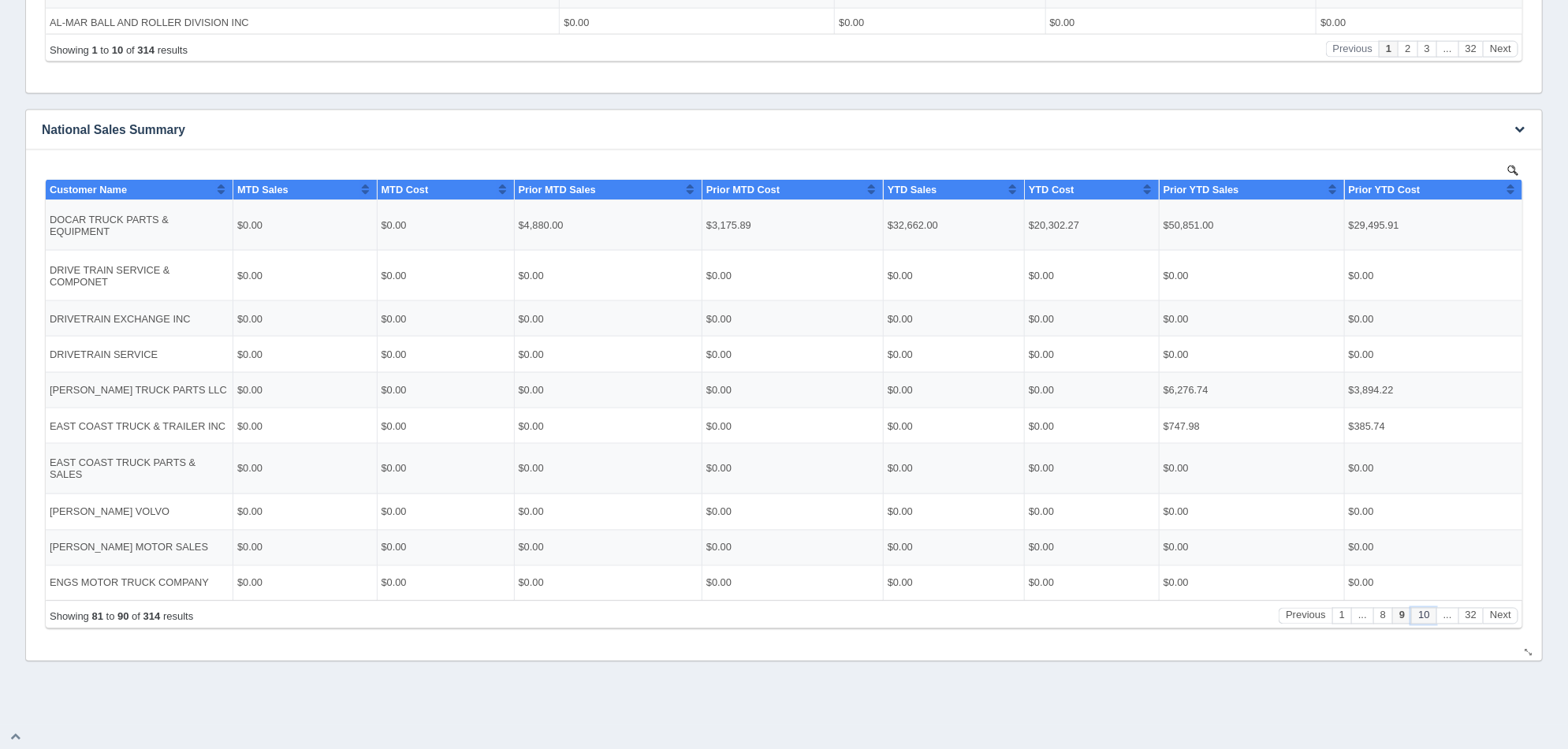
click at [1433, 616] on button "10" at bounding box center [1423, 615] width 24 height 16
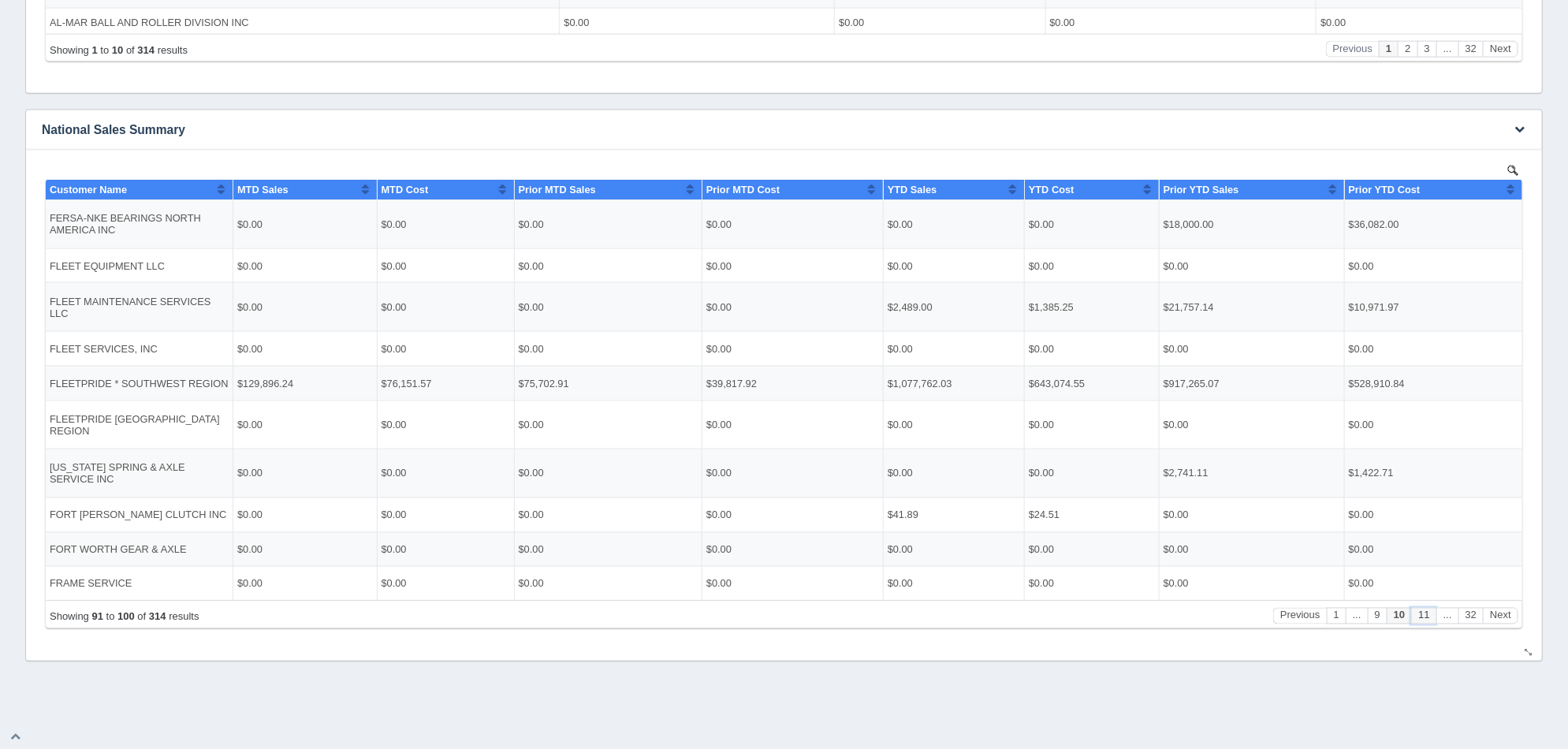
click at [1433, 616] on button "11" at bounding box center [1423, 615] width 24 height 16
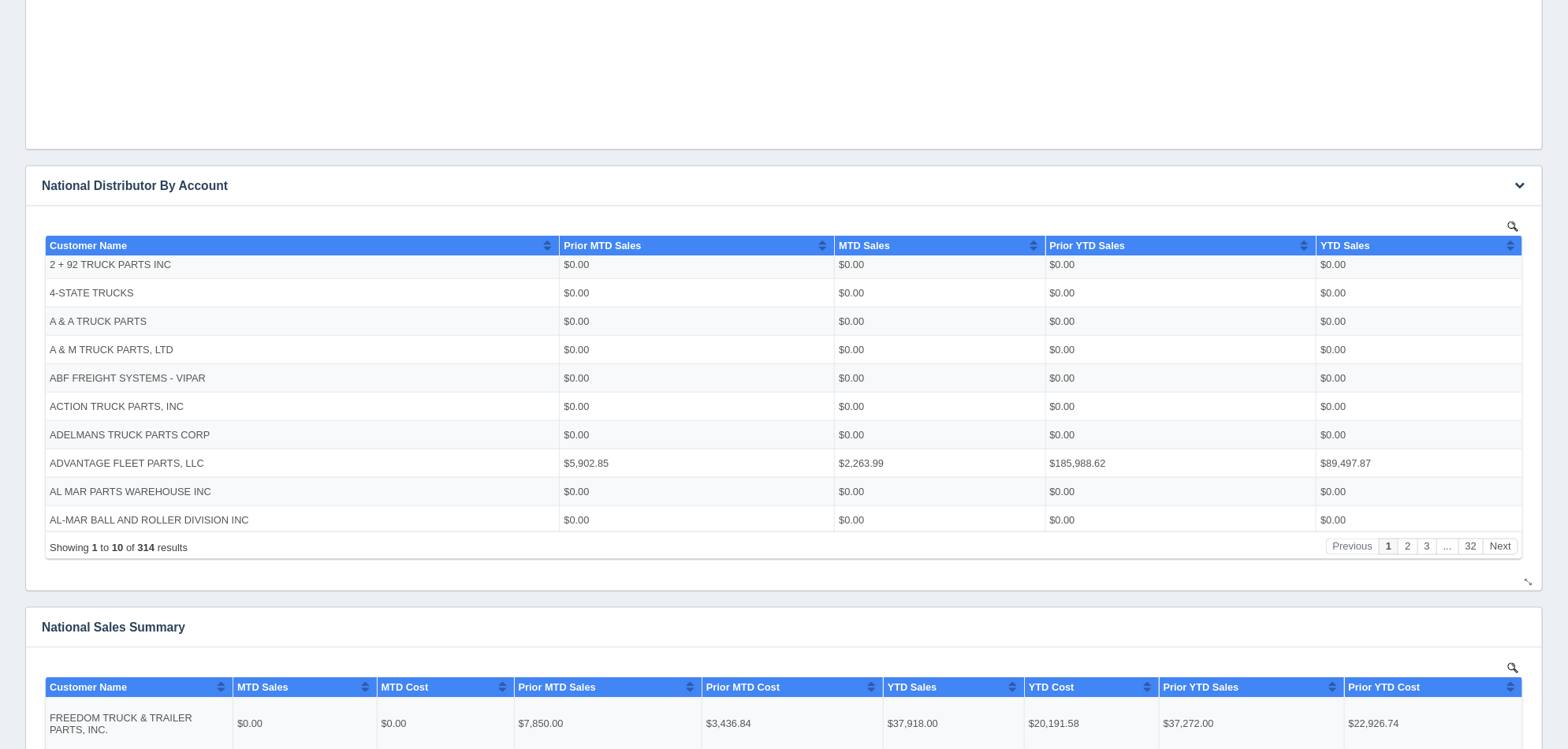
scroll to position [655, 0]
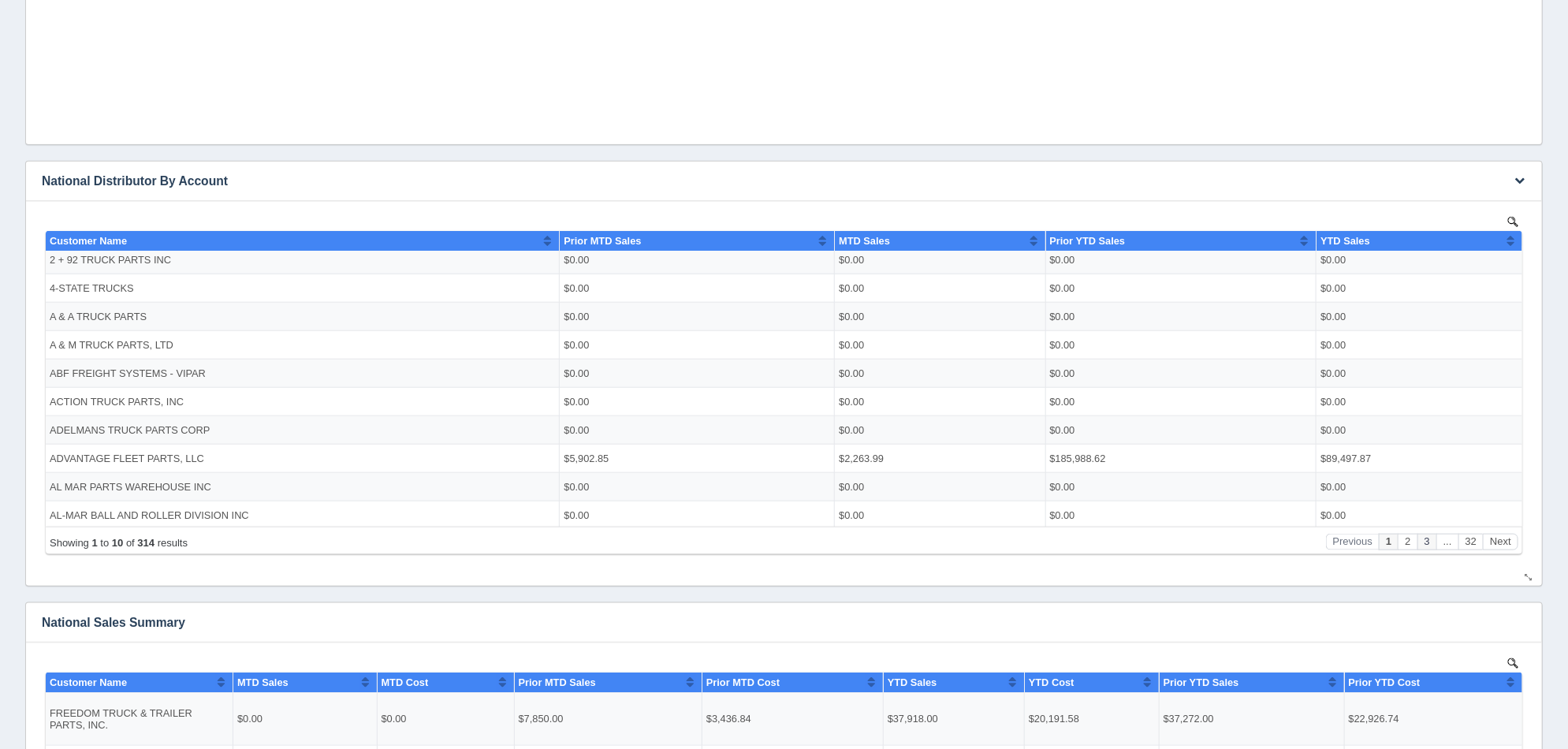
click at [1425, 538] on button "3" at bounding box center [1426, 541] width 19 height 16
click at [1425, 542] on button "4" at bounding box center [1426, 541] width 19 height 16
click at [1425, 542] on button "5" at bounding box center [1426, 541] width 19 height 16
click at [1425, 542] on button "6" at bounding box center [1426, 541] width 19 height 16
click at [1425, 542] on button "7" at bounding box center [1426, 541] width 19 height 16
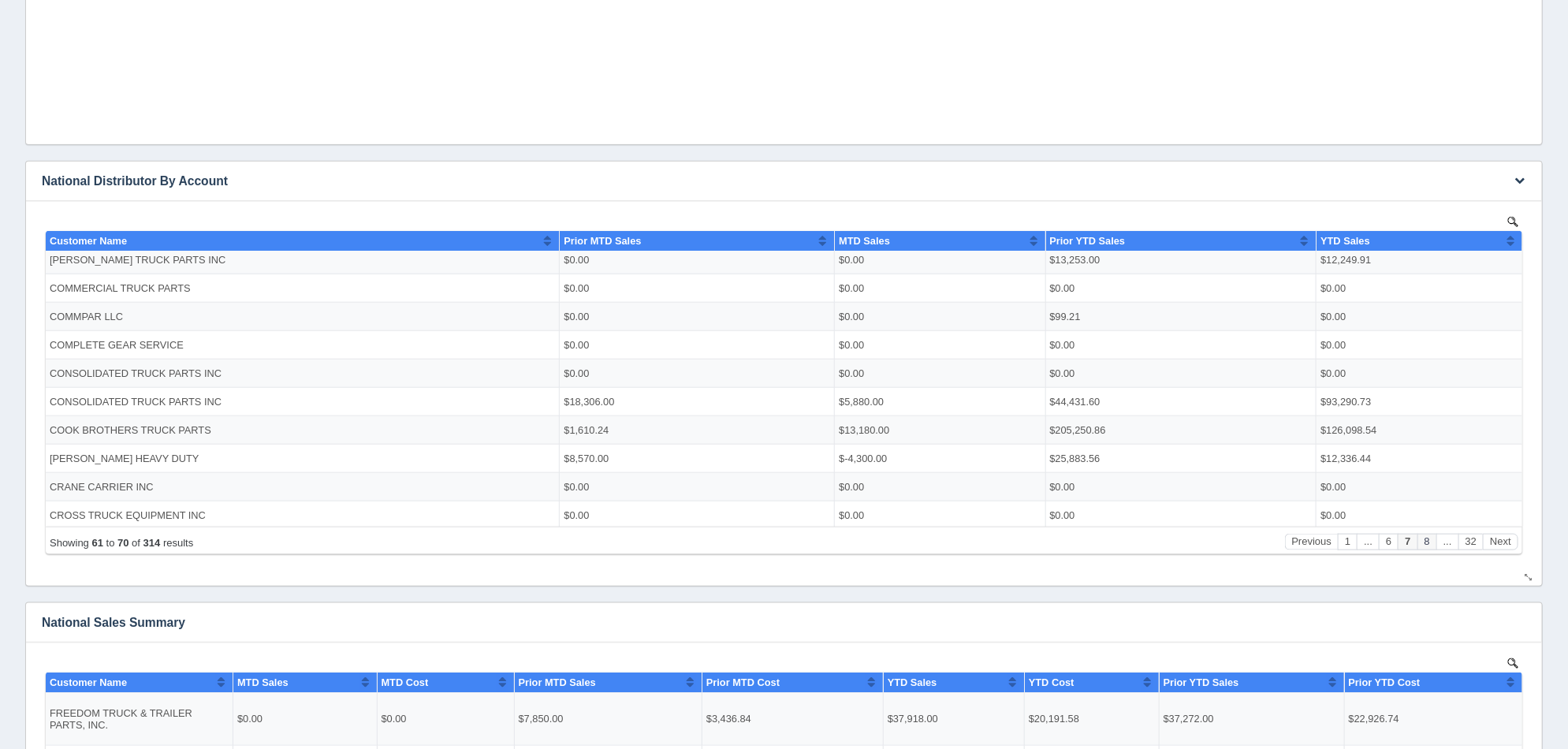
click at [1425, 542] on button "8" at bounding box center [1426, 541] width 19 height 16
click at [1425, 542] on button "9" at bounding box center [1426, 541] width 19 height 16
click at [1425, 542] on button "10" at bounding box center [1423, 541] width 24 height 16
click at [1425, 542] on button "11" at bounding box center [1423, 541] width 24 height 16
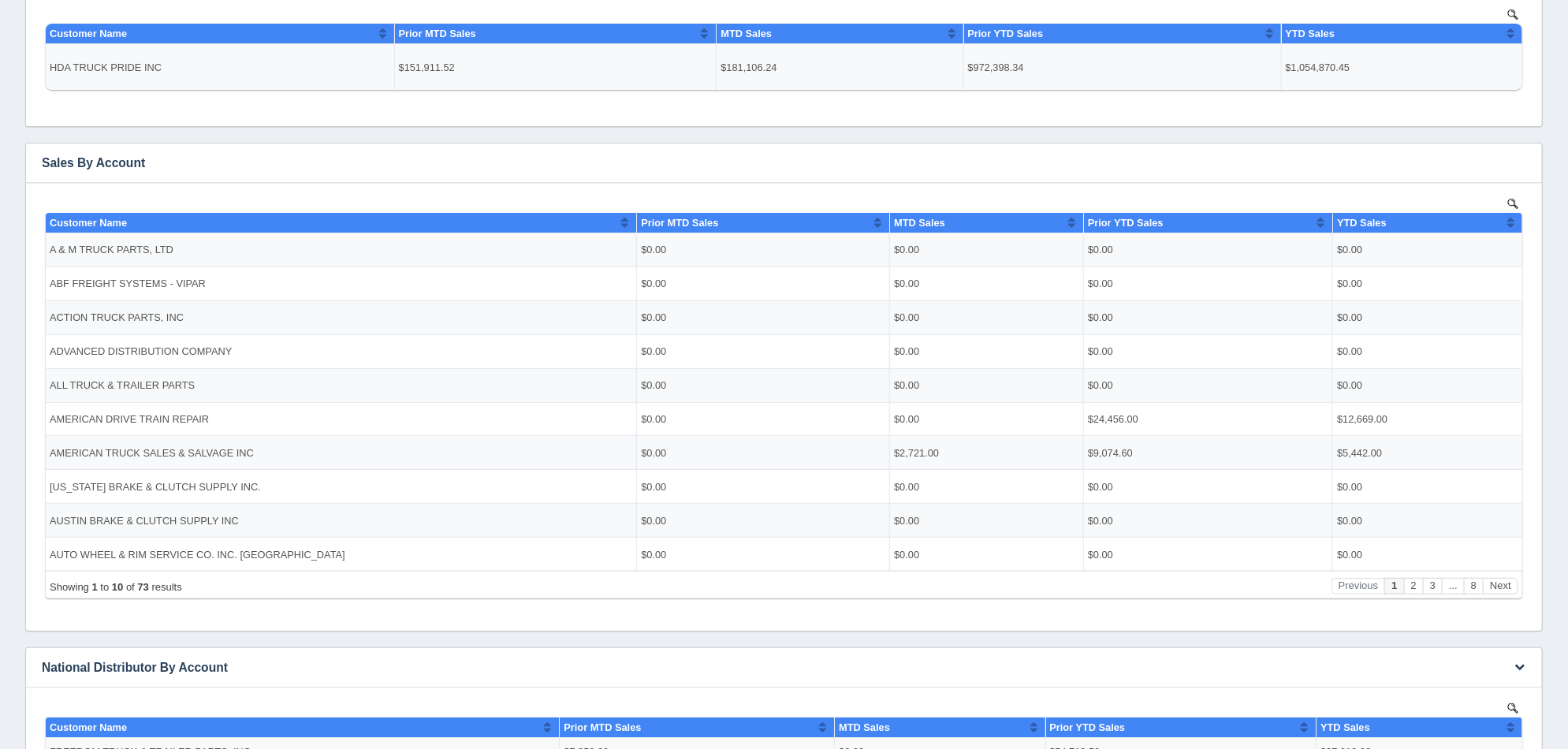
scroll to position [163, 0]
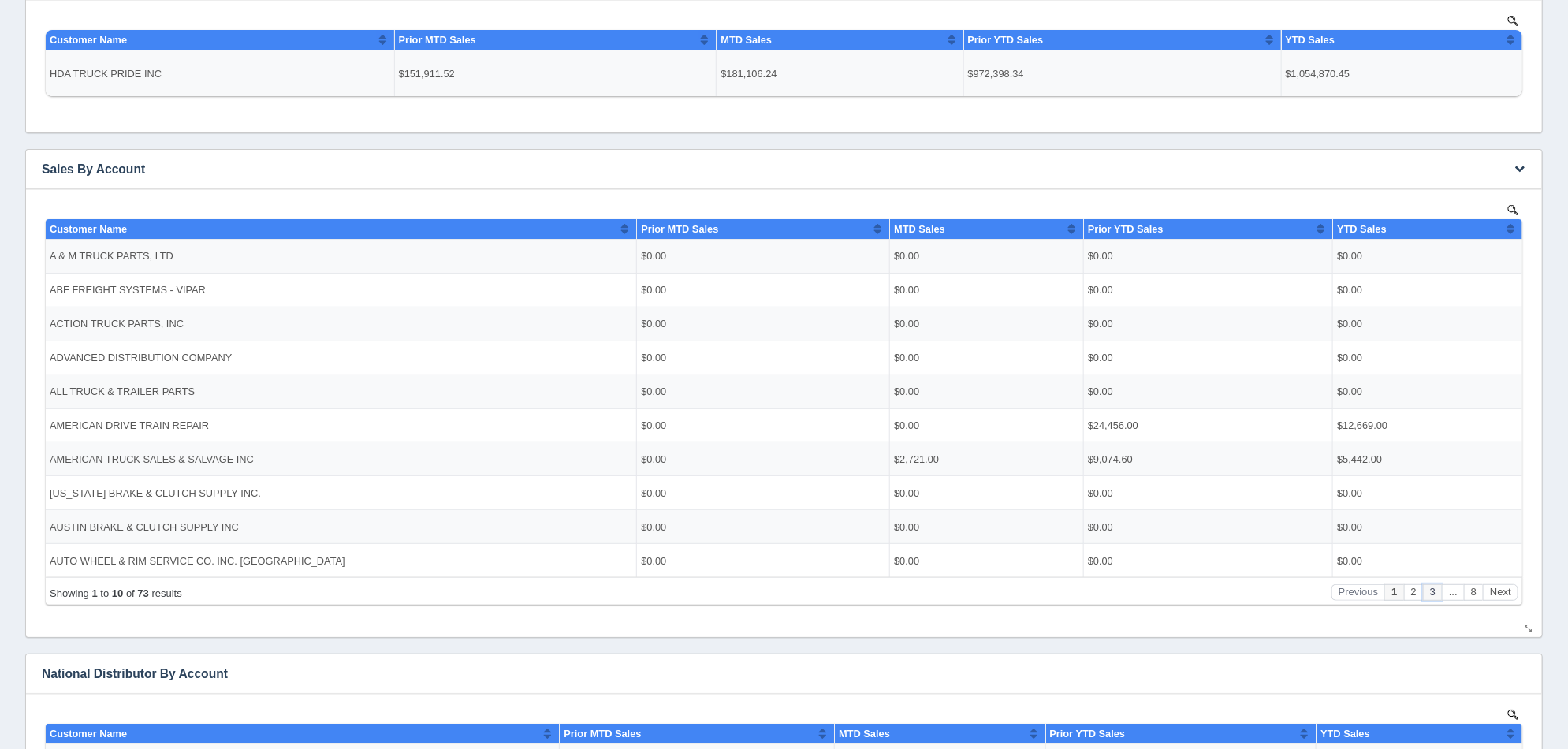
click at [1433, 593] on button "3" at bounding box center [1432, 592] width 19 height 16
click at [1433, 593] on button "4" at bounding box center [1432, 592] width 19 height 16
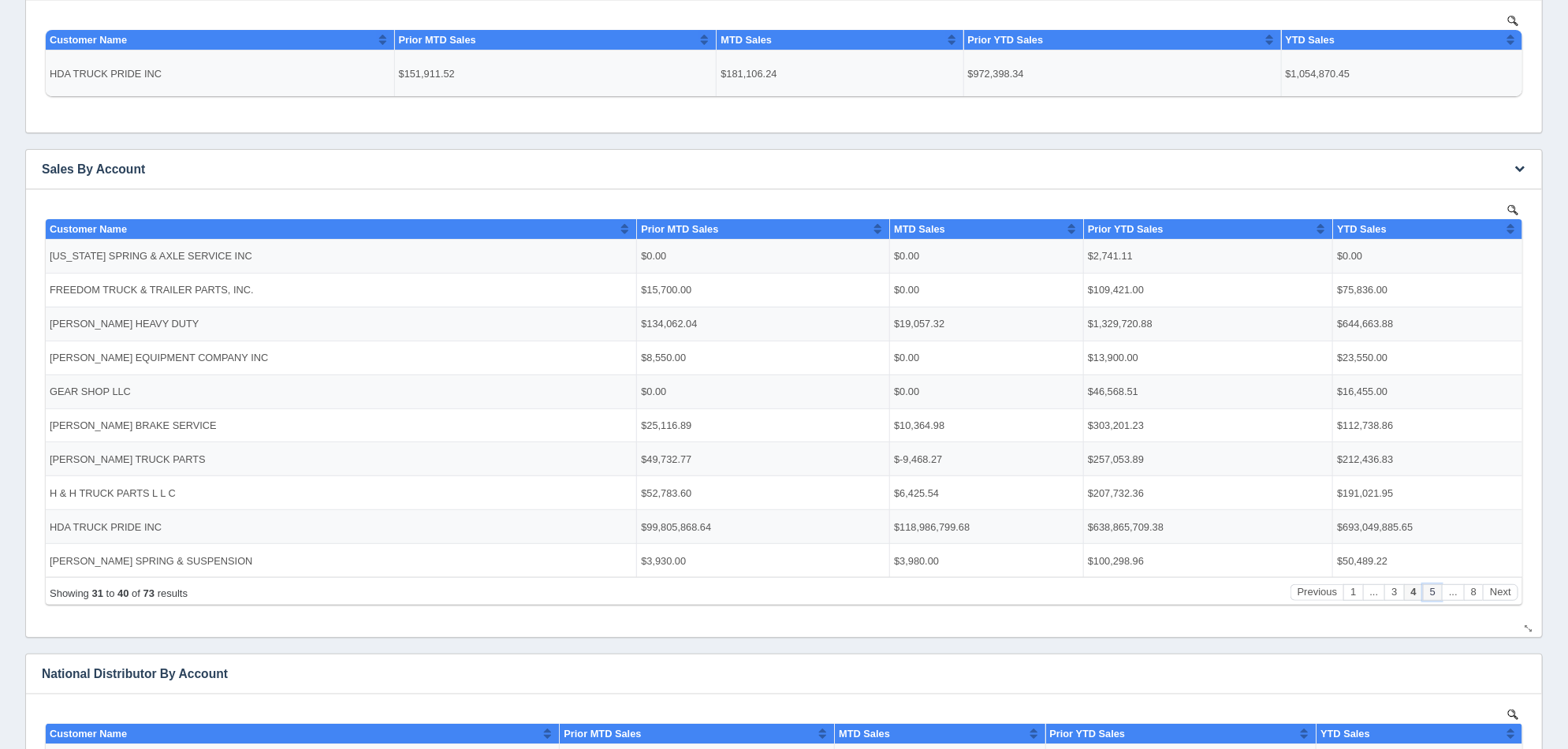
click at [1433, 593] on button "5" at bounding box center [1432, 592] width 19 height 16
click at [1406, 595] on button "5" at bounding box center [1413, 592] width 19 height 16
click at [1391, 594] on button "4" at bounding box center [1393, 592] width 19 height 16
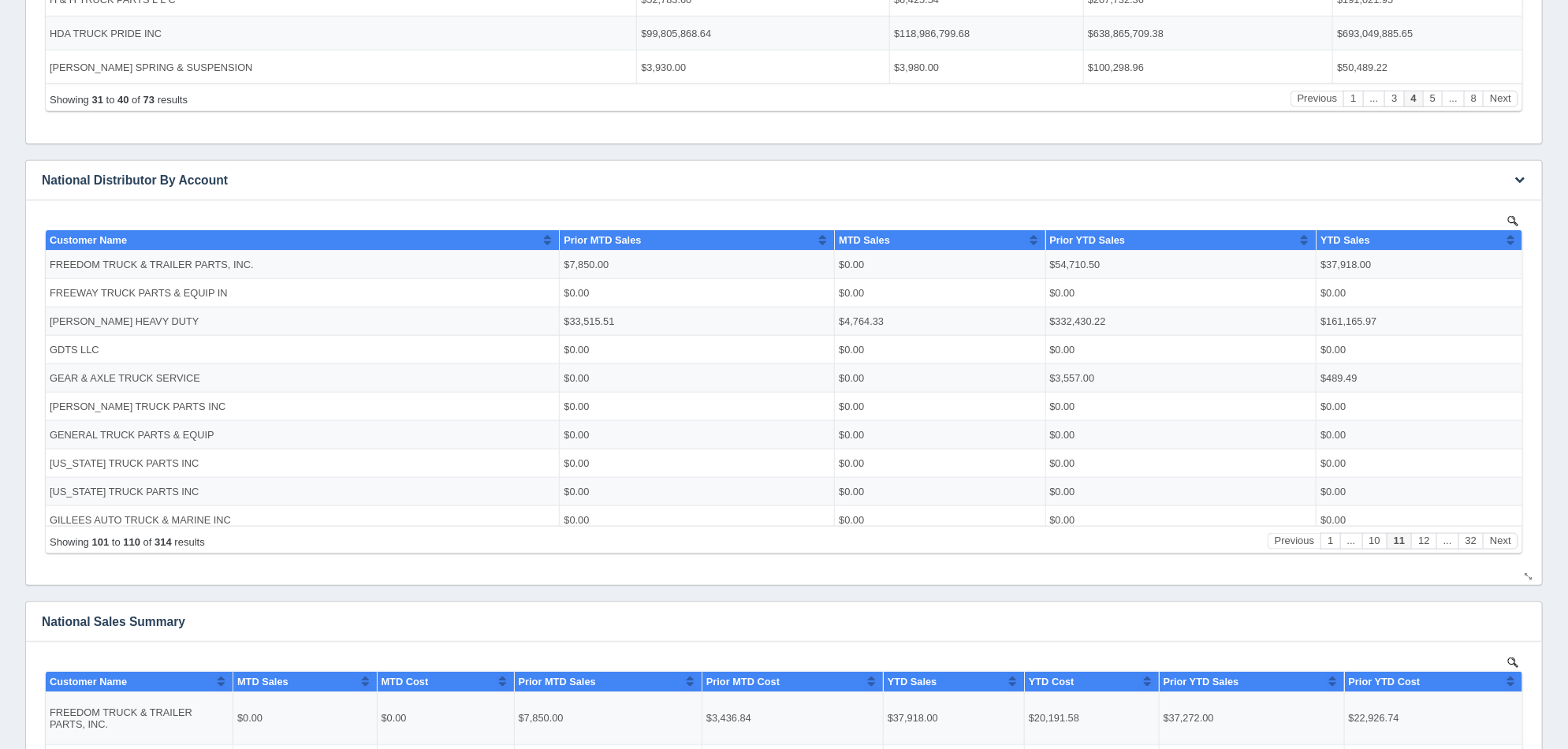
scroll to position [360, 0]
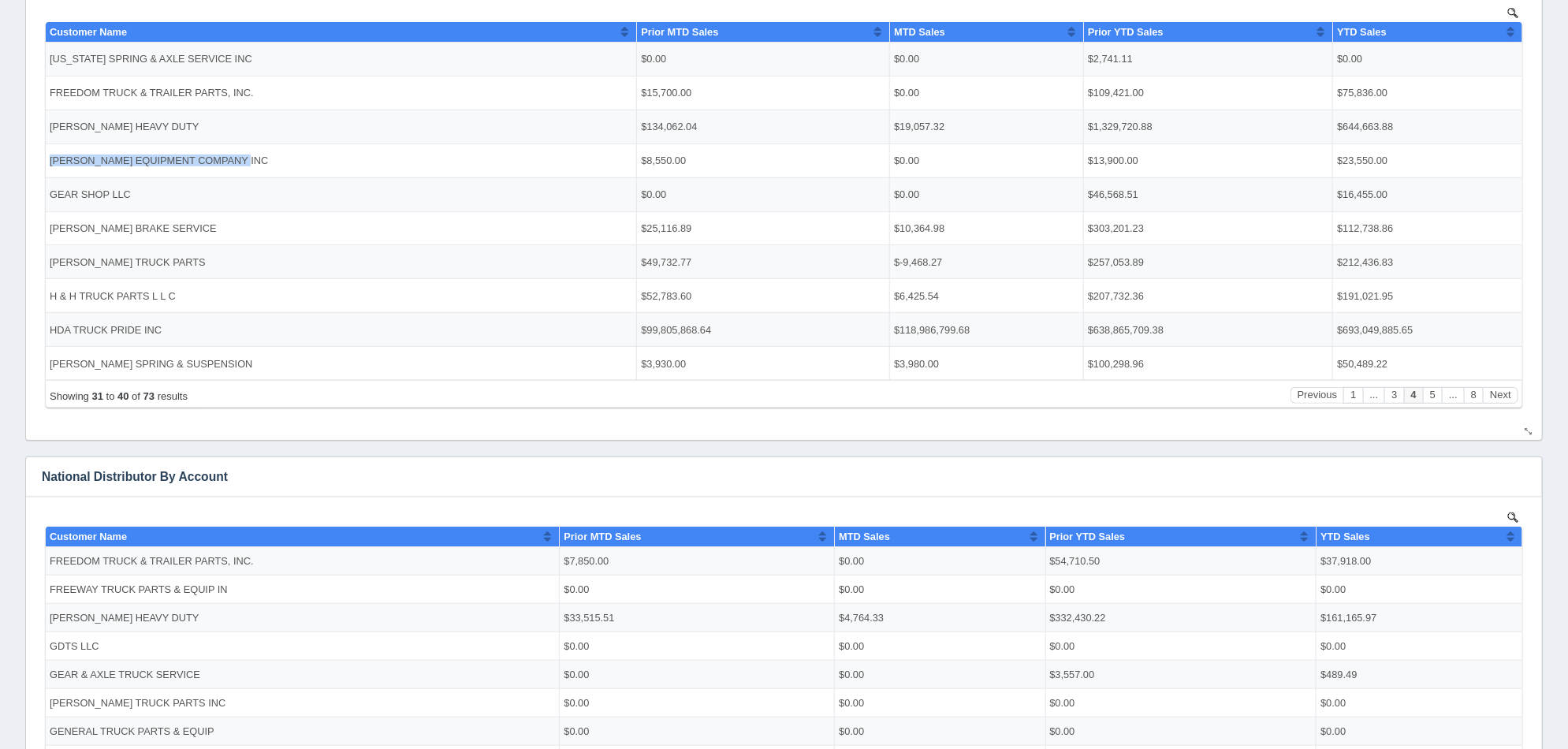
drag, startPoint x: 269, startPoint y: 158, endPoint x: 51, endPoint y: 158, distance: 218.0
click at [51, 158] on td "[PERSON_NAME] EQUIPMENT COMPANY INC" at bounding box center [341, 160] width 592 height 34
copy td "[PERSON_NAME] EQUIPMENT COMPANY INC"
click at [431, 453] on div "Edit chart Delete chart Download CSV View all results National Sales Summary No…" at bounding box center [784, 606] width 1526 height 1688
